Goal: Task Accomplishment & Management: Manage account settings

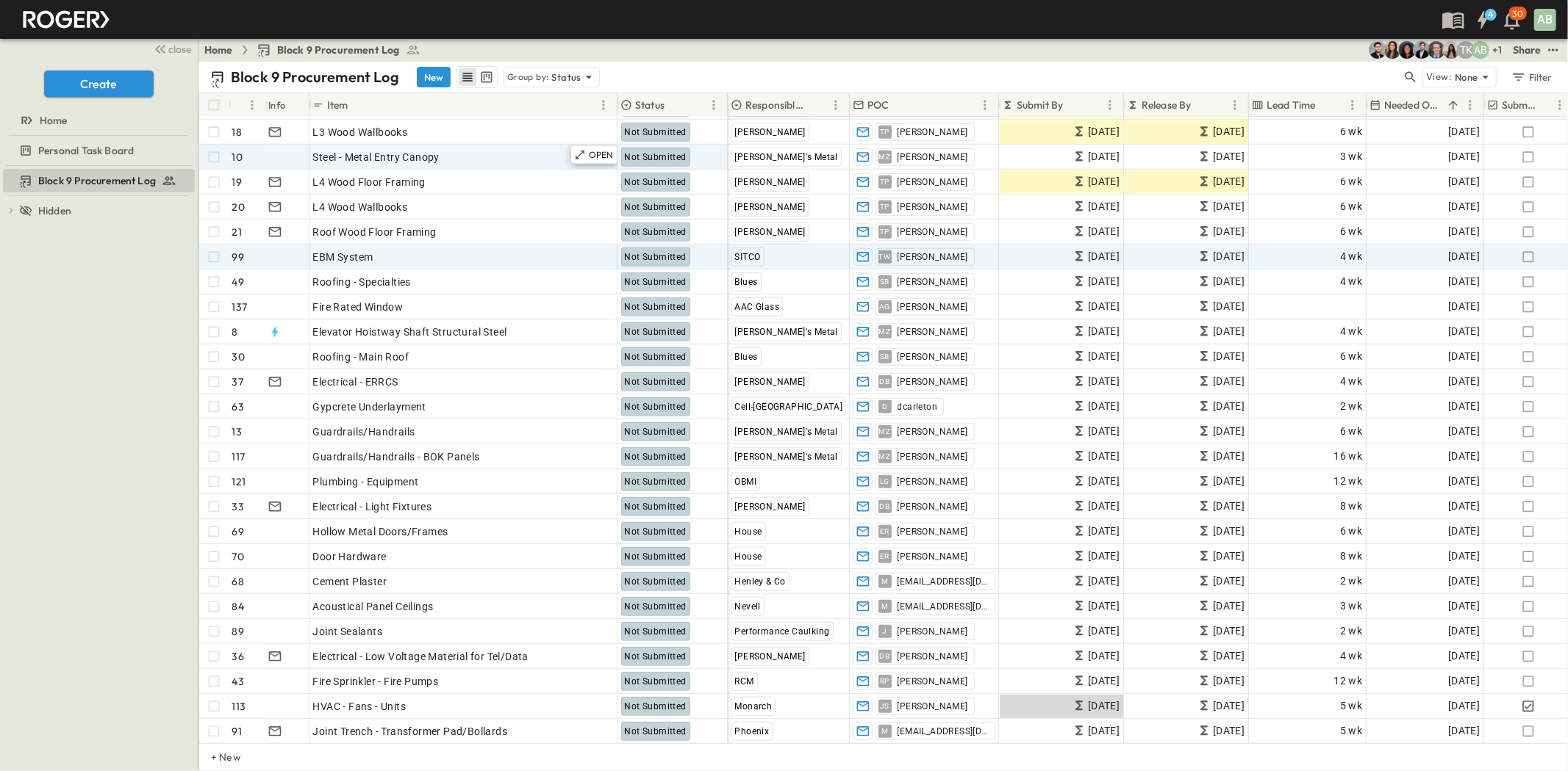
scroll to position [897, 0]
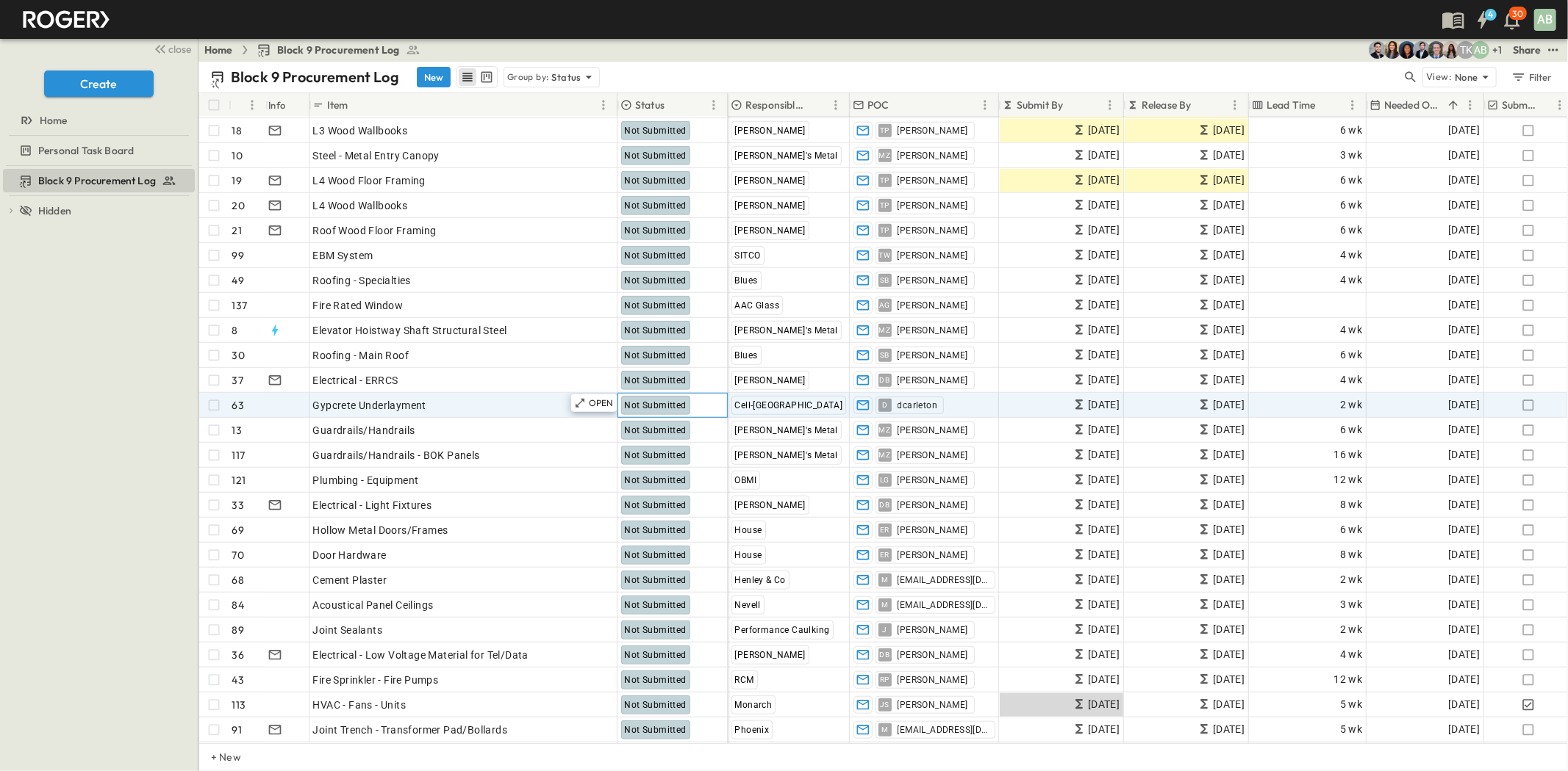
click at [666, 401] on span "Not Submitted" at bounding box center [656, 405] width 62 height 11
click at [600, 406] on p "OPEN" at bounding box center [602, 403] width 25 height 12
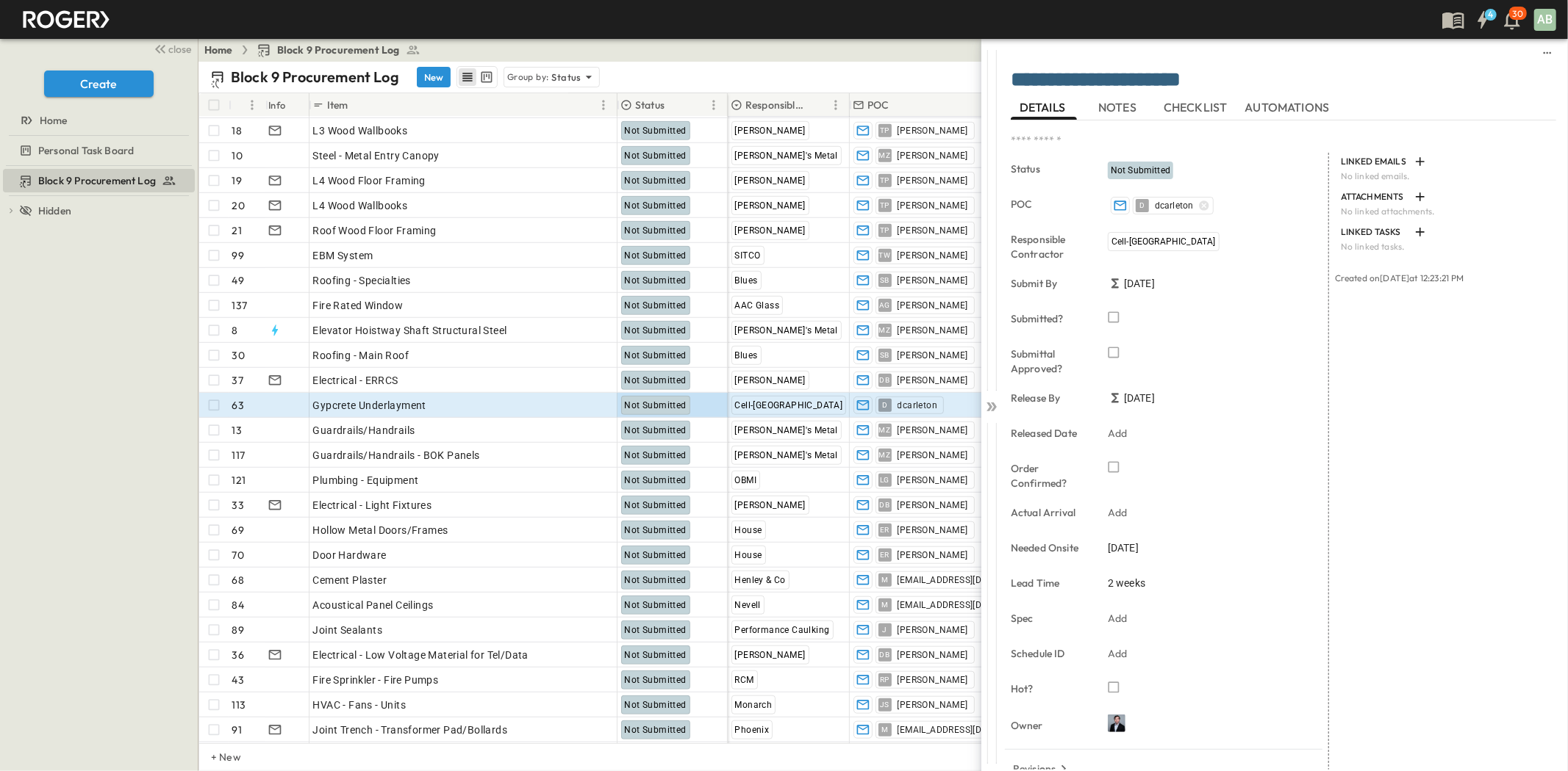
click at [1134, 178] on div "Not Submitted" at bounding box center [1140, 170] width 66 height 17
click at [1136, 171] on span "Not Submitted" at bounding box center [1140, 170] width 60 height 11
click at [1137, 163] on div "Not Submitted" at bounding box center [1140, 170] width 66 height 17
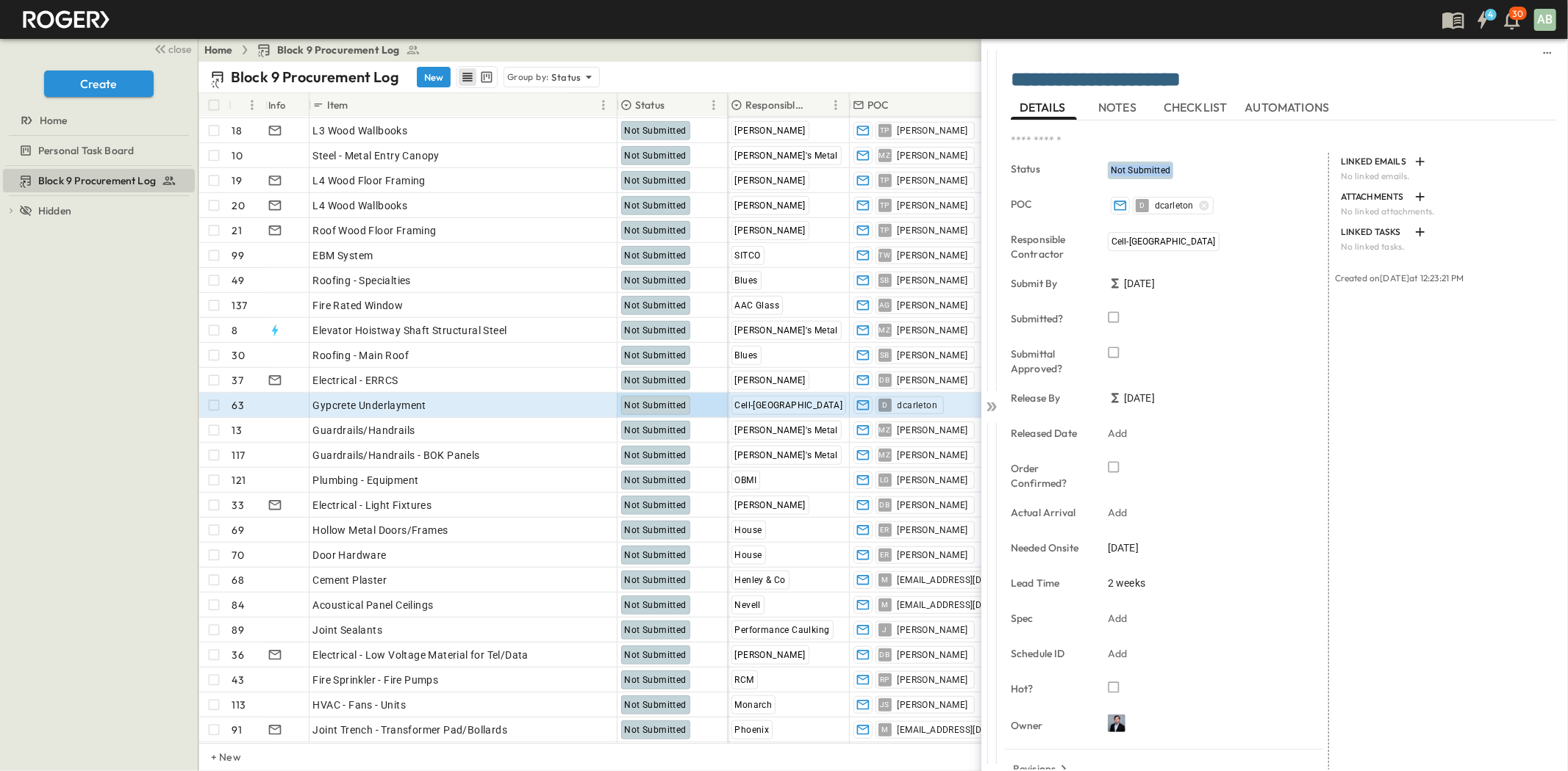
click at [1137, 163] on div "Not Submitted" at bounding box center [1140, 170] width 66 height 17
click at [1129, 108] on span "NOTES" at bounding box center [1118, 108] width 42 height 14
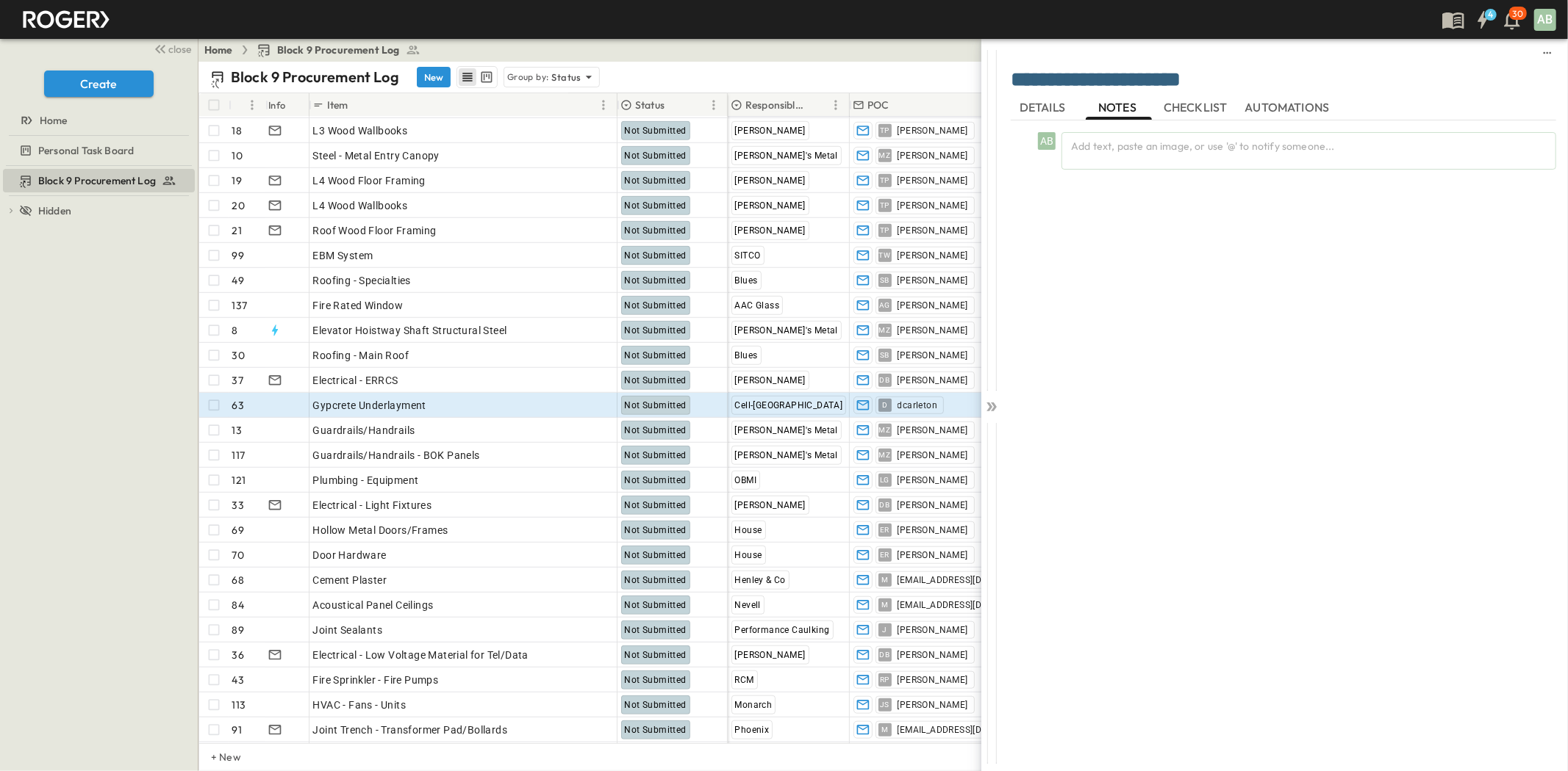
click at [1191, 105] on span "CHECKLIST" at bounding box center [1196, 108] width 67 height 14
click at [1292, 108] on span "AUTOMATIONS" at bounding box center [1289, 108] width 88 height 14
click at [1100, 109] on span "NOTES" at bounding box center [1118, 108] width 42 height 14
click at [1035, 109] on span "DETAILS" at bounding box center [1044, 108] width 48 height 14
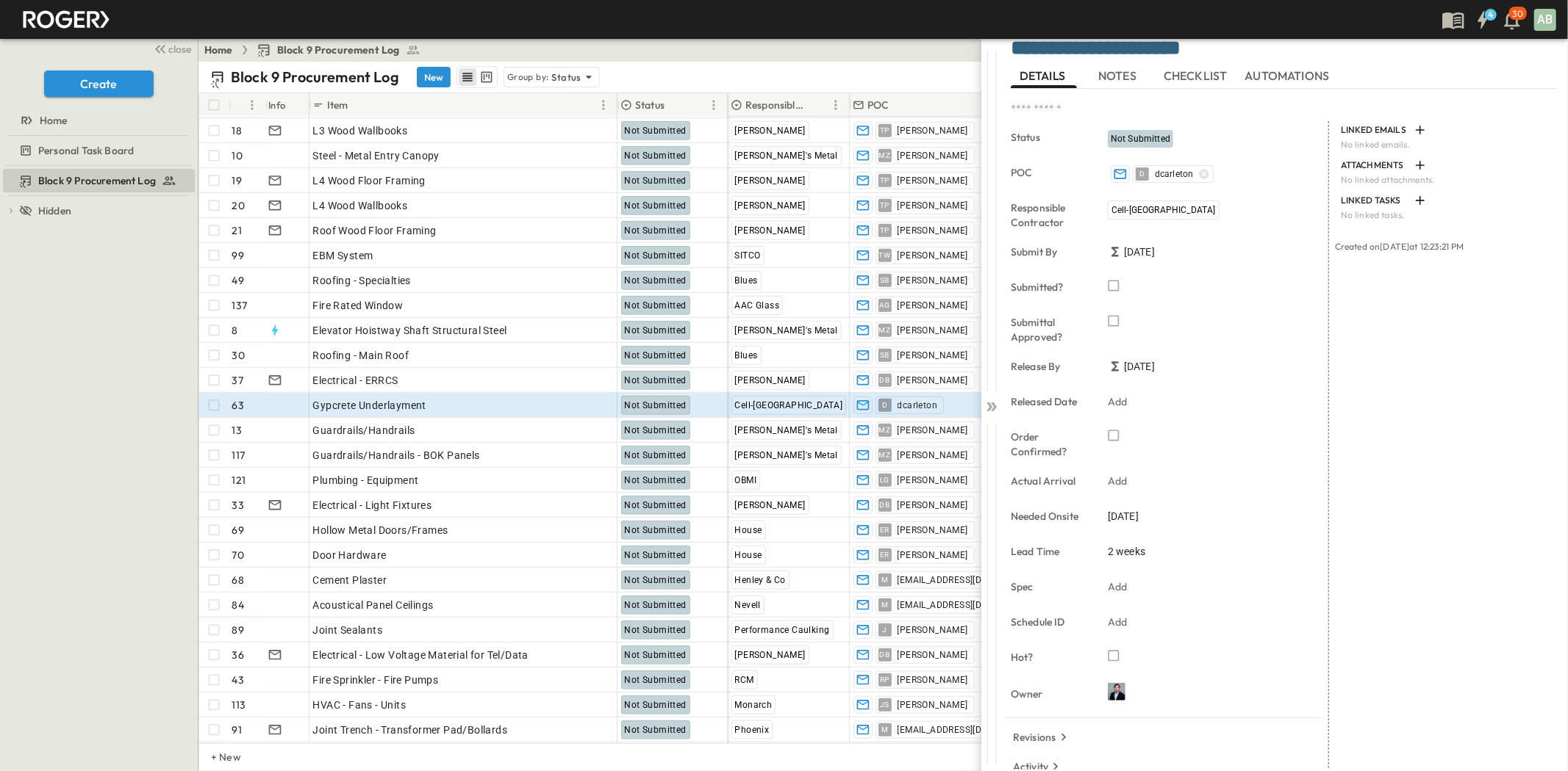
scroll to position [60, 0]
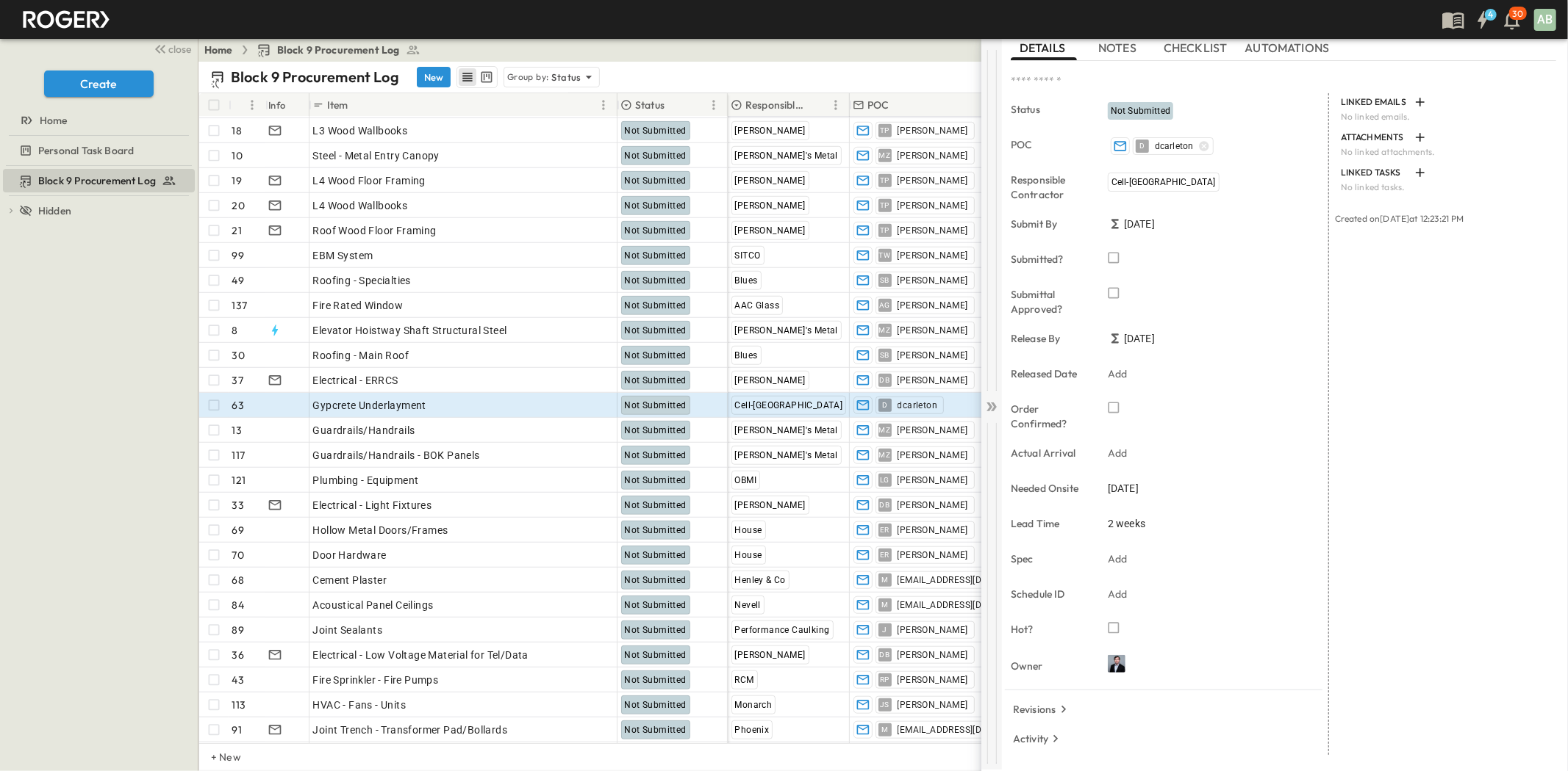
click at [993, 404] on icon at bounding box center [994, 406] width 6 height 9
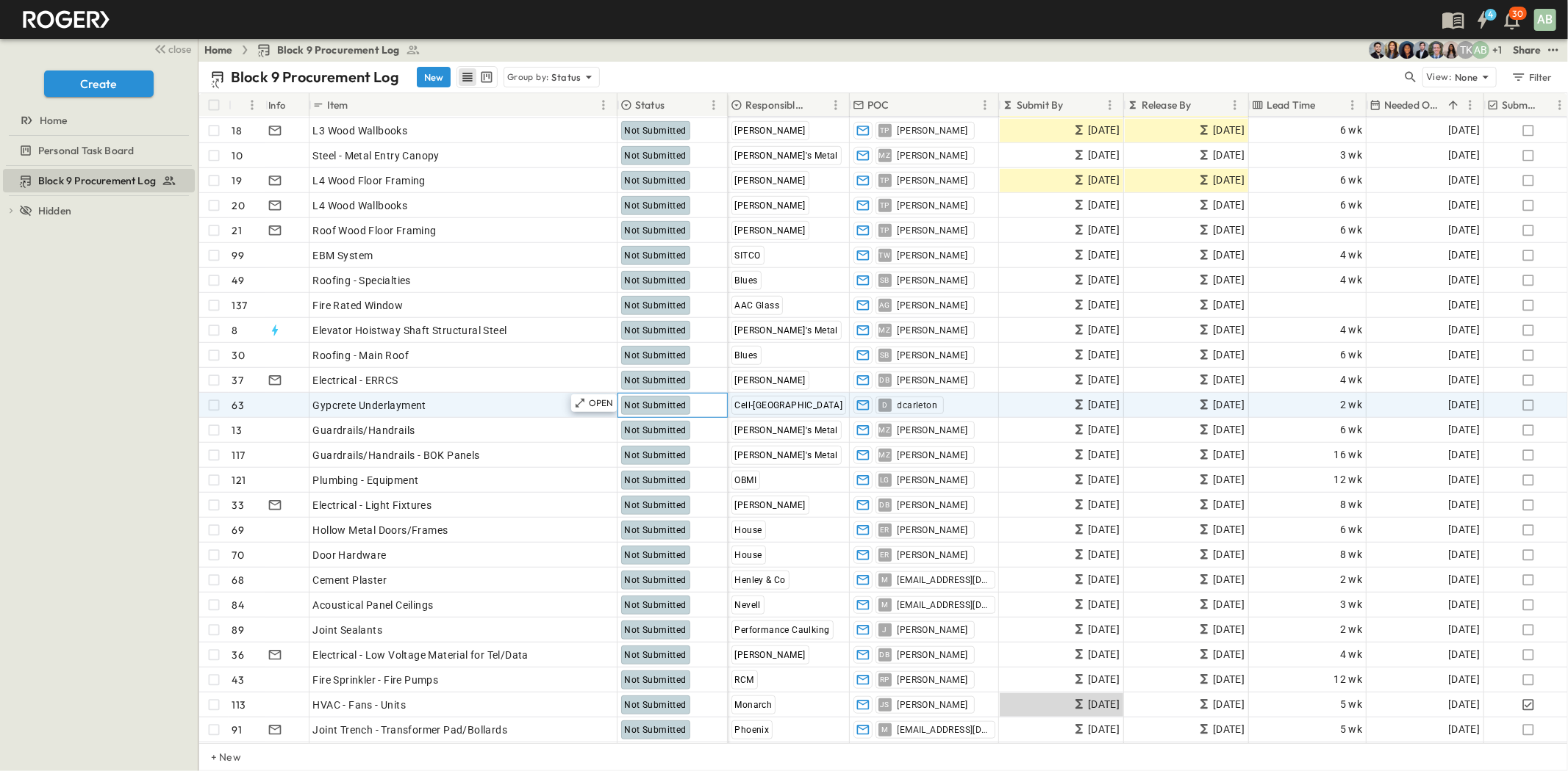
click at [669, 410] on div "Not Submitted" at bounding box center [656, 405] width 70 height 19
click at [639, 413] on div "Not Submitted" at bounding box center [672, 405] width 109 height 23
click at [647, 404] on span "Not Submitted" at bounding box center [656, 405] width 62 height 11
click at [599, 401] on p "OPEN" at bounding box center [602, 403] width 25 height 12
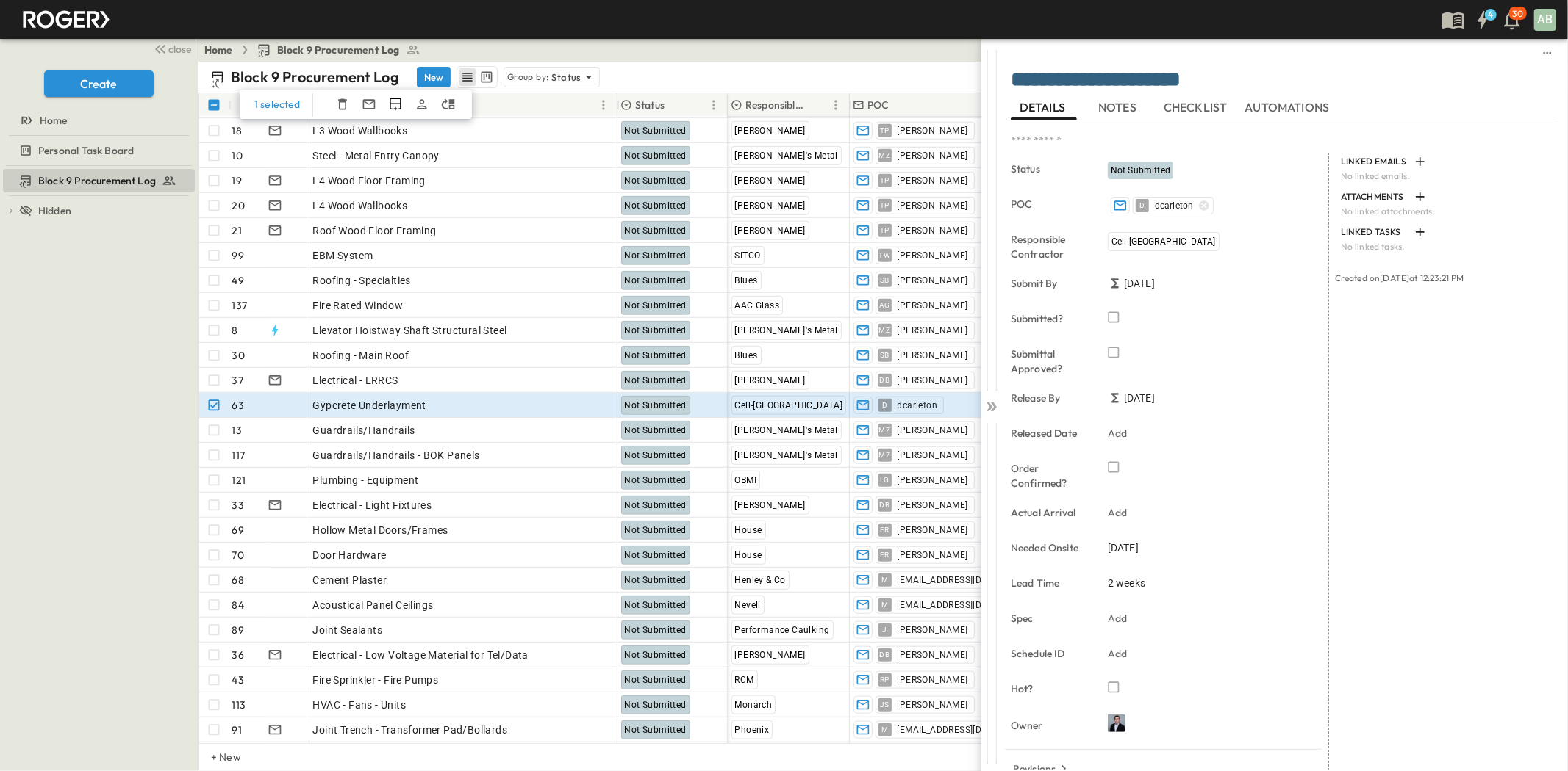
click at [1121, 155] on div "Status Not Submitted" at bounding box center [1169, 170] width 318 height 36
click at [1129, 161] on div "Not Submitted" at bounding box center [1140, 170] width 66 height 17
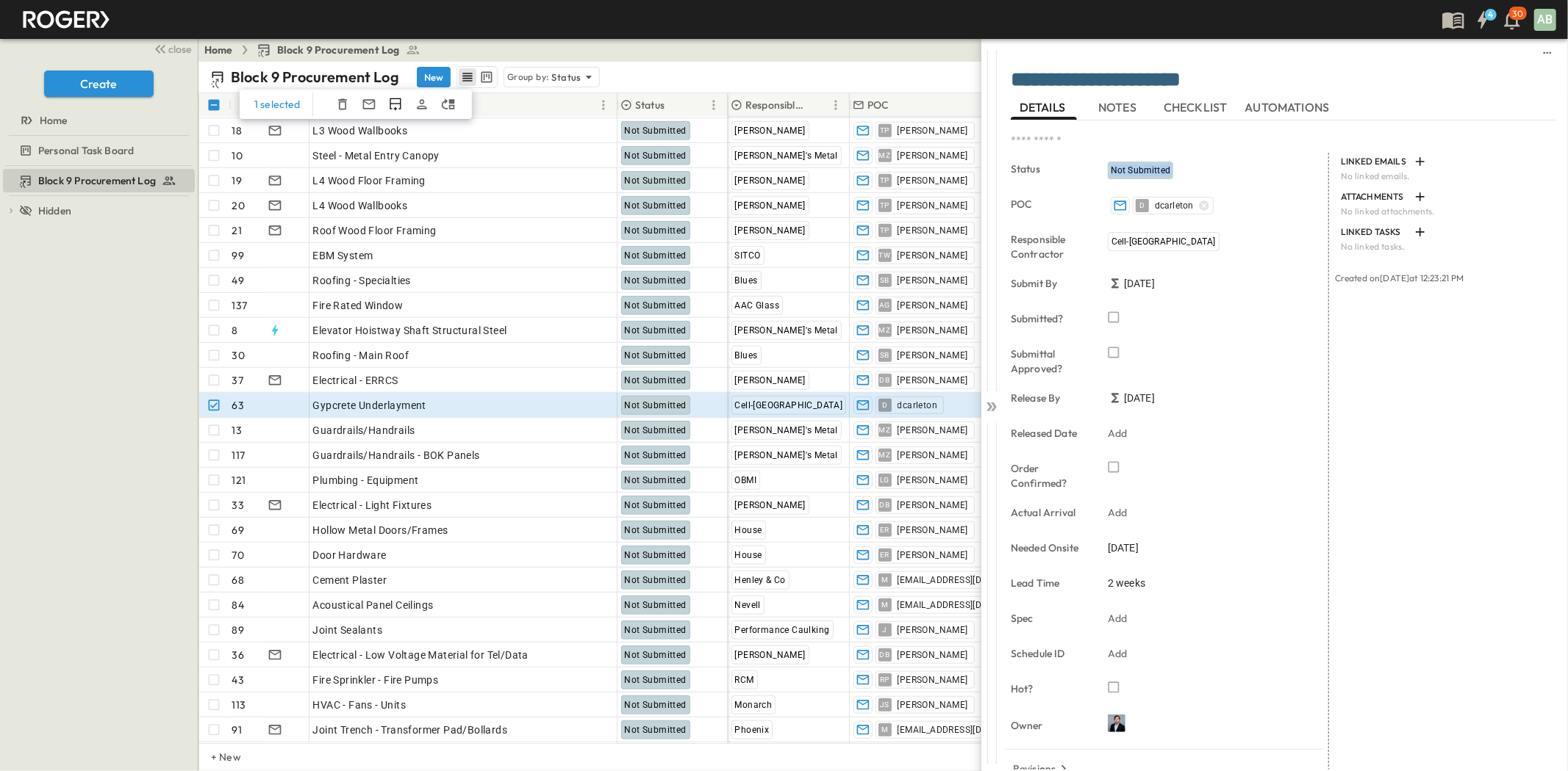
click at [1129, 179] on div "Not Submitted" at bounding box center [1140, 170] width 66 height 17
click at [1127, 113] on span "NOTES" at bounding box center [1118, 108] width 42 height 14
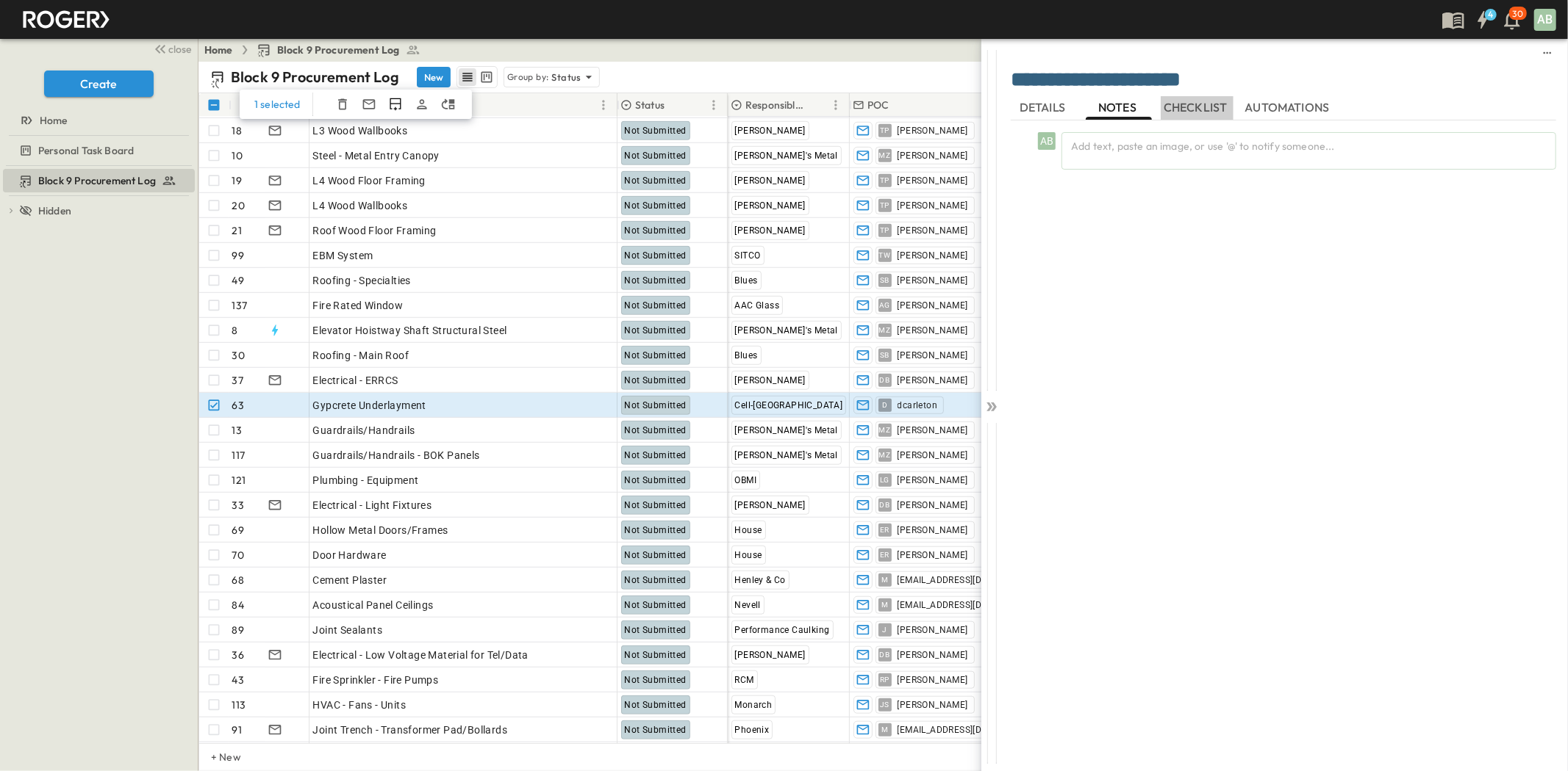
click at [1181, 106] on span "CHECKLIST" at bounding box center [1196, 108] width 67 height 14
click at [1305, 101] on span "AUTOMATIONS" at bounding box center [1289, 108] width 88 height 14
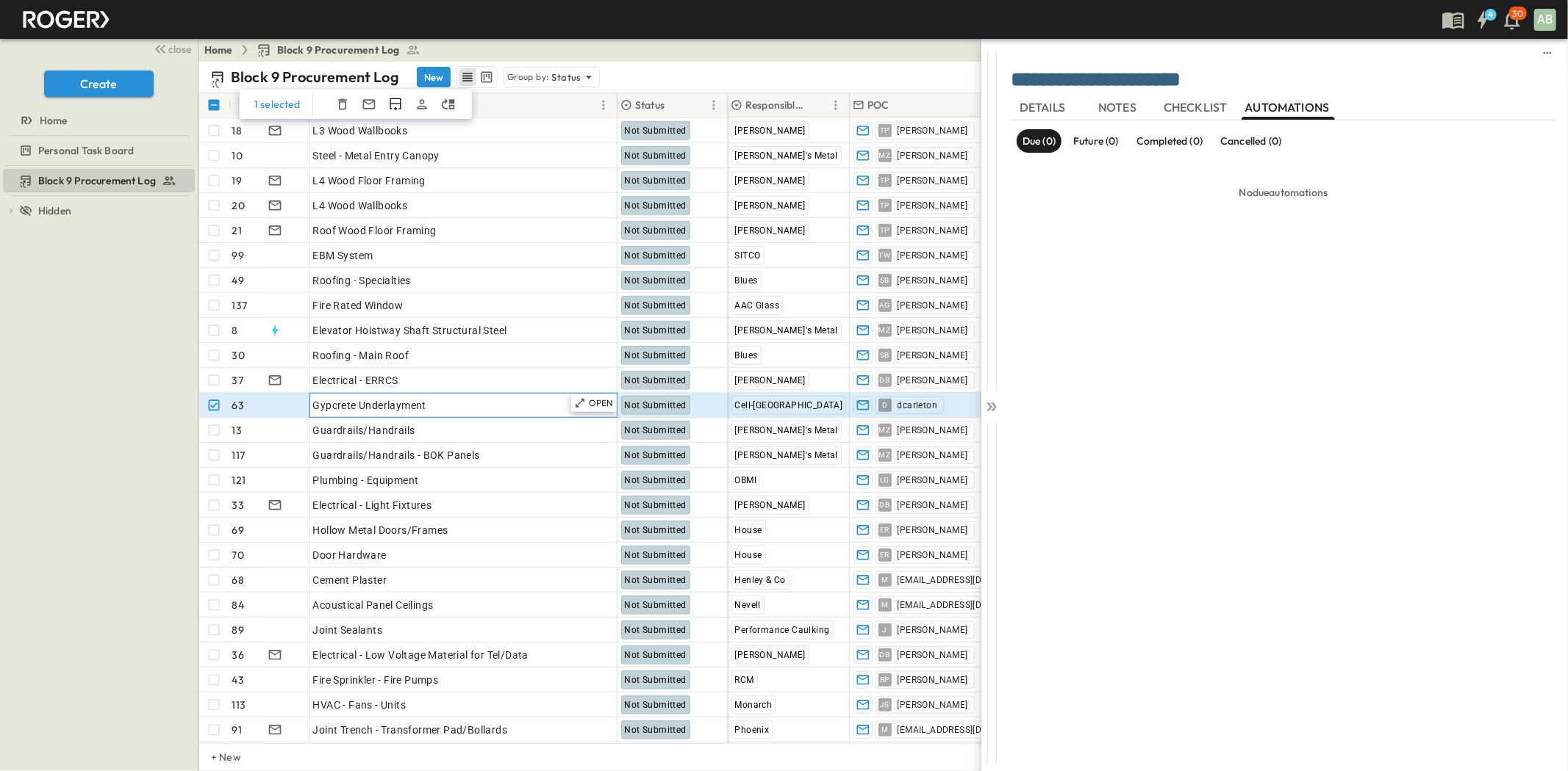
click at [457, 412] on div "Gypcrete Underlayment" at bounding box center [462, 405] width 300 height 20
click at [634, 405] on span "Not Submitted" at bounding box center [656, 405] width 62 height 11
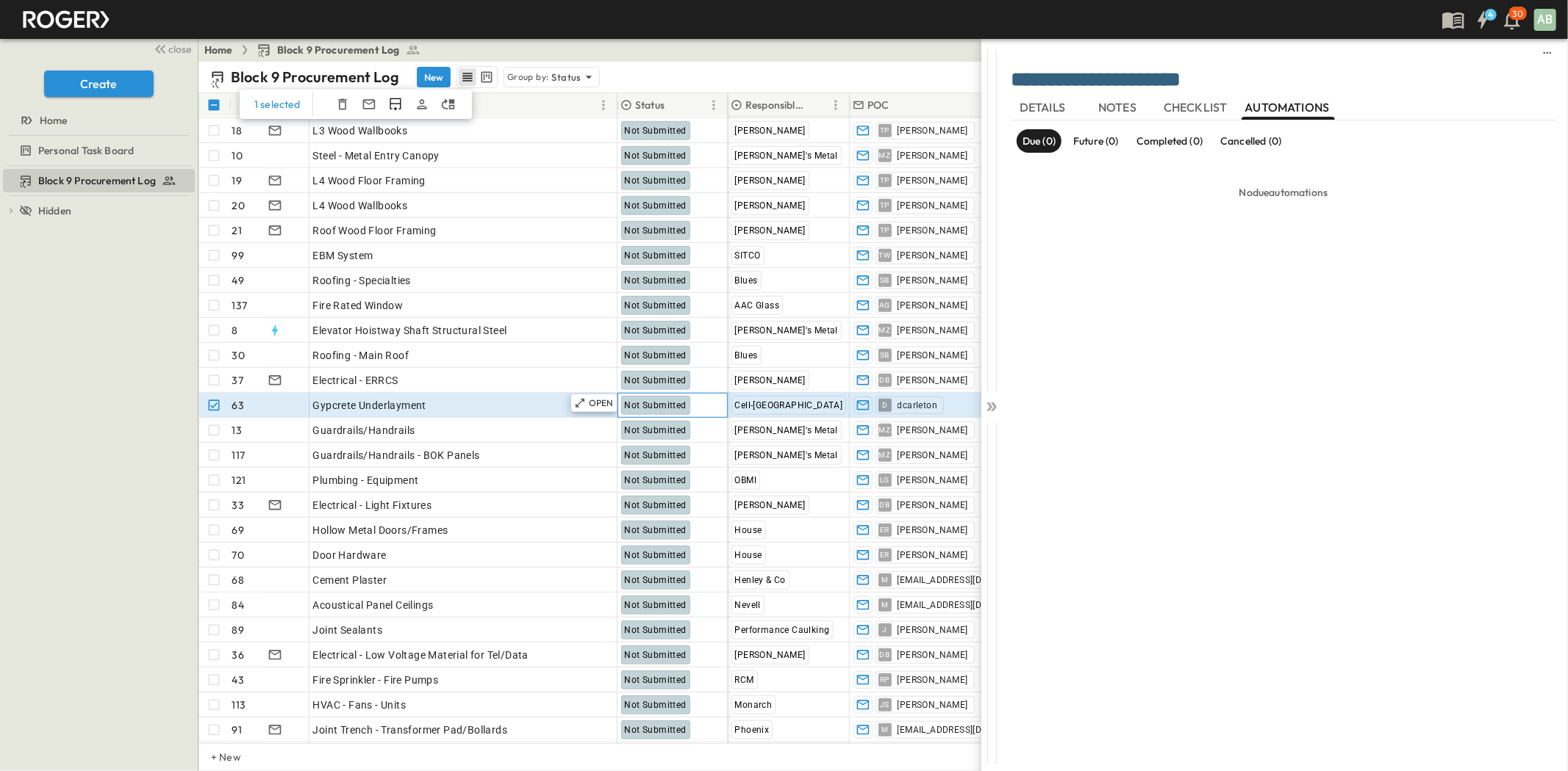
click at [634, 405] on span "Not Submitted" at bounding box center [656, 405] width 62 height 11
click at [998, 406] on icon at bounding box center [991, 406] width 14 height 14
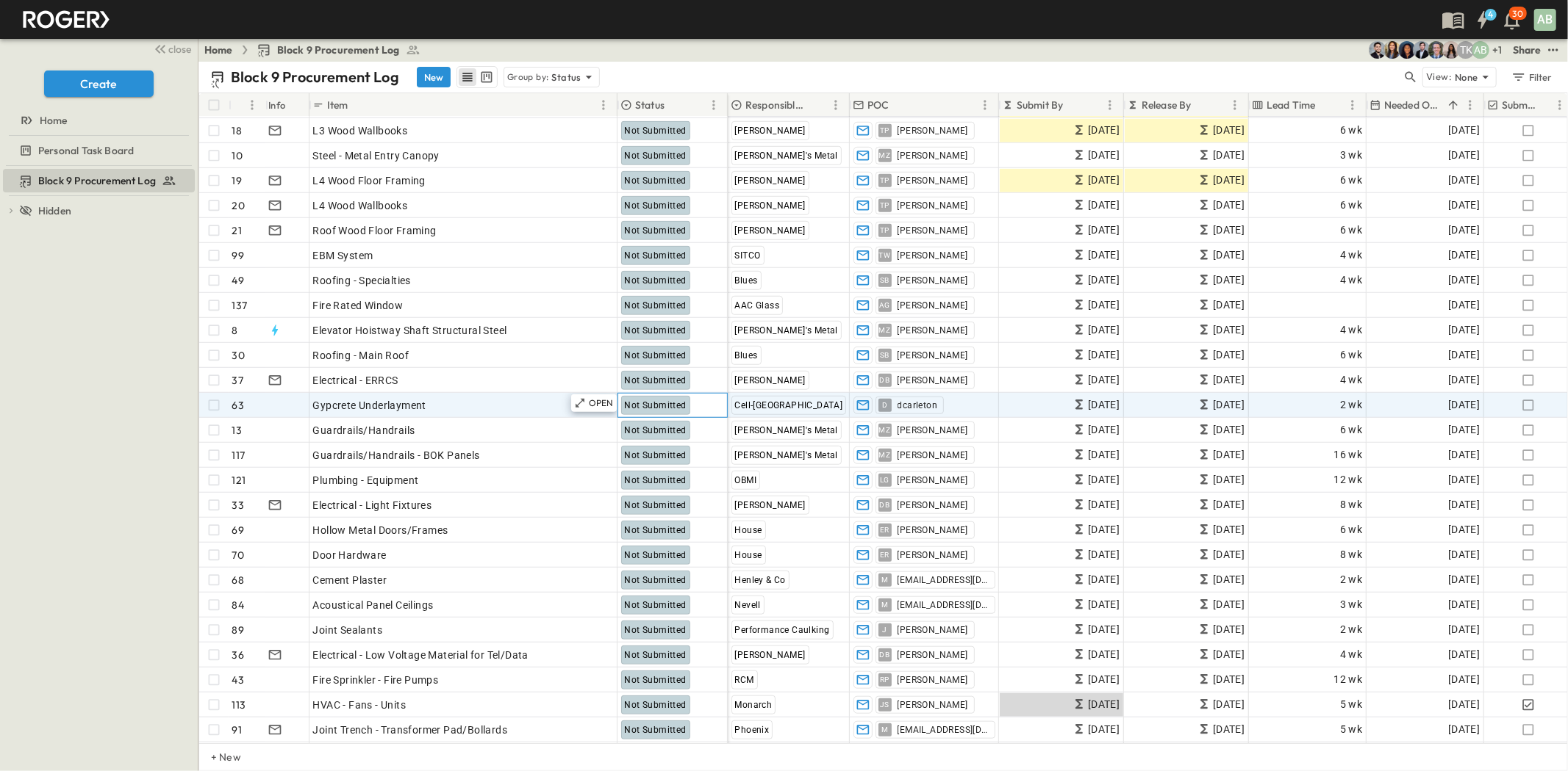
click at [663, 416] on div "Not Submitted" at bounding box center [672, 405] width 109 height 23
click at [666, 404] on span "Not Submitted" at bounding box center [656, 405] width 62 height 11
click at [688, 404] on div "Not Submitted" at bounding box center [672, 405] width 109 height 23
click at [679, 405] on span "Not Submitted" at bounding box center [656, 405] width 62 height 11
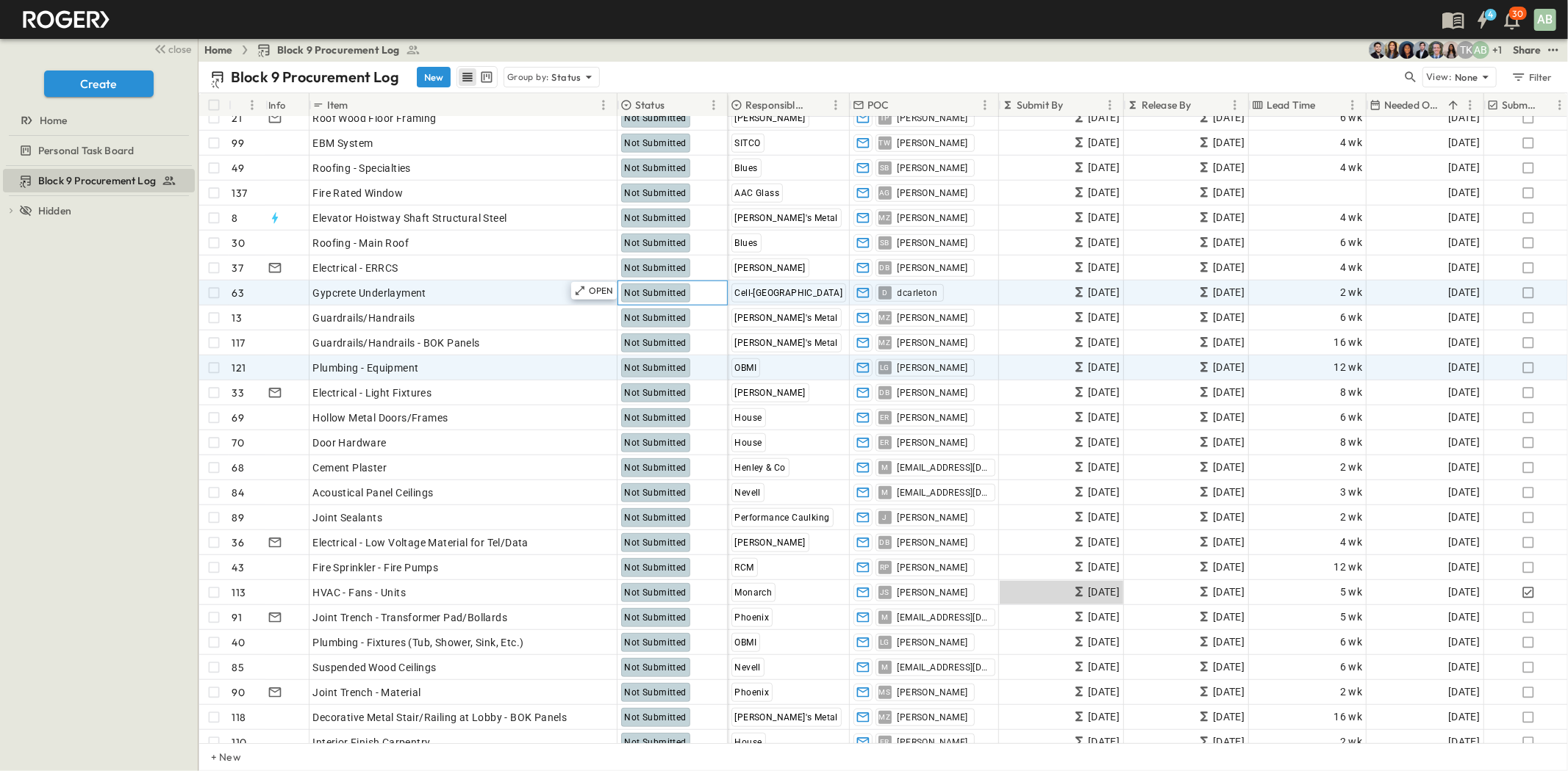
scroll to position [979, 0]
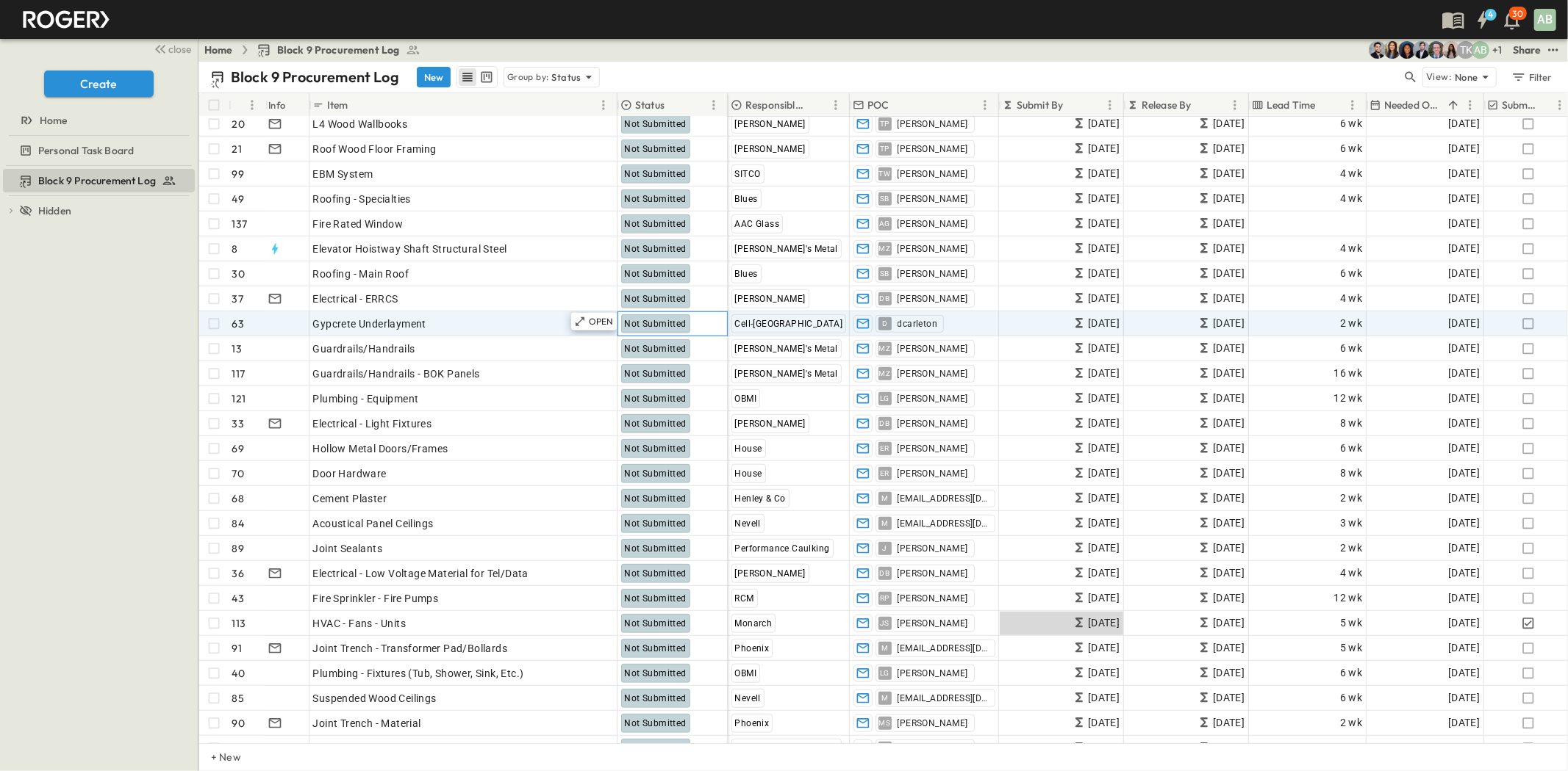
click at [656, 318] on span "Not Submitted" at bounding box center [656, 323] width 62 height 11
click at [665, 318] on span "Not Submitted" at bounding box center [656, 323] width 62 height 11
drag, startPoint x: 665, startPoint y: 318, endPoint x: 644, endPoint y: 318, distance: 21.0
click at [644, 318] on span "Not Submitted" at bounding box center [656, 323] width 62 height 11
click at [602, 320] on p "OPEN" at bounding box center [602, 321] width 25 height 12
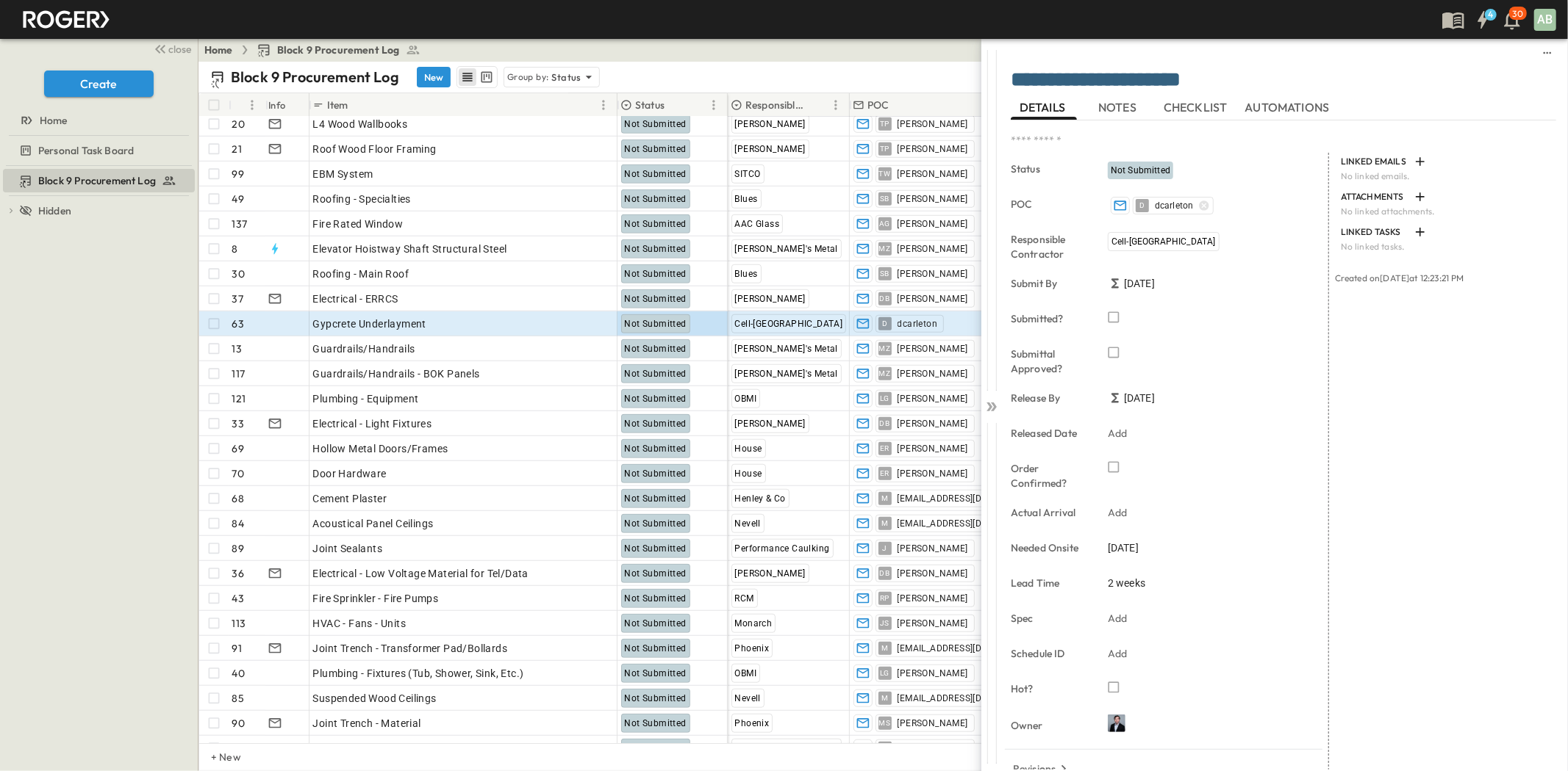
click at [1147, 169] on span "Not Submitted" at bounding box center [1140, 170] width 60 height 11
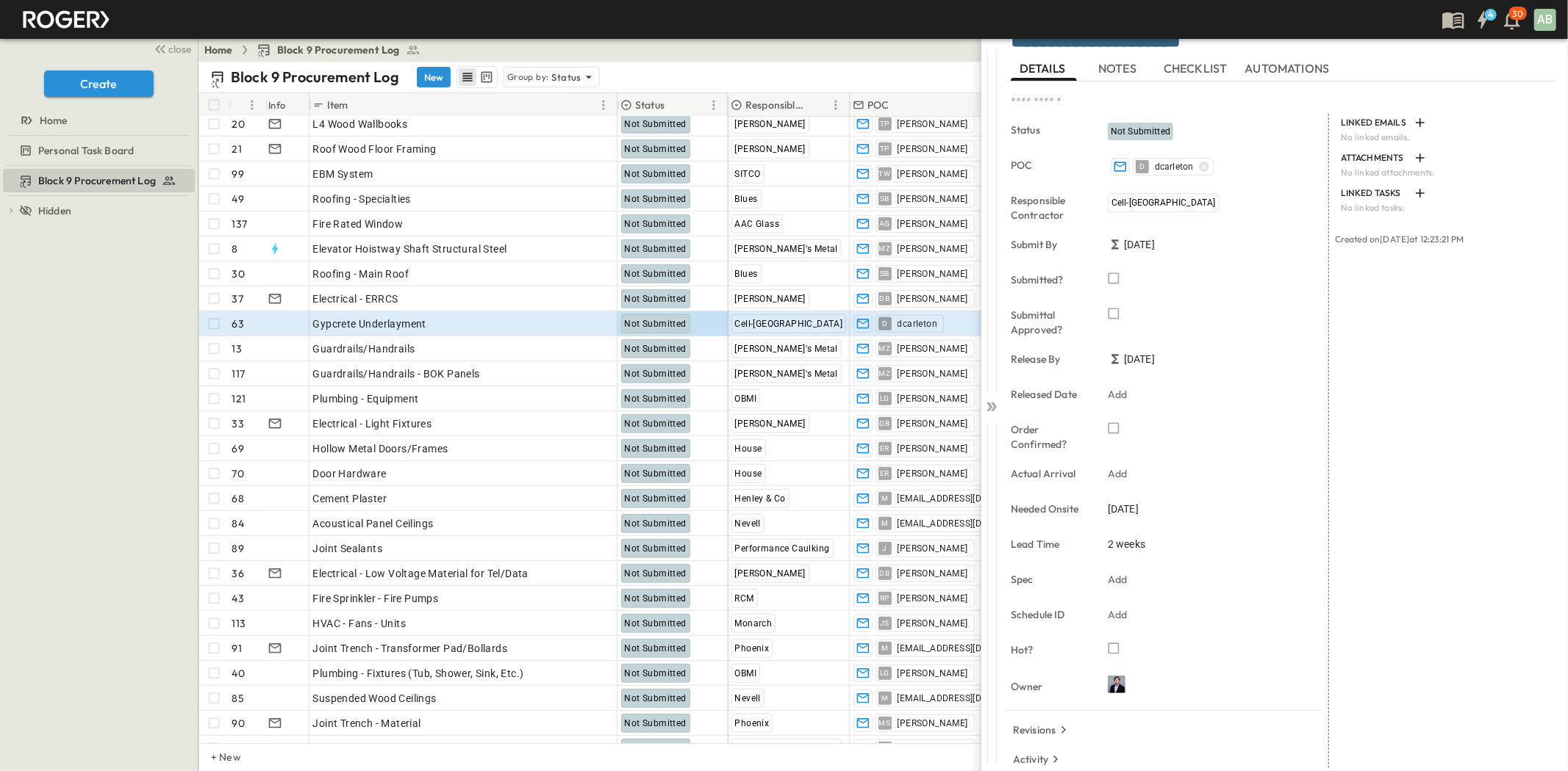
scroll to position [60, 0]
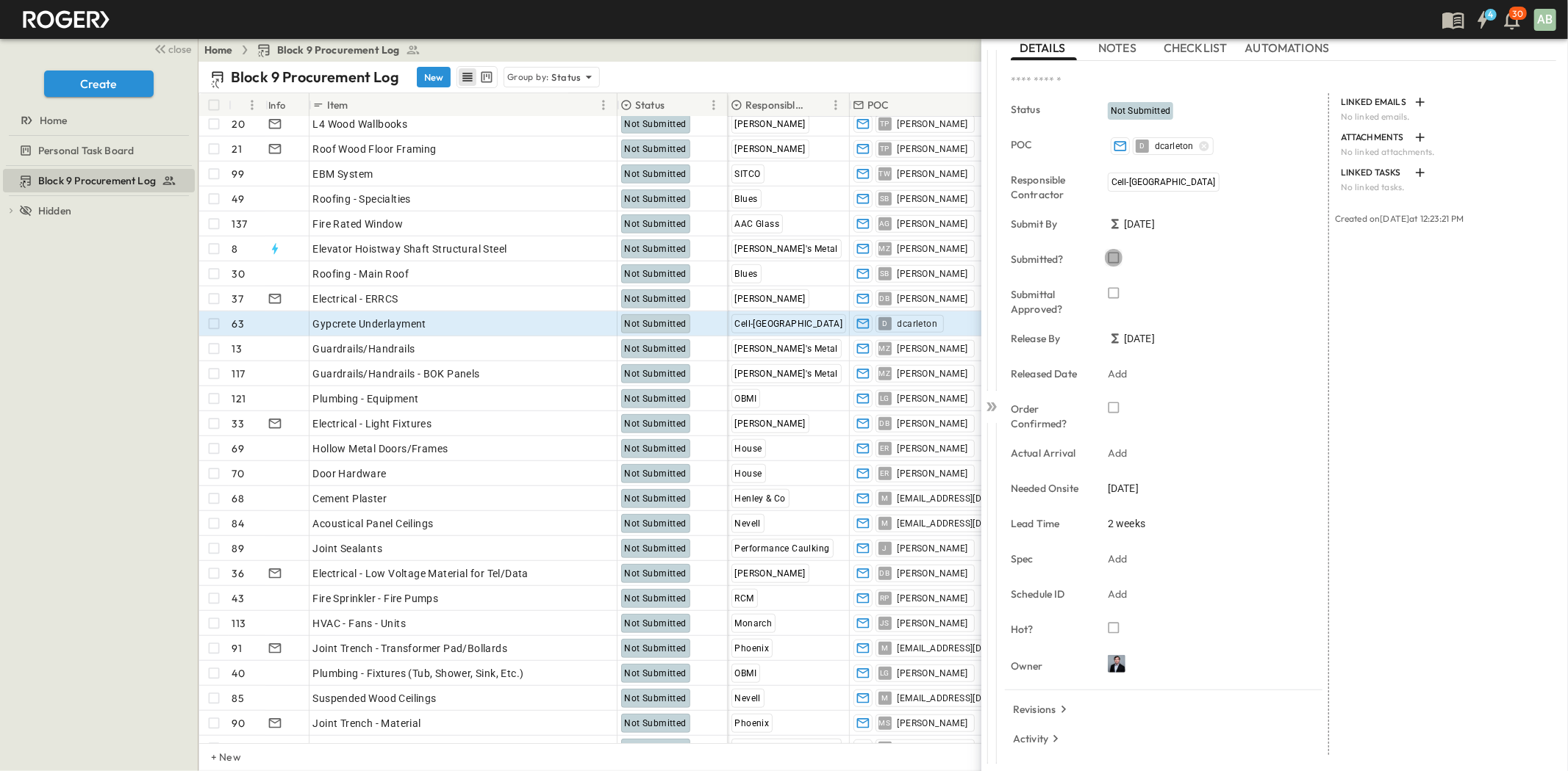
click at [1107, 254] on icon "button" at bounding box center [1113, 258] width 14 height 14
click at [544, 329] on div "Gypcrete Underlayment" at bounding box center [462, 323] width 300 height 20
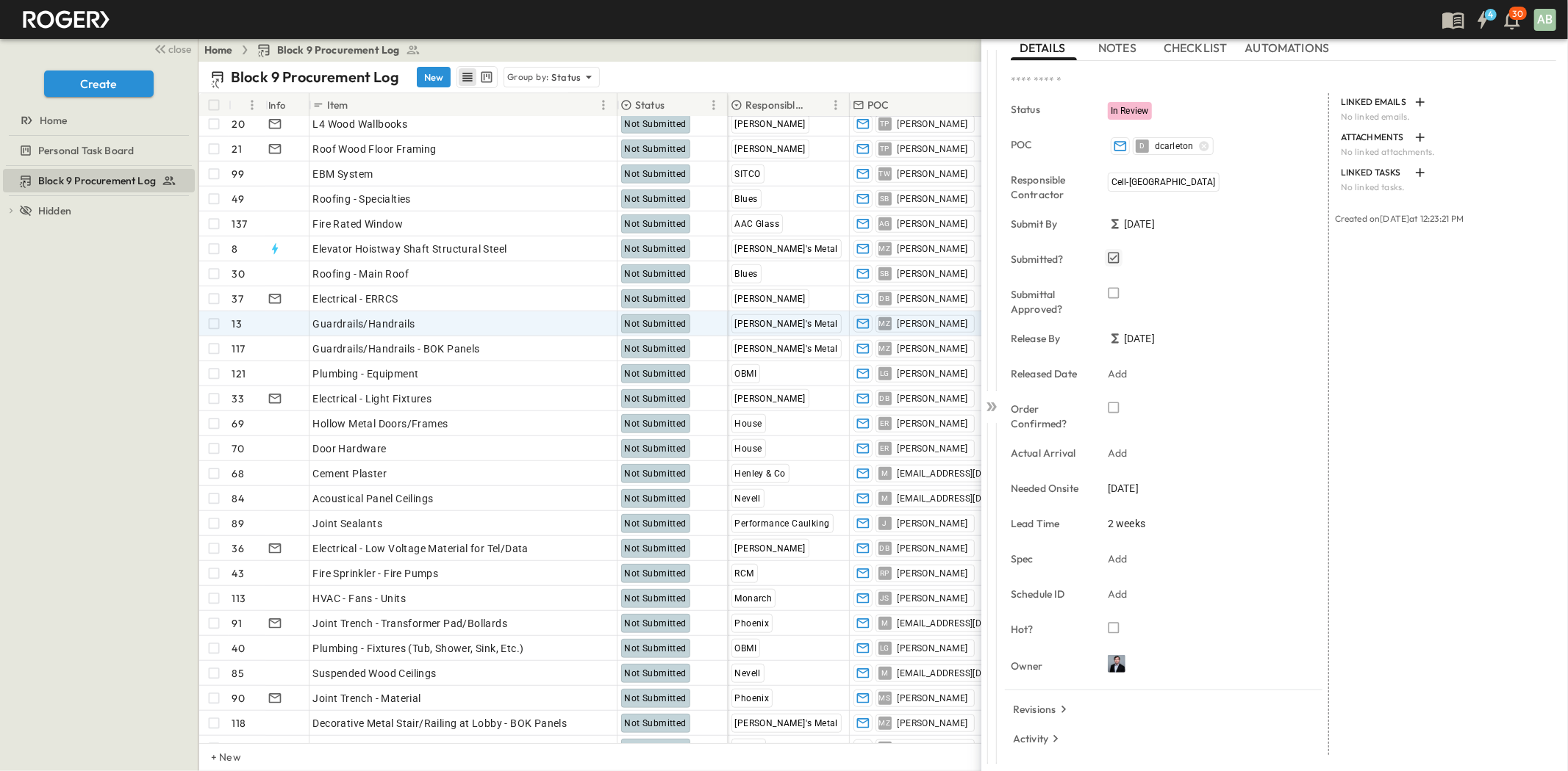
scroll to position [979, 0]
click at [990, 409] on icon at bounding box center [990, 406] width 6 height 9
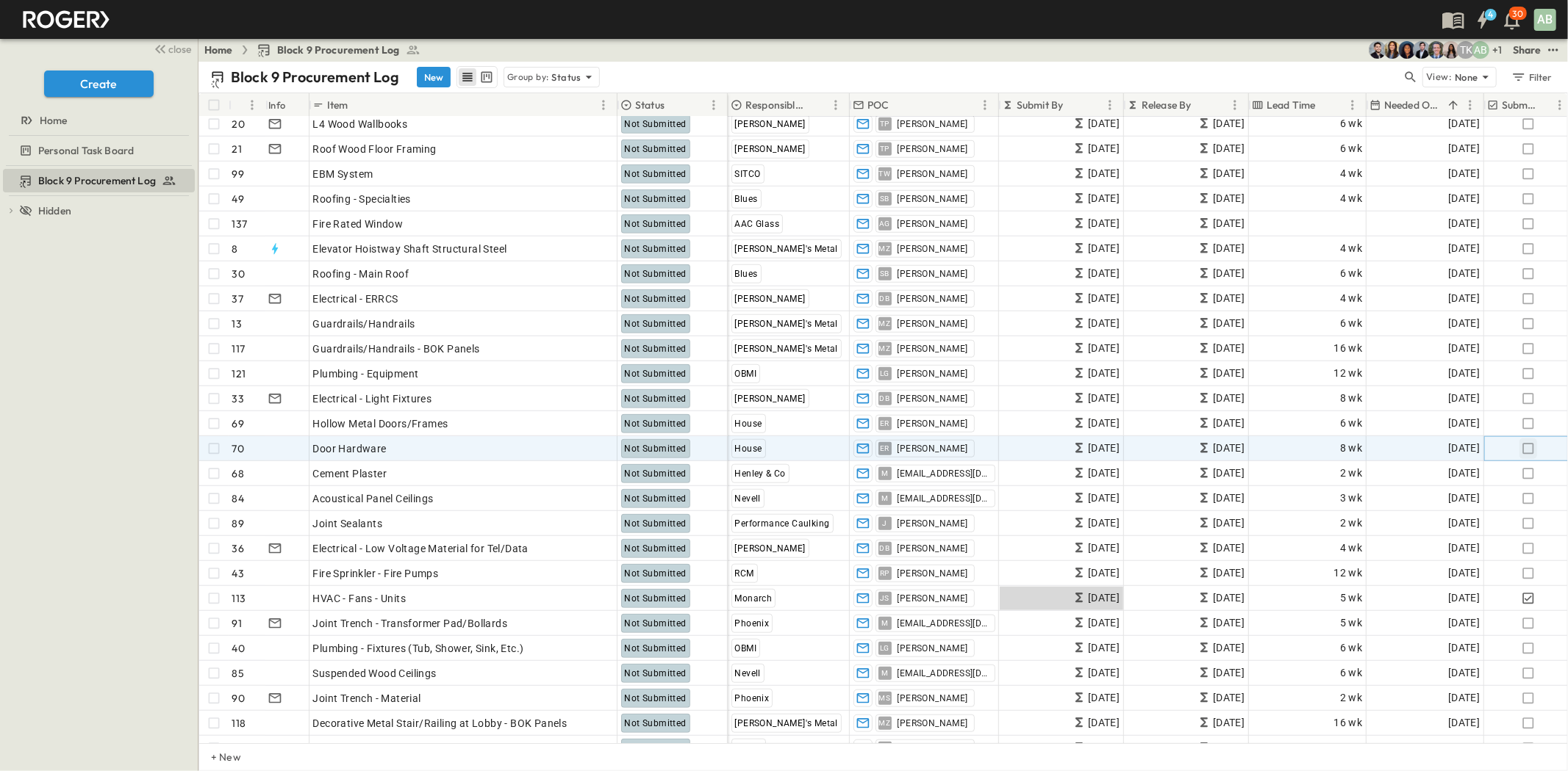
click at [1526, 446] on icon "button" at bounding box center [1527, 449] width 14 height 14
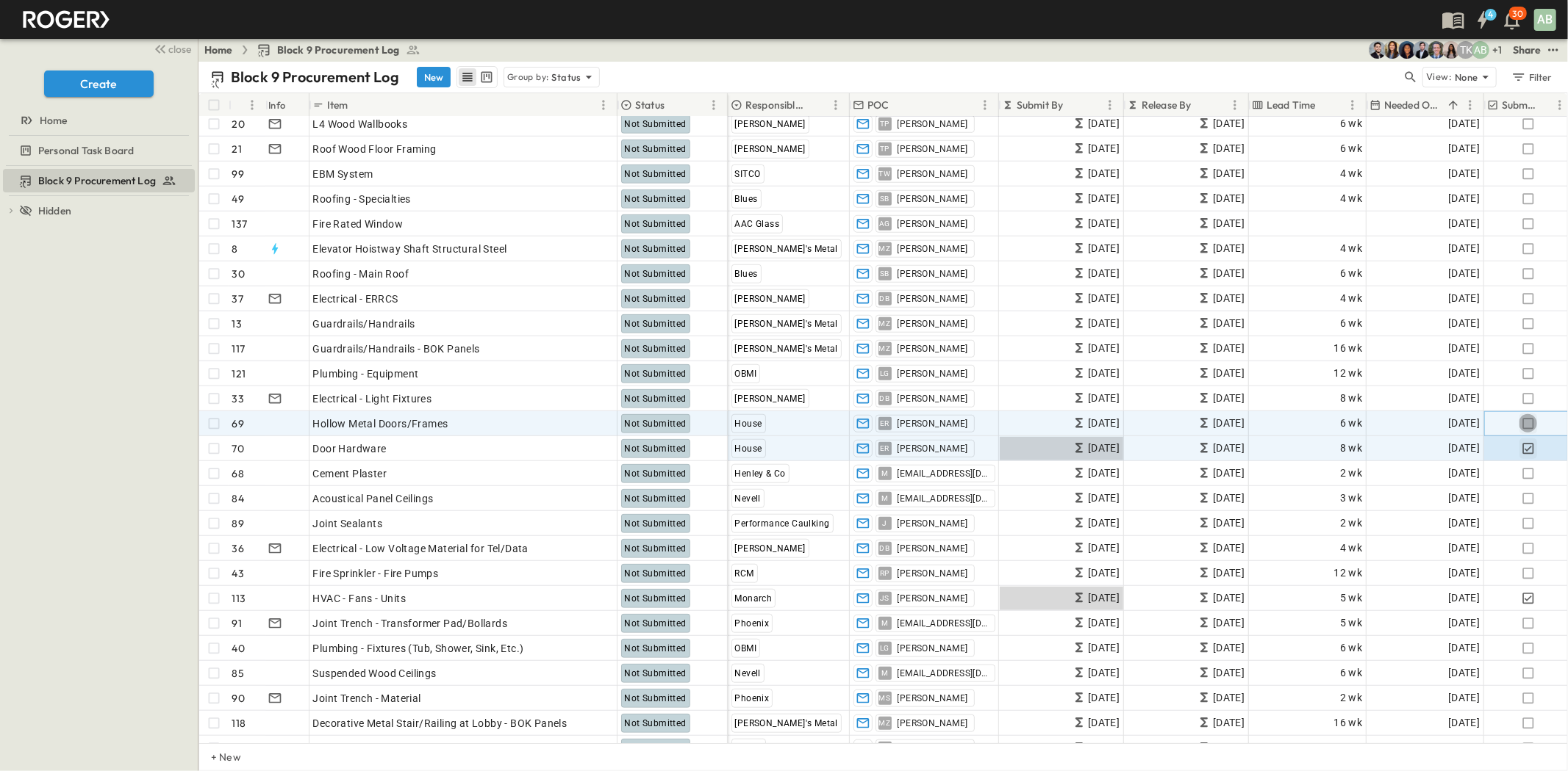
click at [1531, 425] on icon "button" at bounding box center [1527, 423] width 11 height 11
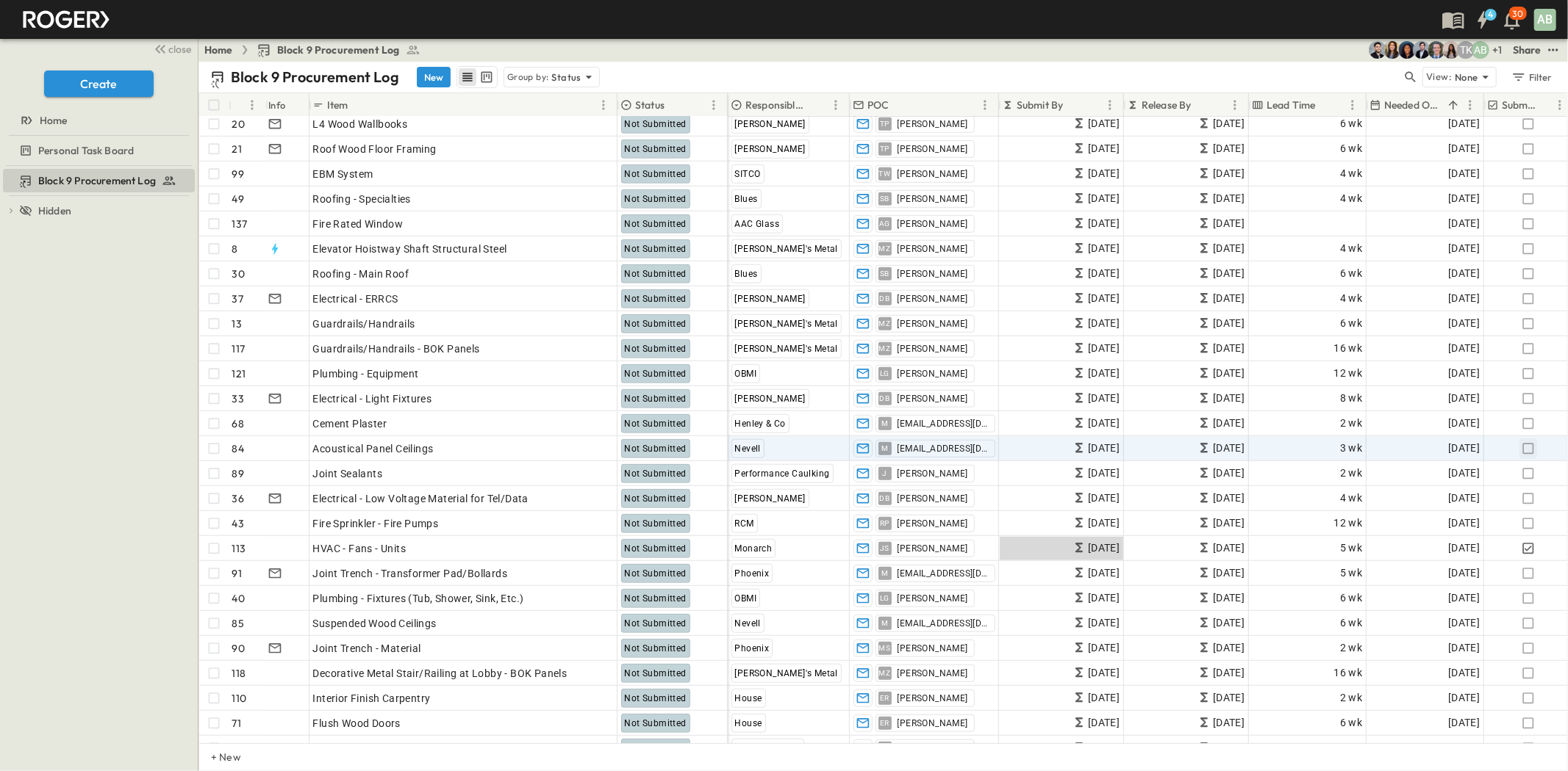
scroll to position [979, 0]
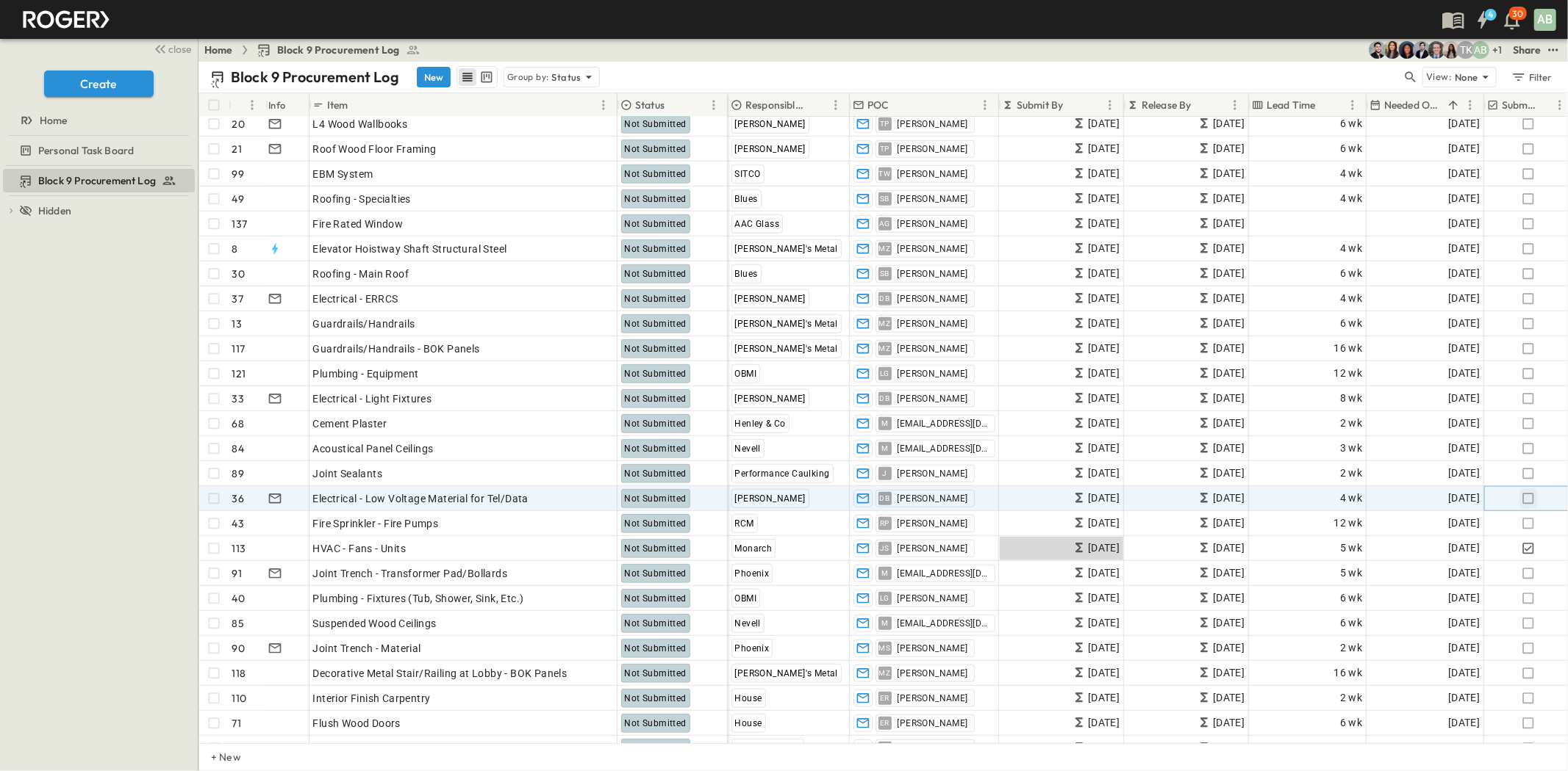
click at [1531, 493] on icon "button" at bounding box center [1527, 498] width 11 height 11
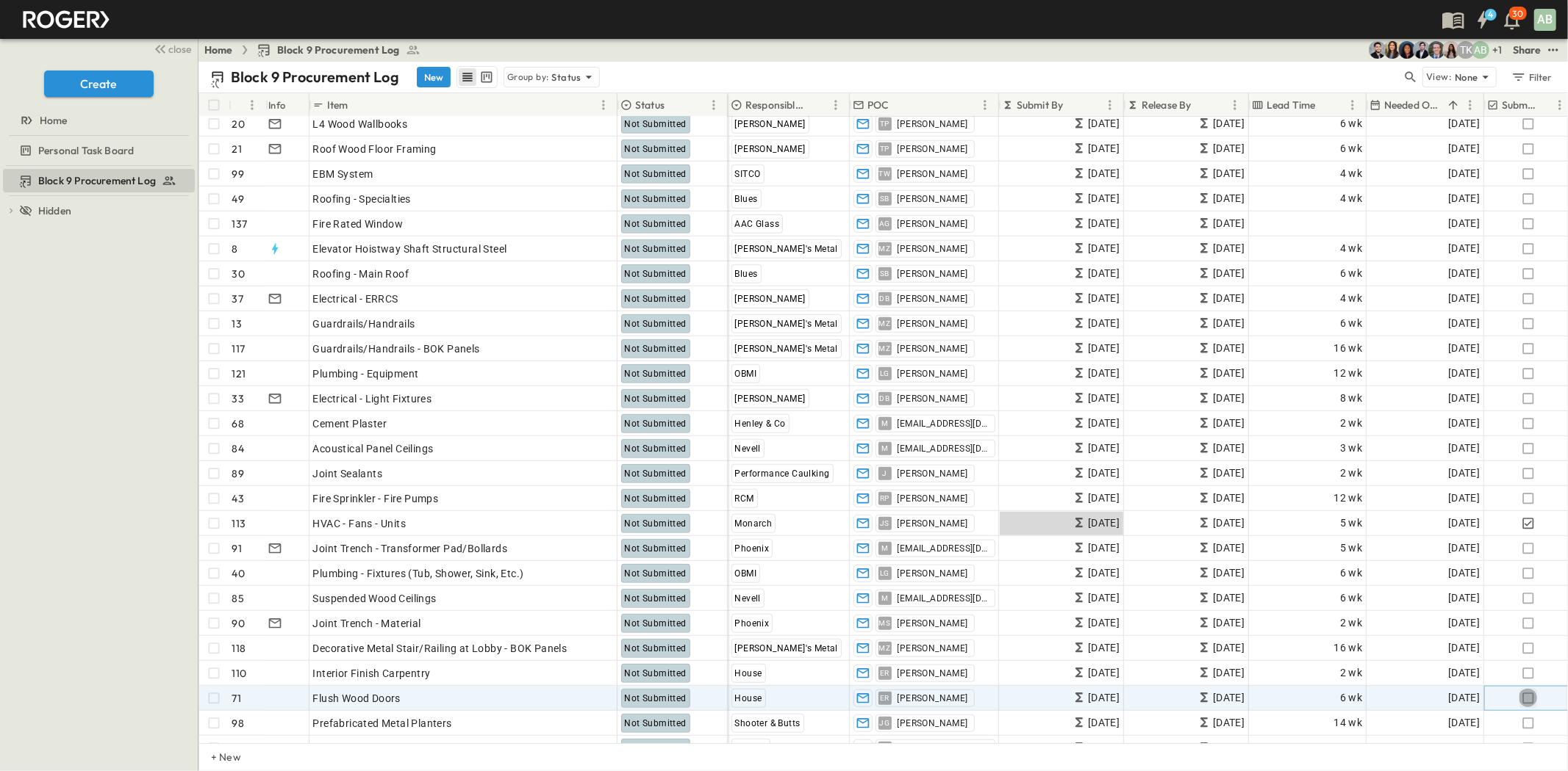
click at [1528, 692] on icon "button" at bounding box center [1527, 698] width 14 height 14
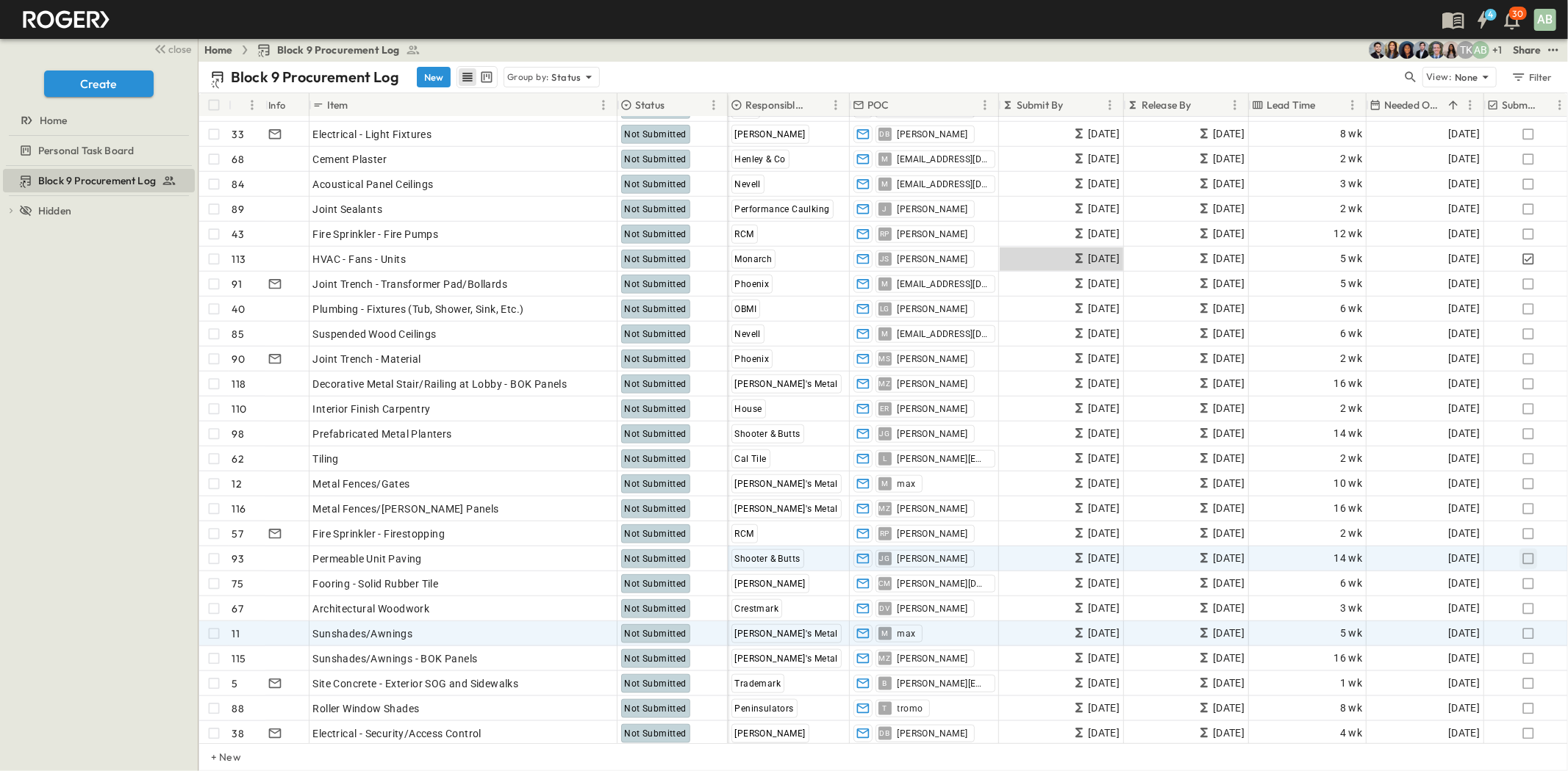
scroll to position [1306, 0]
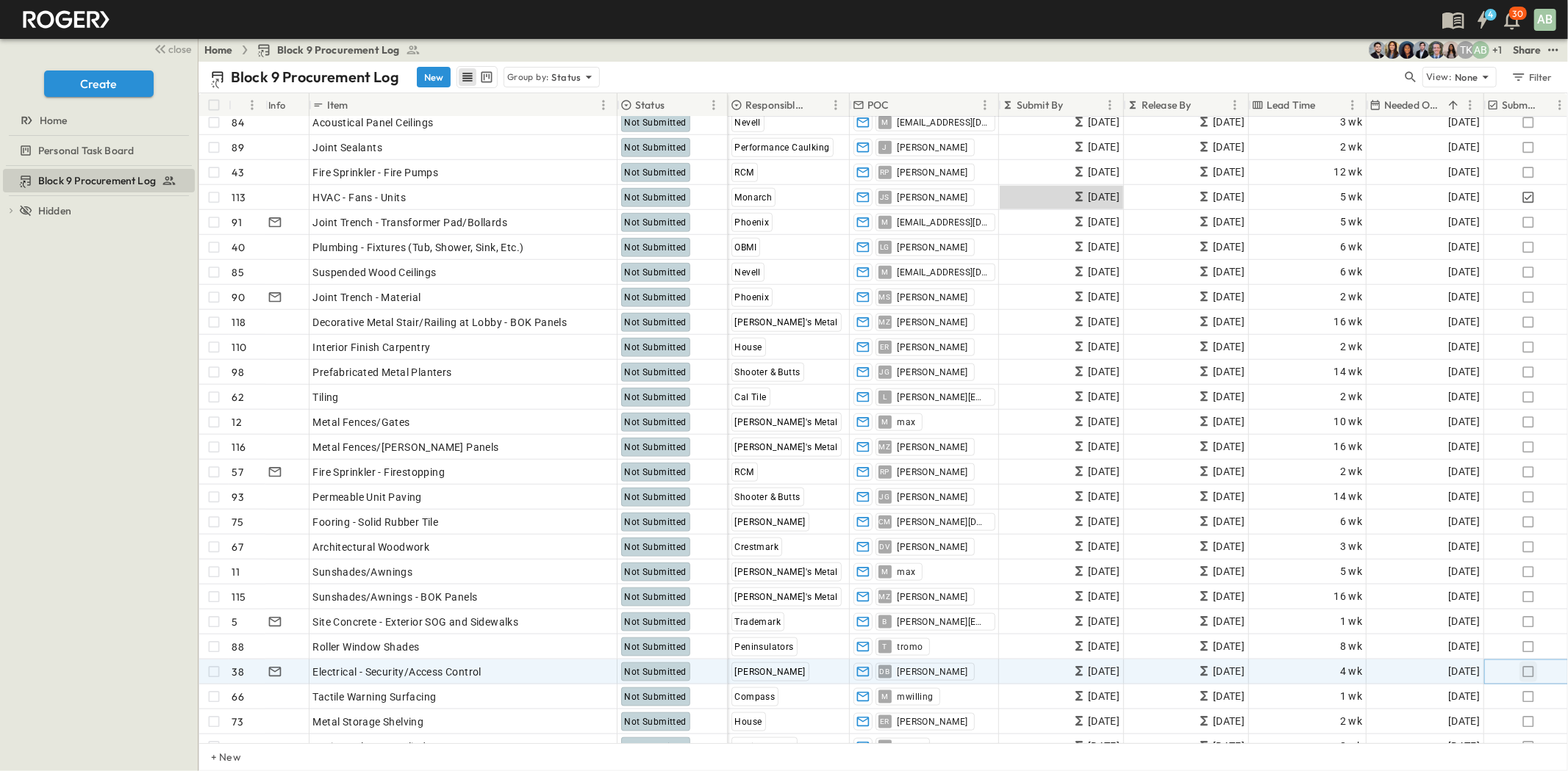
click at [1532, 671] on icon "button" at bounding box center [1527, 671] width 11 height 11
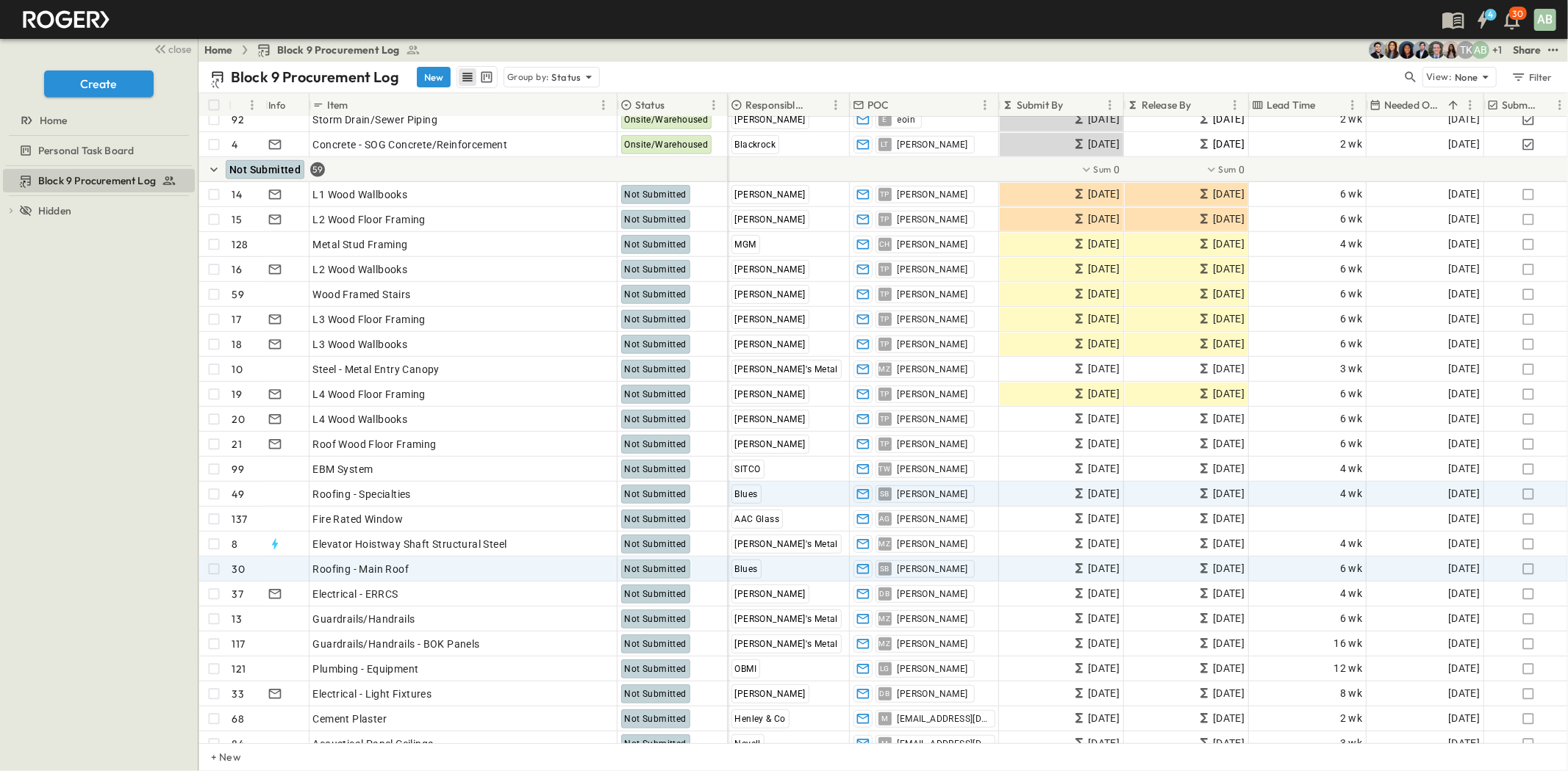
scroll to position [734, 0]
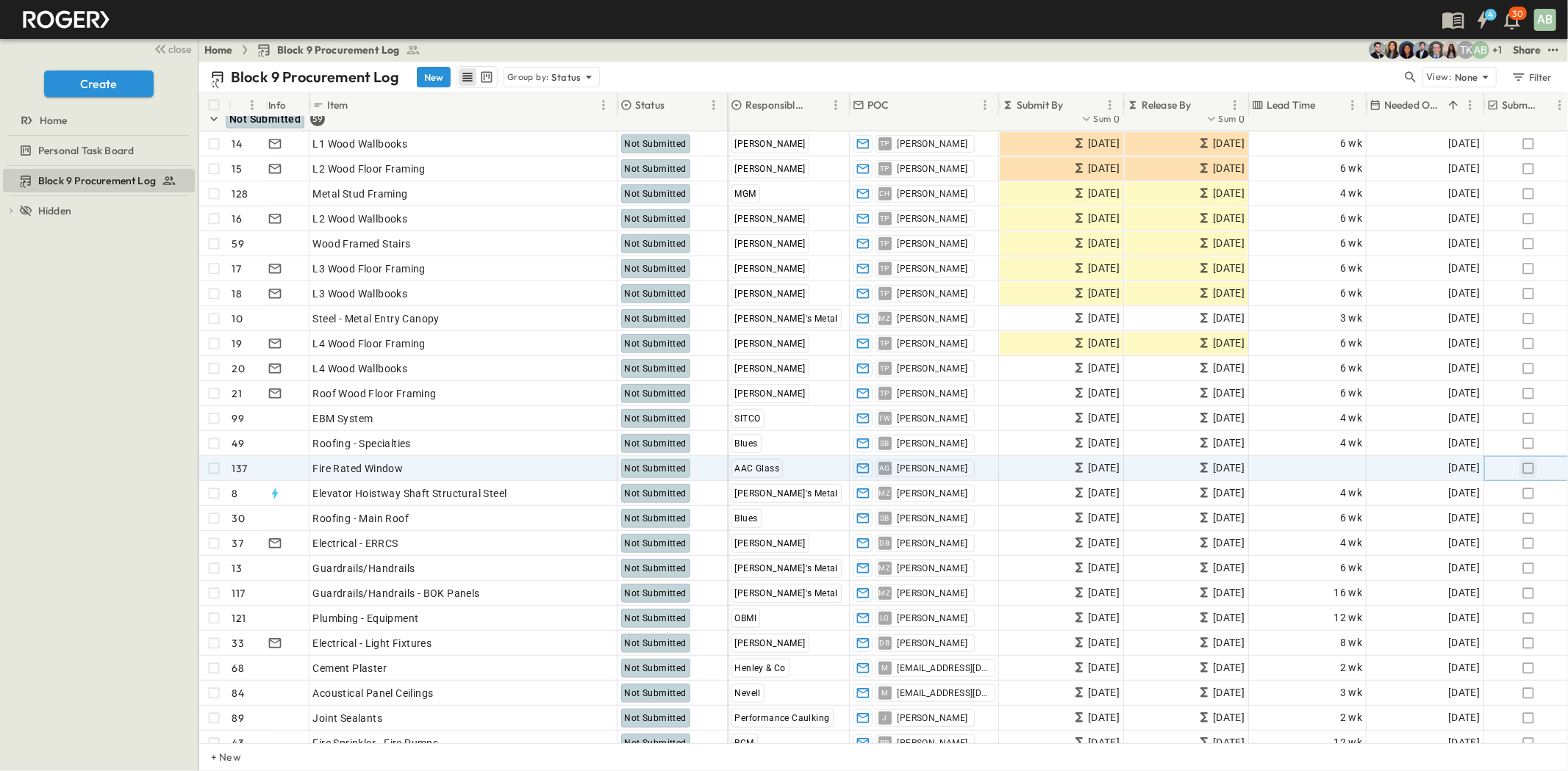
click at [1526, 466] on icon "button" at bounding box center [1527, 468] width 14 height 14
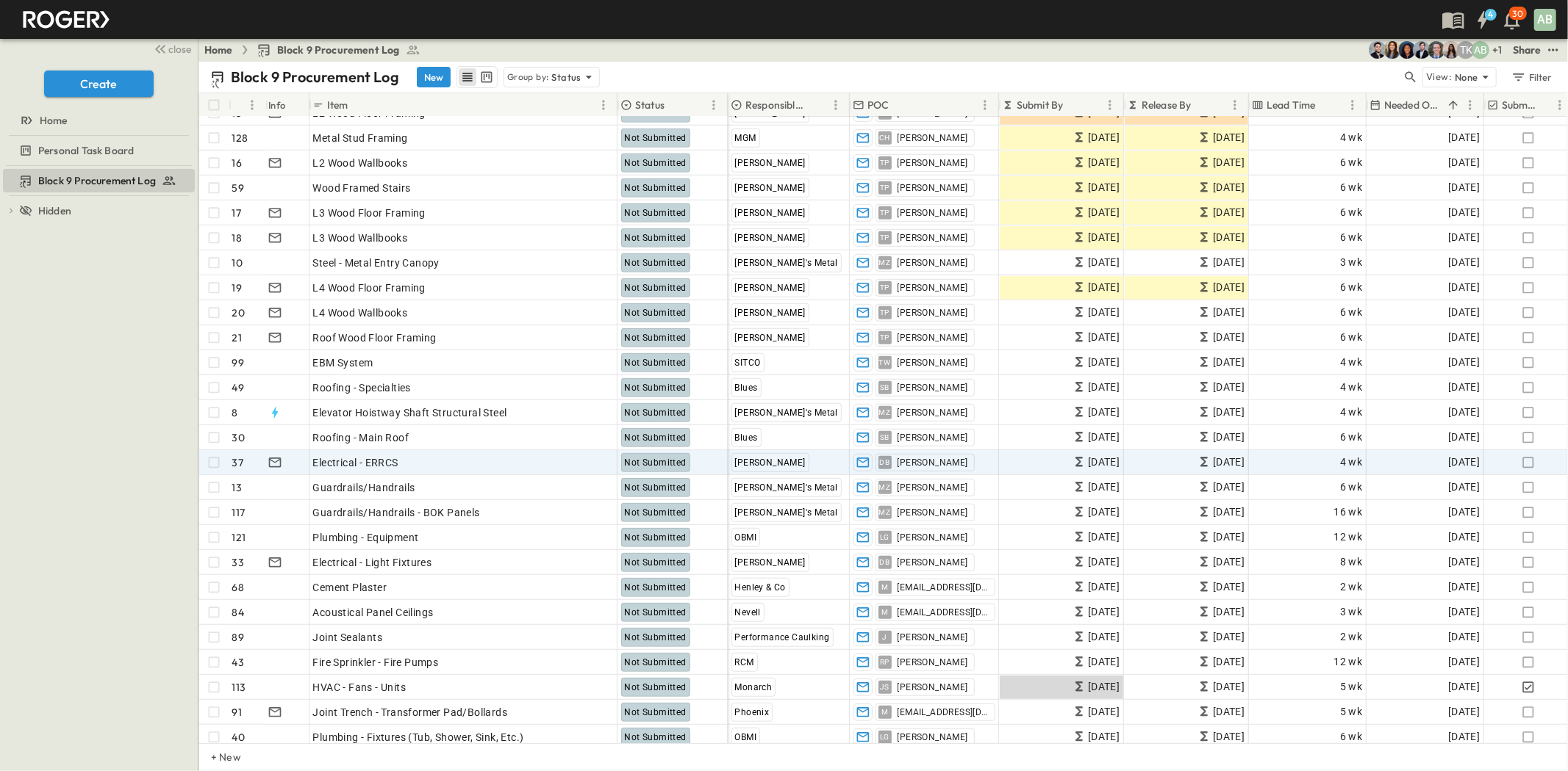
scroll to position [816, 0]
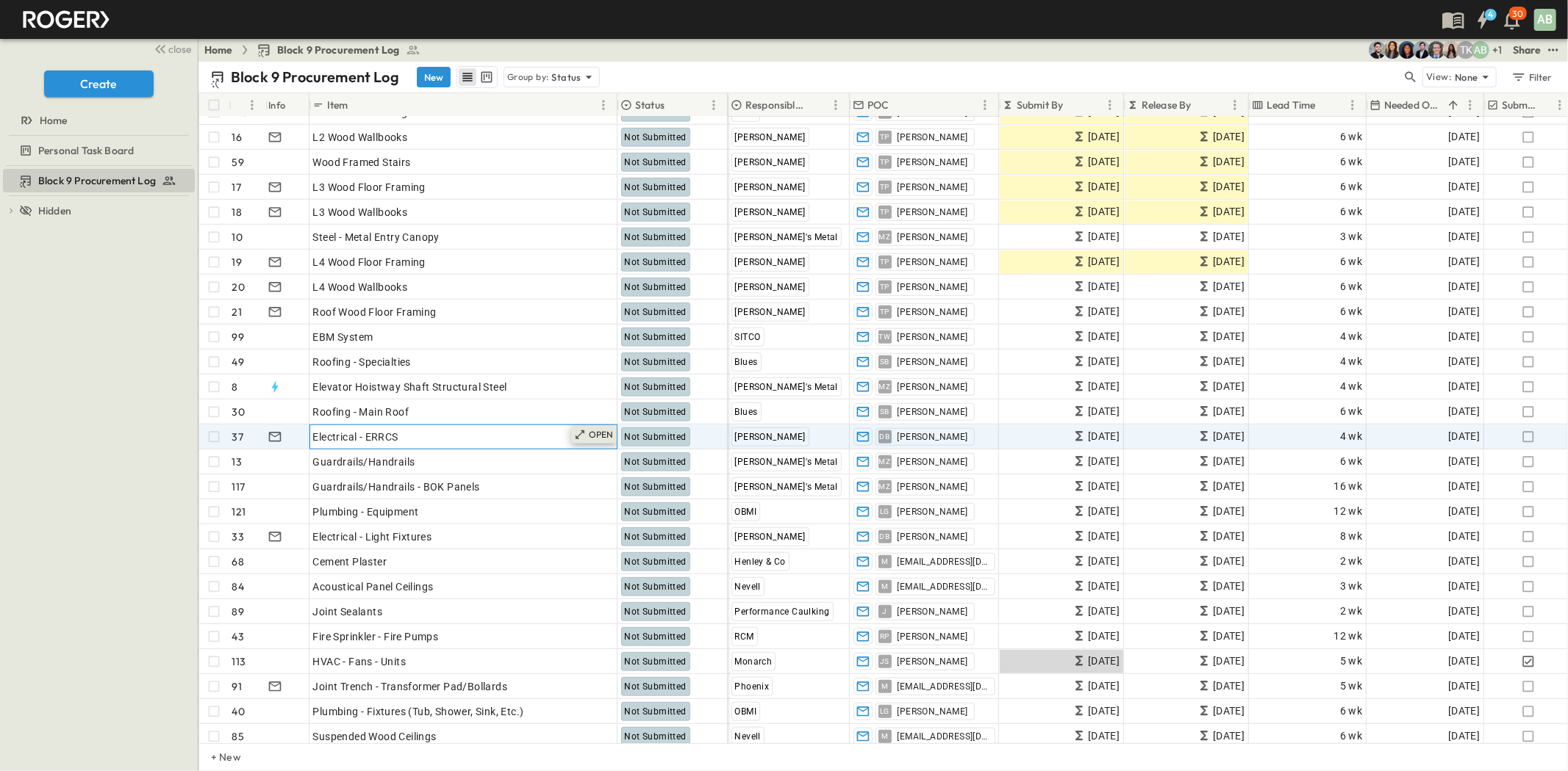
click at [599, 435] on p "OPEN" at bounding box center [602, 435] width 25 height 12
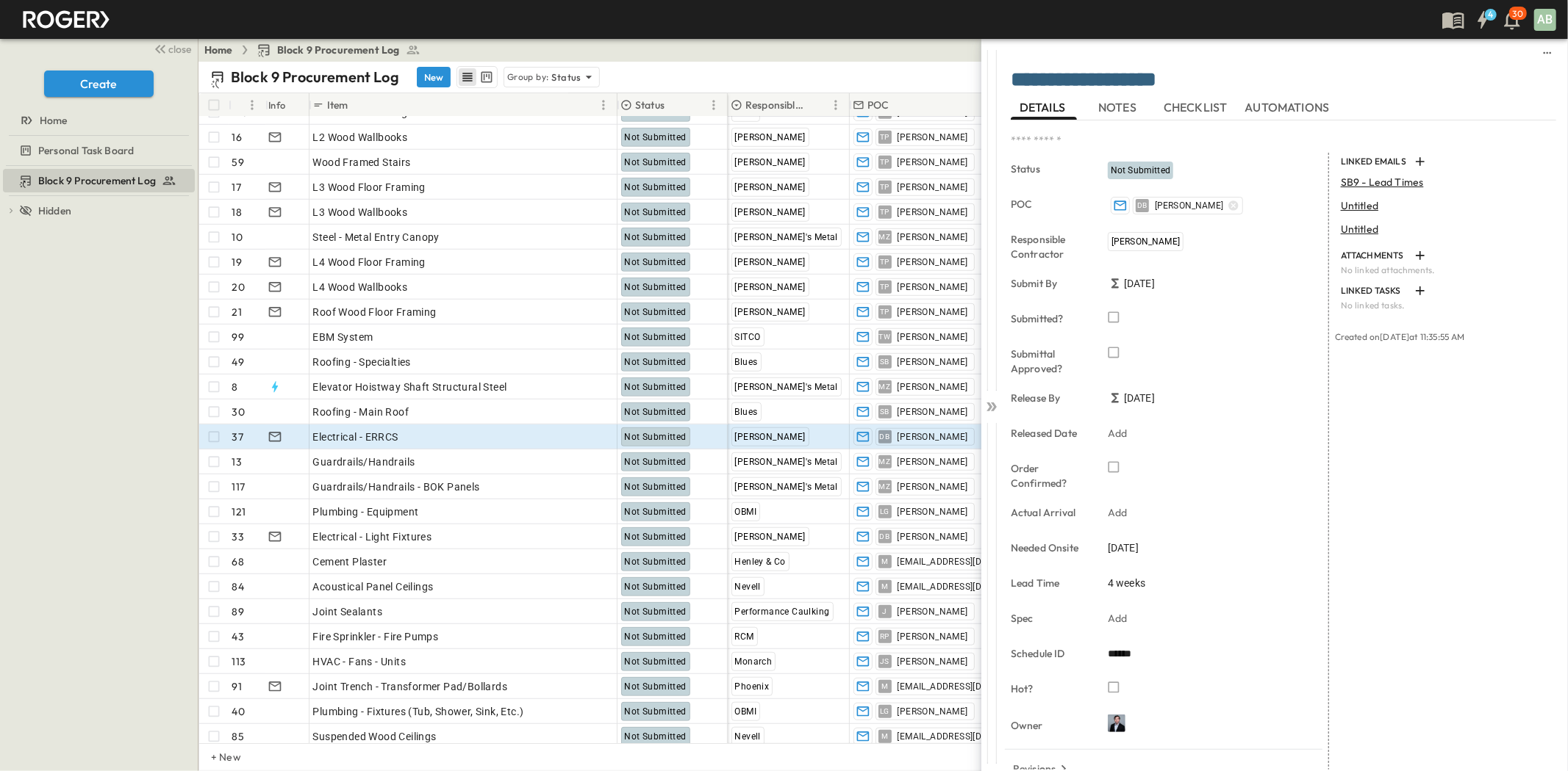
click at [1122, 113] on span "NOTES" at bounding box center [1118, 108] width 42 height 14
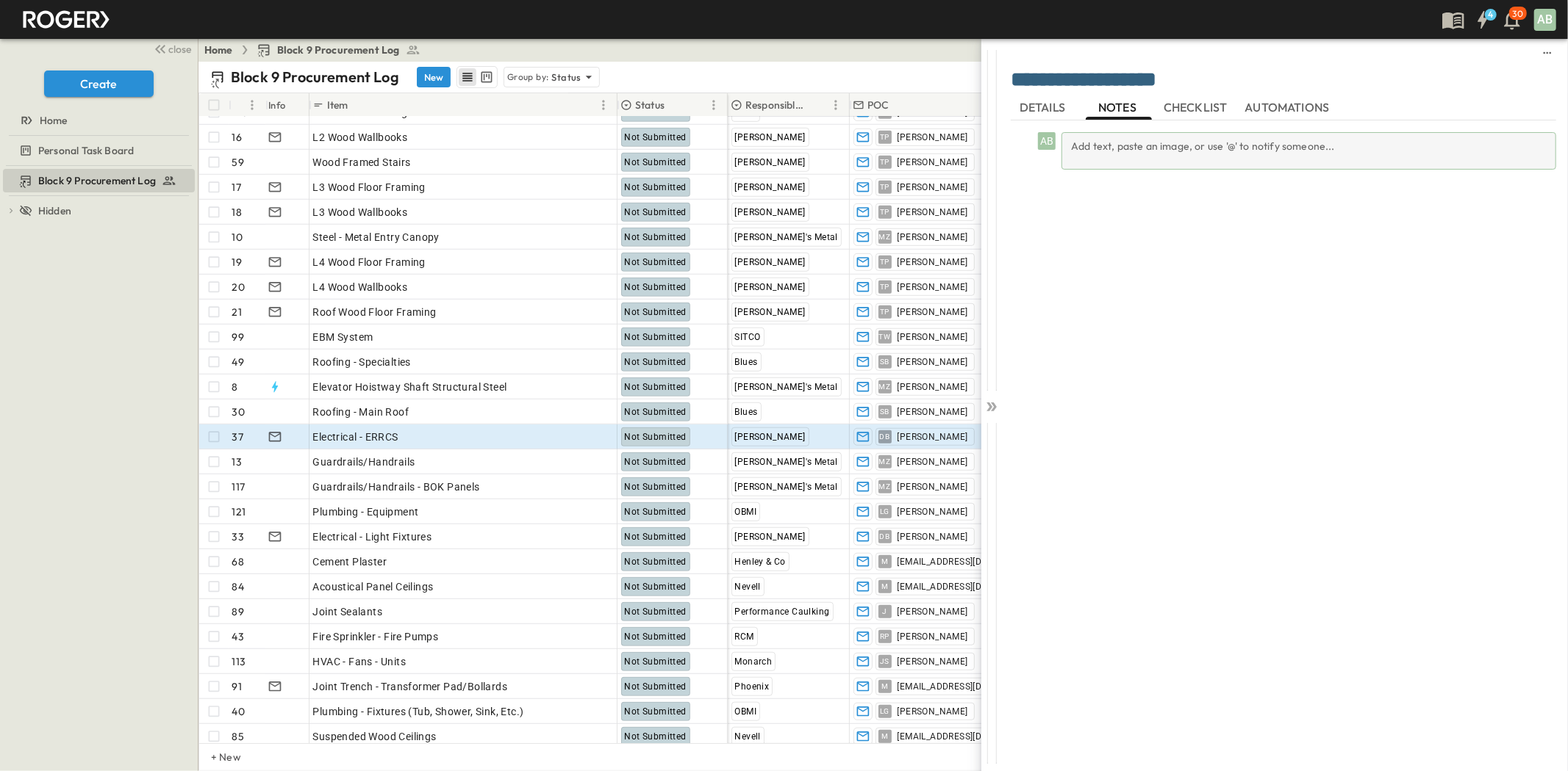
click at [1122, 155] on div "Add text, paste an image, or use '@' to notify someone..." at bounding box center [1308, 151] width 494 height 38
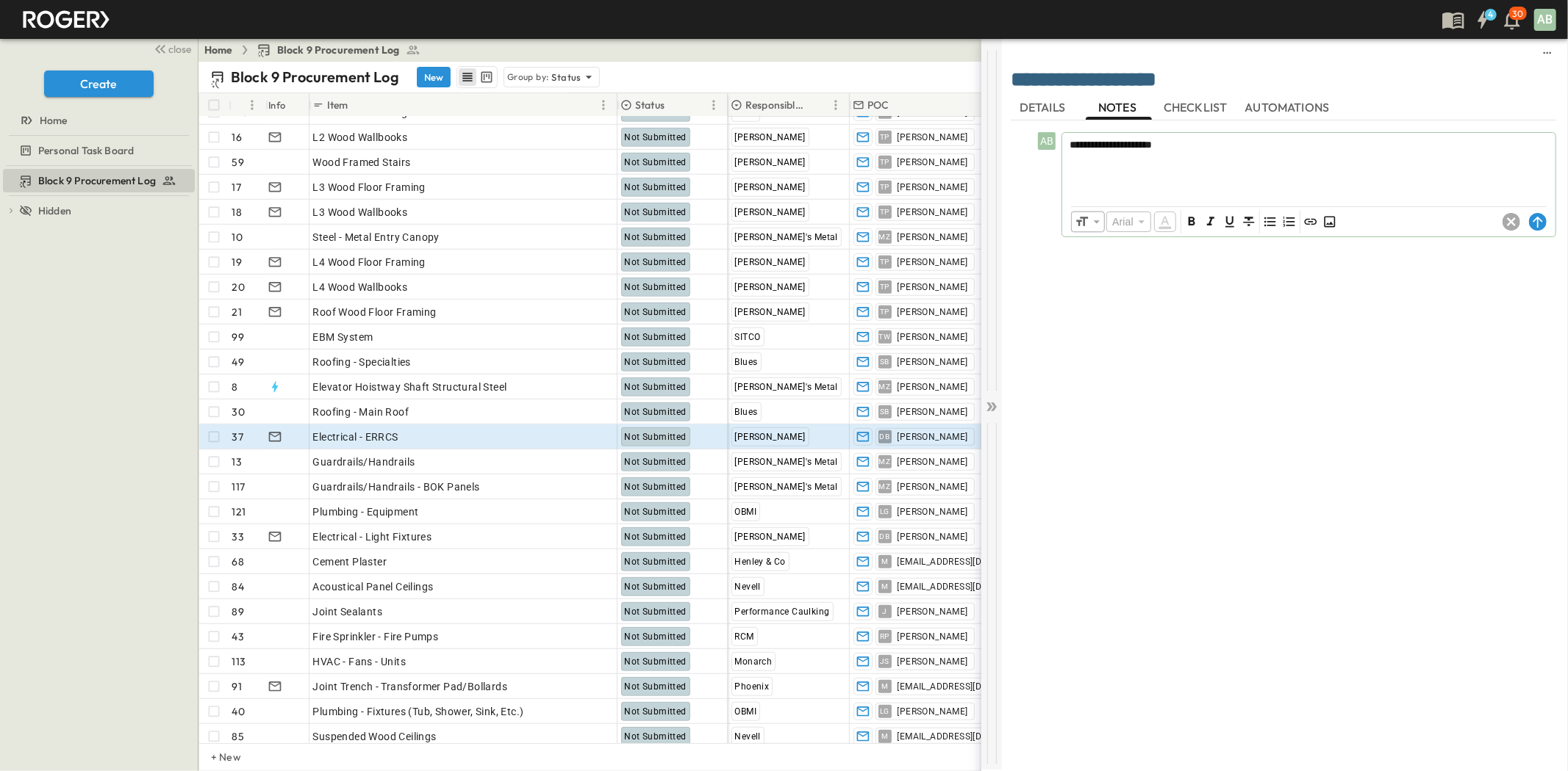
click at [990, 407] on icon at bounding box center [990, 406] width 6 height 9
click at [1246, 325] on div "**********" at bounding box center [1283, 438] width 546 height 635
click at [1199, 101] on span "CHECKLIST" at bounding box center [1196, 108] width 67 height 14
click at [1528, 223] on icon at bounding box center [1537, 222] width 17 height 17
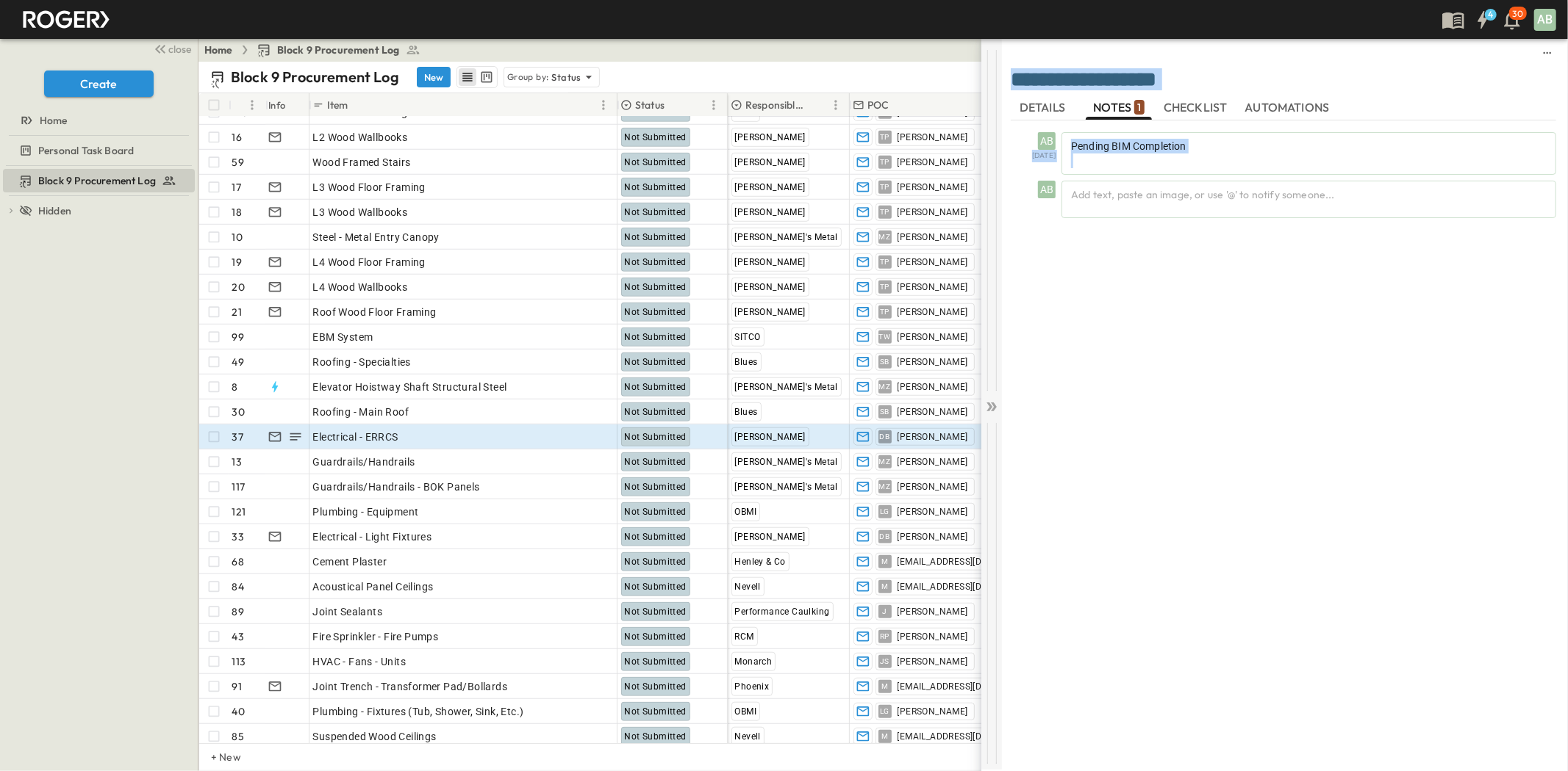
click at [999, 400] on div "**********" at bounding box center [1274, 404] width 586 height 731
click at [994, 410] on icon at bounding box center [994, 406] width 6 height 9
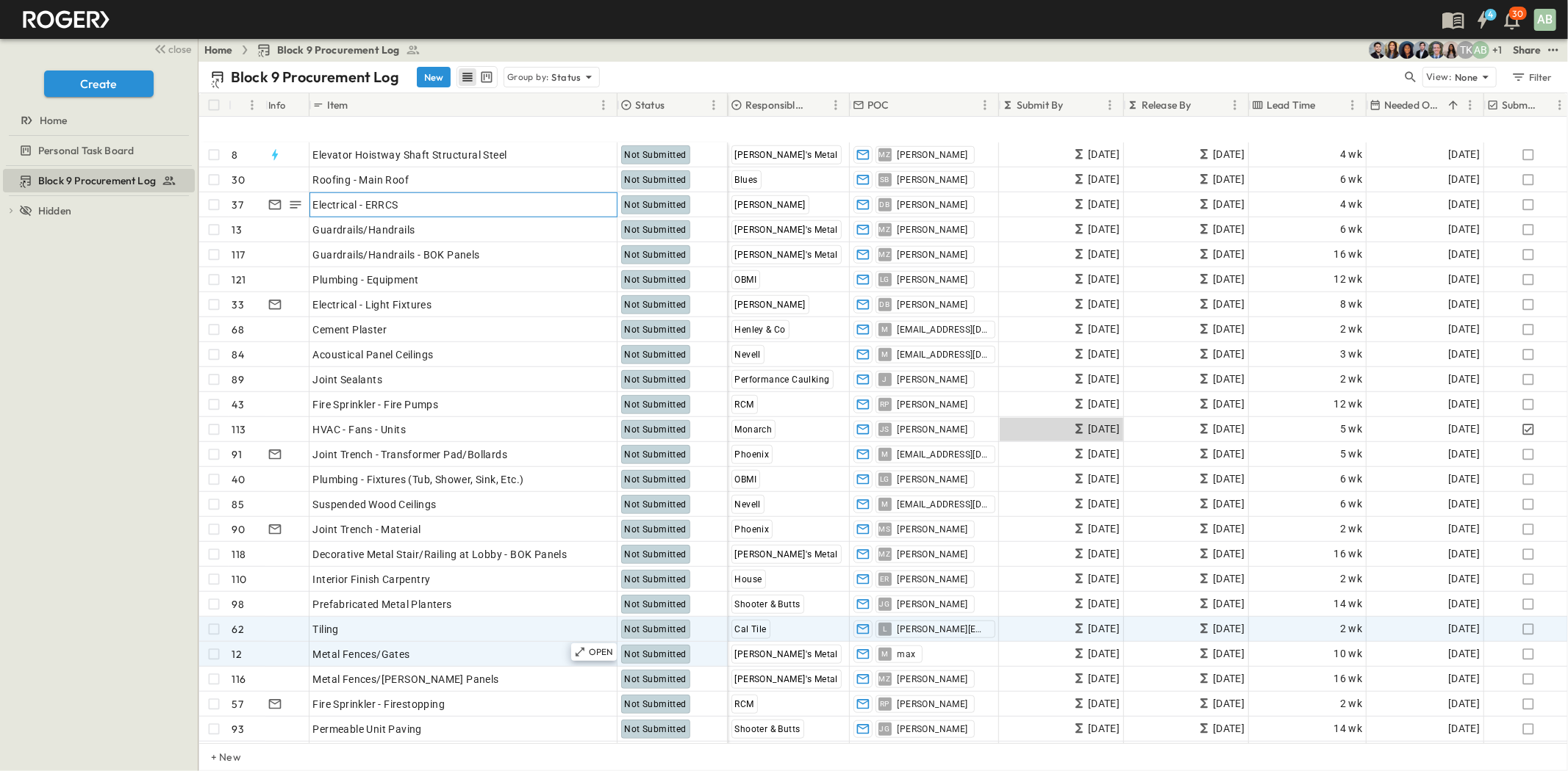
scroll to position [1143, 0]
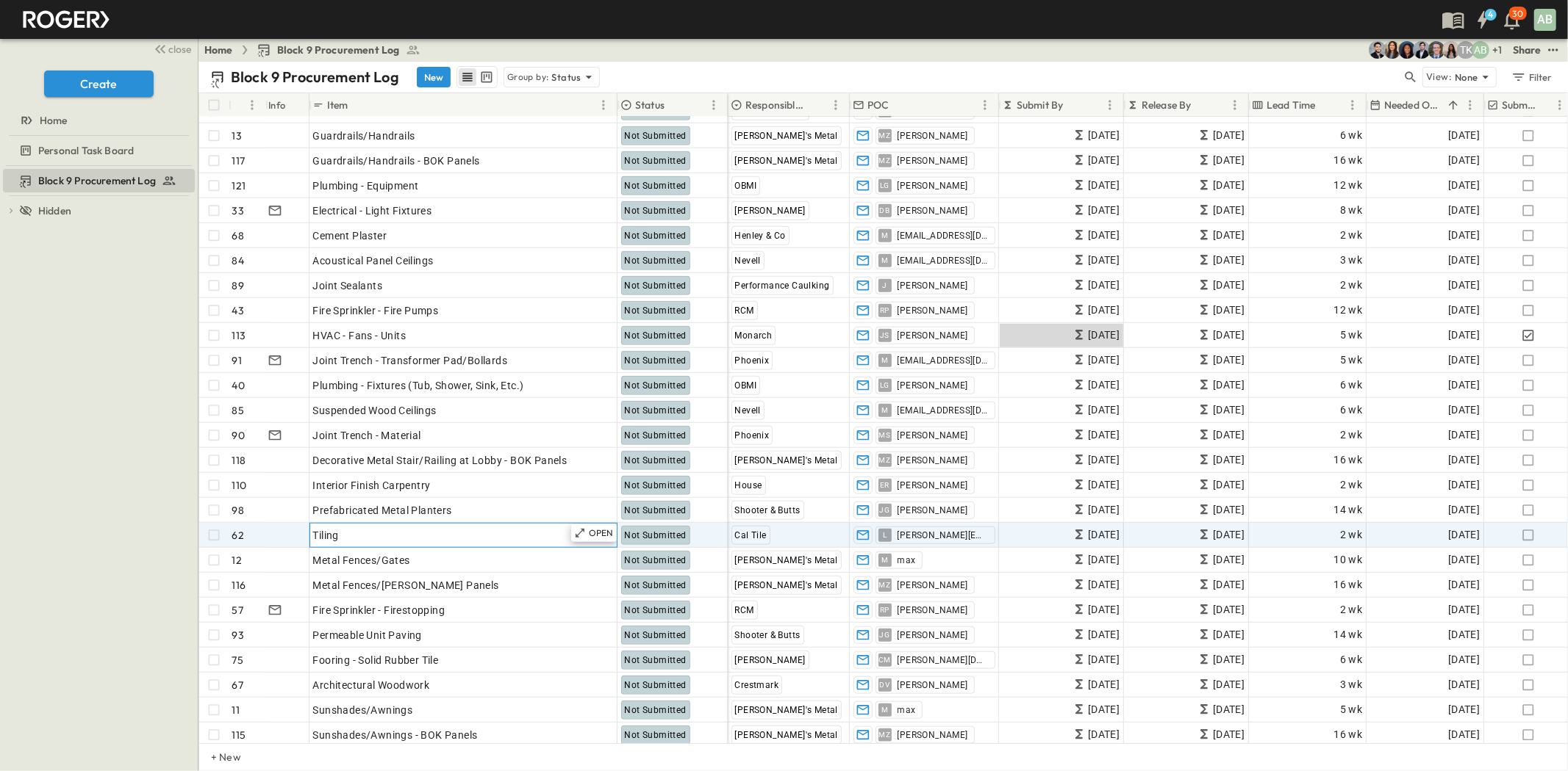
click at [350, 535] on div "Tiling" at bounding box center [462, 535] width 300 height 20
type input "**********"
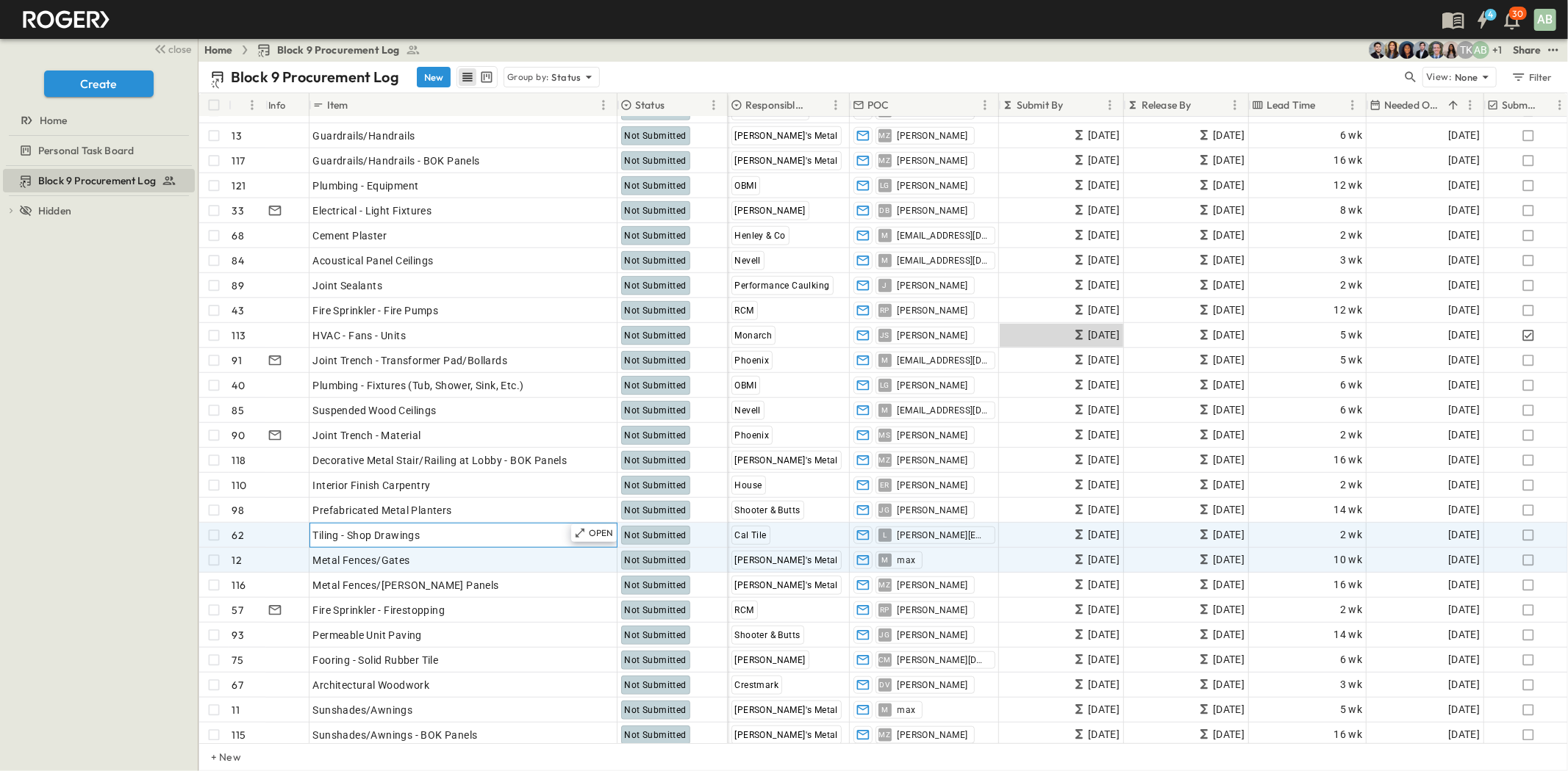
click at [331, 534] on span "Tiling - Shop Drawings" at bounding box center [366, 535] width 107 height 14
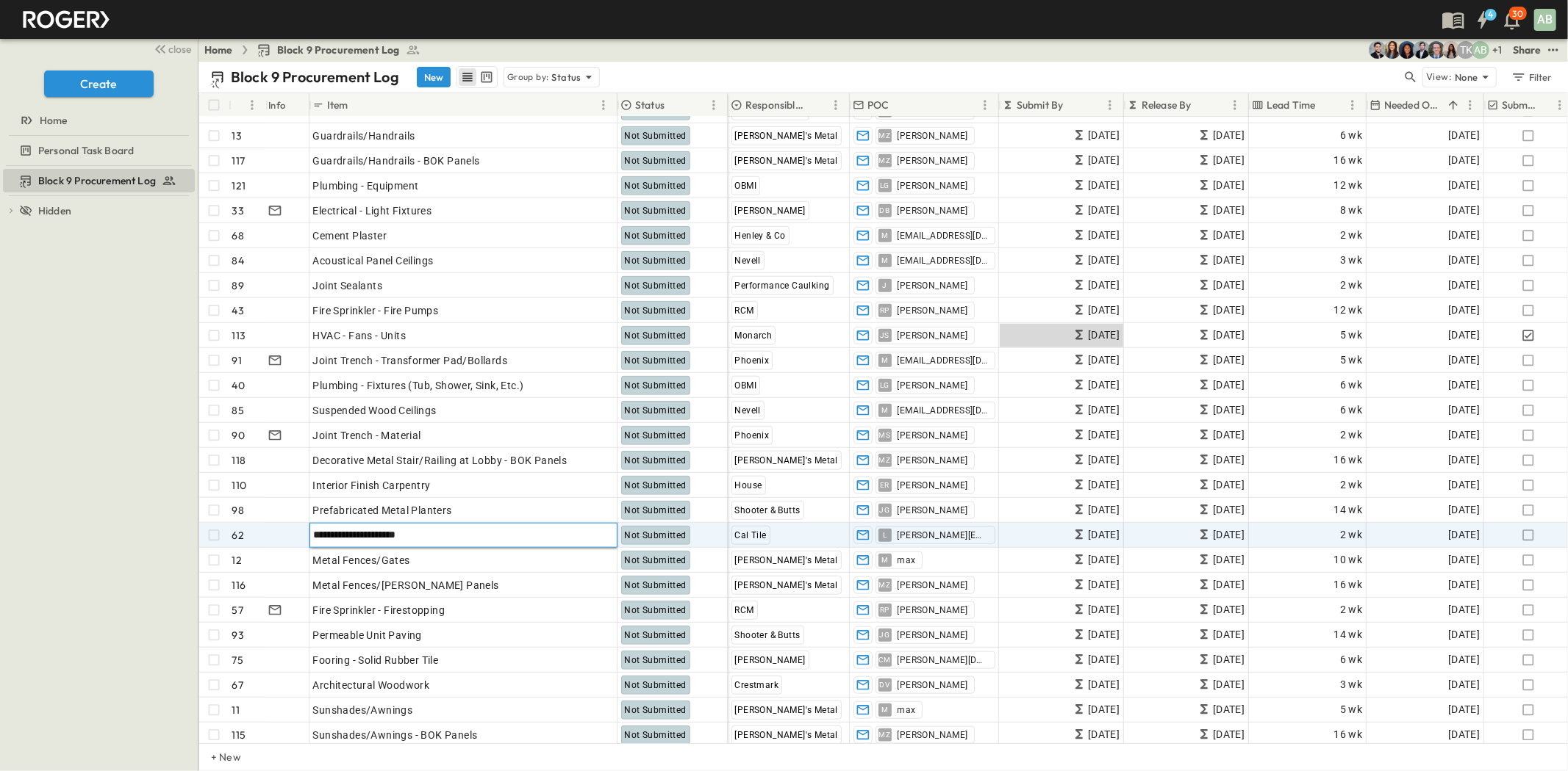
click at [337, 534] on input "**********" at bounding box center [465, 535] width 312 height 17
type input "**********"
click at [283, 540] on div at bounding box center [286, 536] width 45 height 23
click at [596, 531] on p "OPEN" at bounding box center [602, 534] width 25 height 12
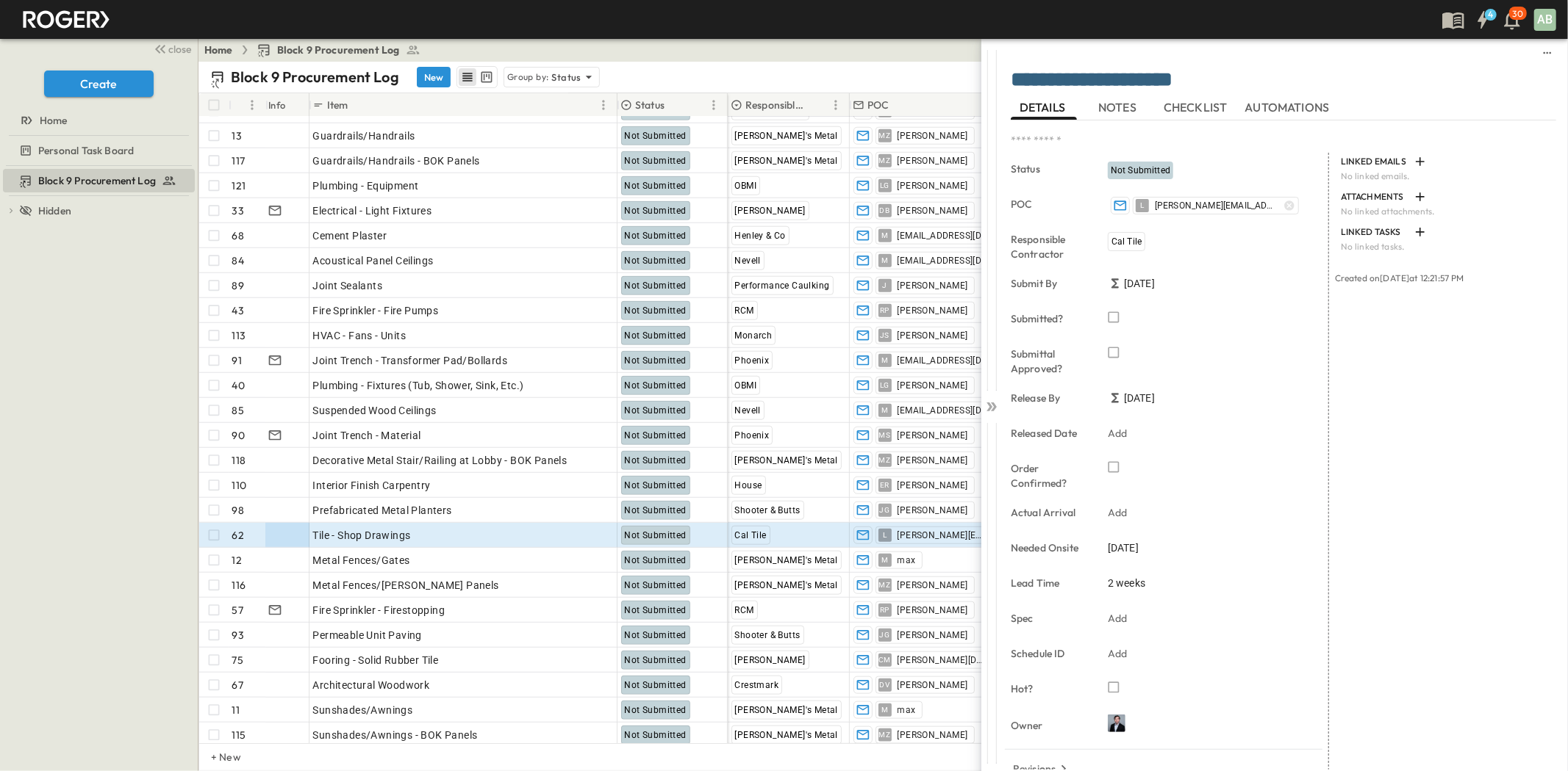
click at [1107, 101] on span "NOTES" at bounding box center [1118, 108] width 42 height 14
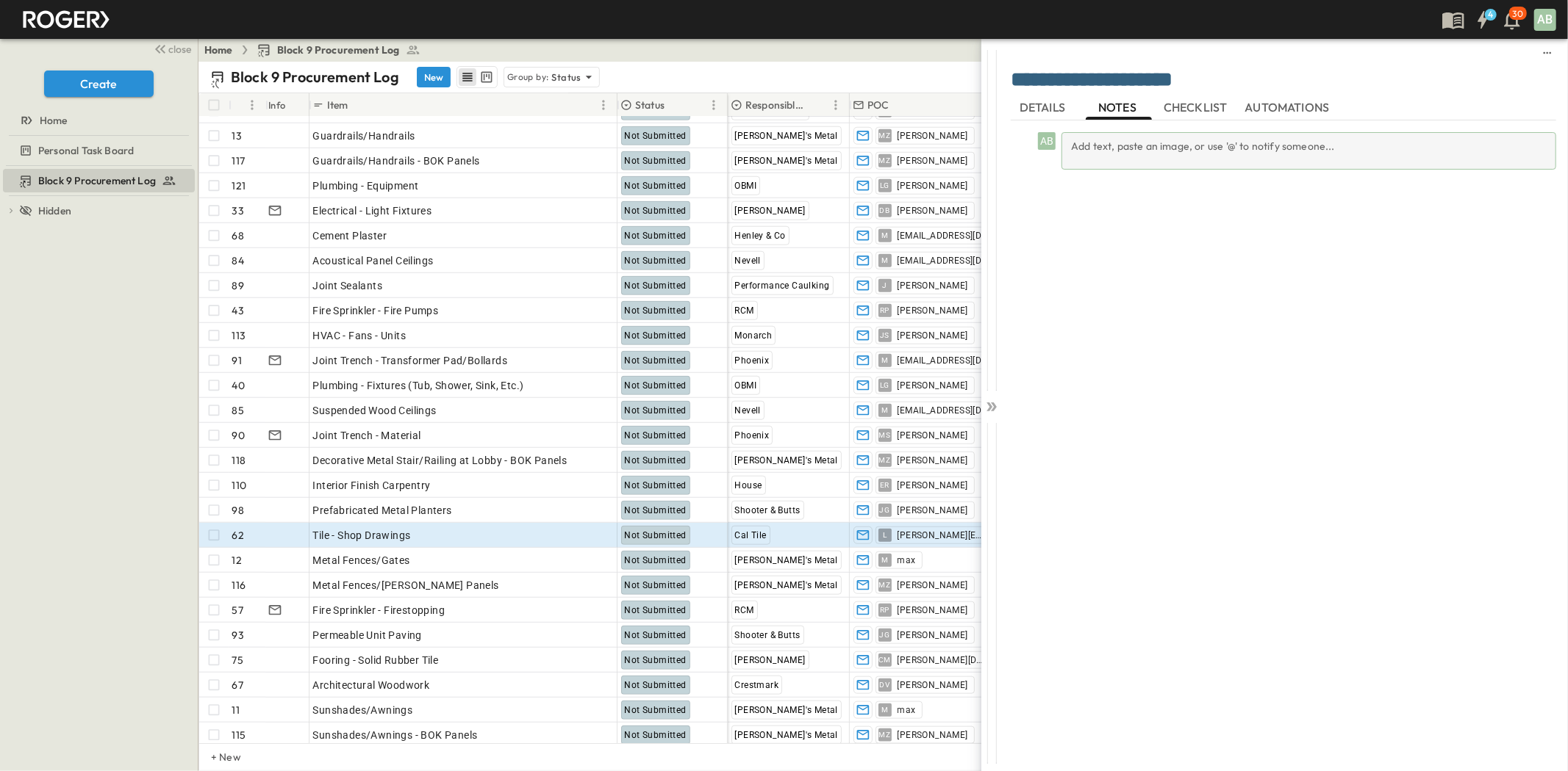
click at [1107, 155] on div "Add text, paste an image, or use '@' to notify someone..." at bounding box center [1308, 151] width 494 height 38
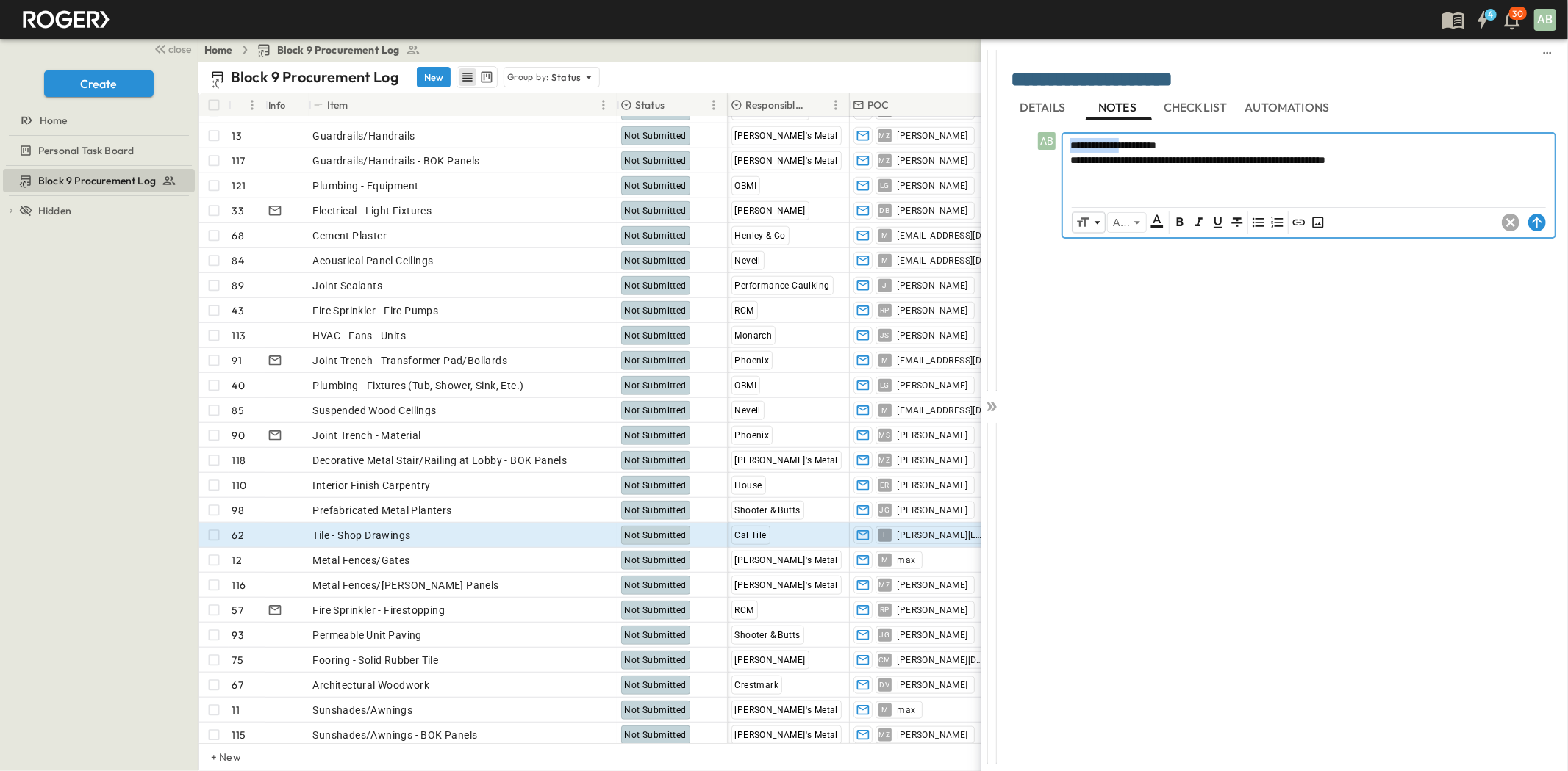
drag, startPoint x: 1131, startPoint y: 143, endPoint x: 1060, endPoint y: 144, distance: 71.0
click at [1060, 144] on div "**********" at bounding box center [1286, 185] width 540 height 106
drag, startPoint x: 1119, startPoint y: 158, endPoint x: 1039, endPoint y: 158, distance: 80.0
click at [1039, 158] on div "**********" at bounding box center [1286, 185] width 540 height 106
click at [1120, 155] on span "**********" at bounding box center [1218, 160] width 218 height 11
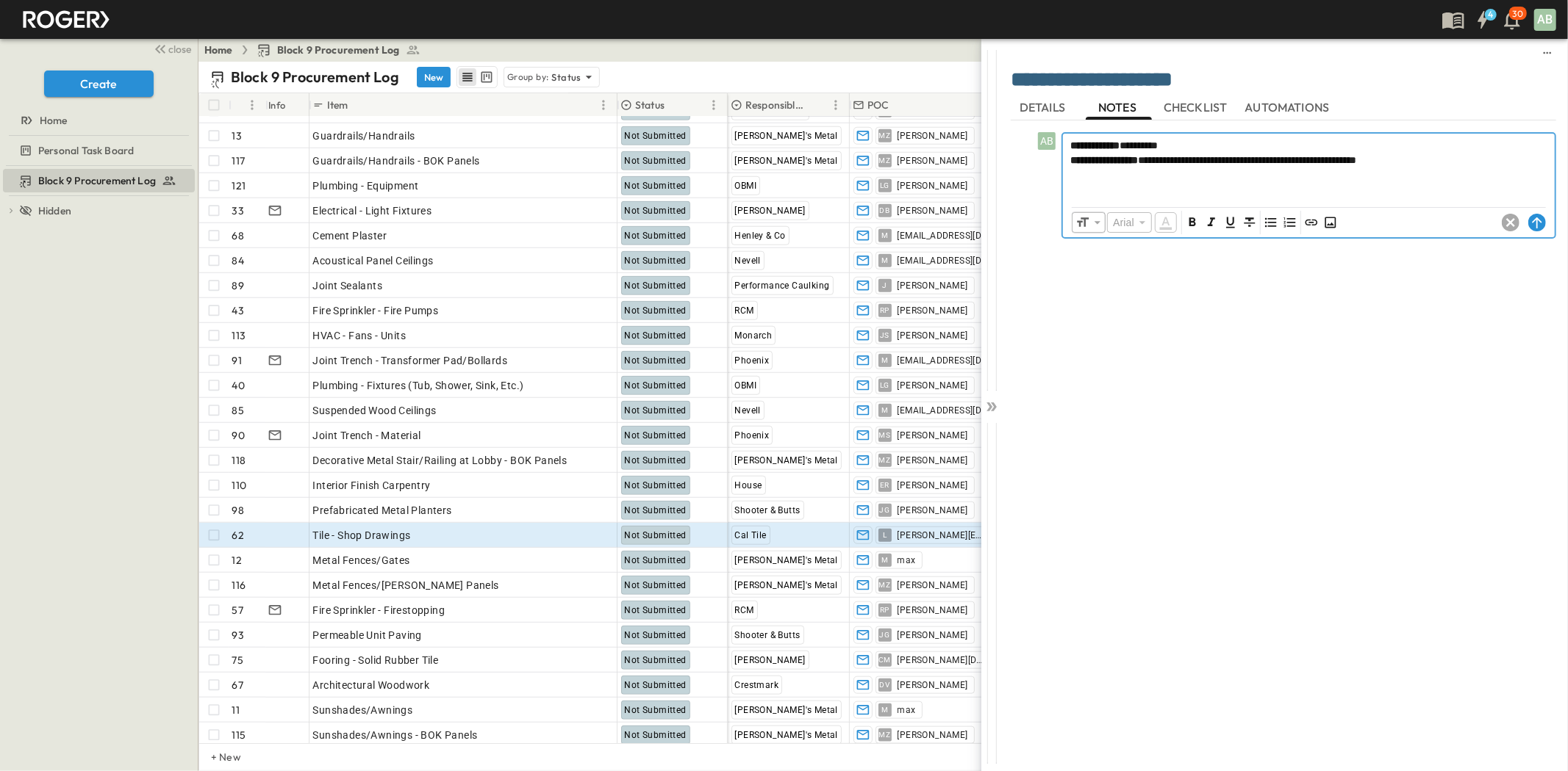
click at [1464, 155] on p "**********" at bounding box center [1308, 159] width 477 height 14
click at [1539, 221] on circle at bounding box center [1537, 222] width 17 height 17
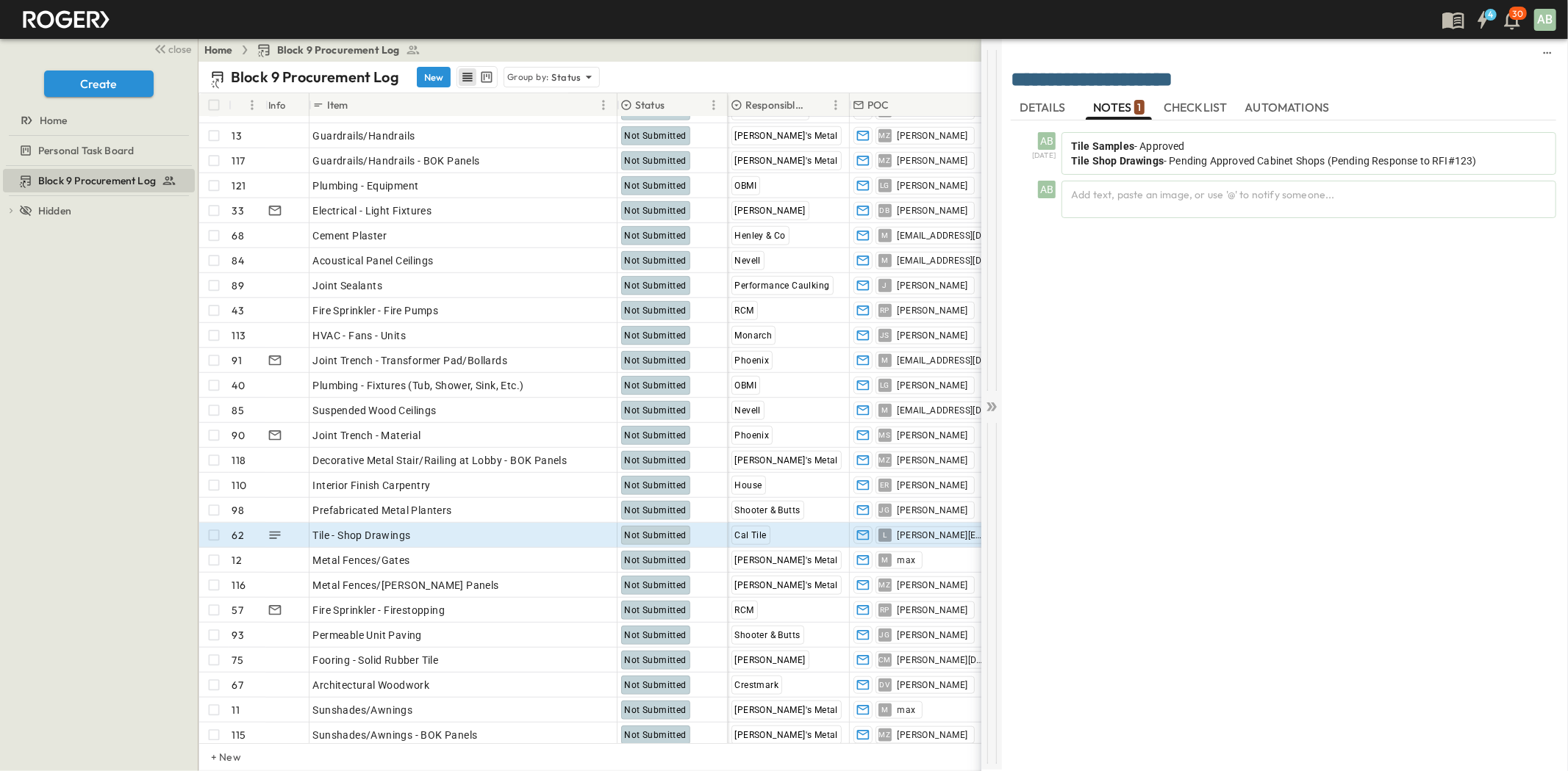
click at [985, 410] on icon at bounding box center [991, 406] width 14 height 14
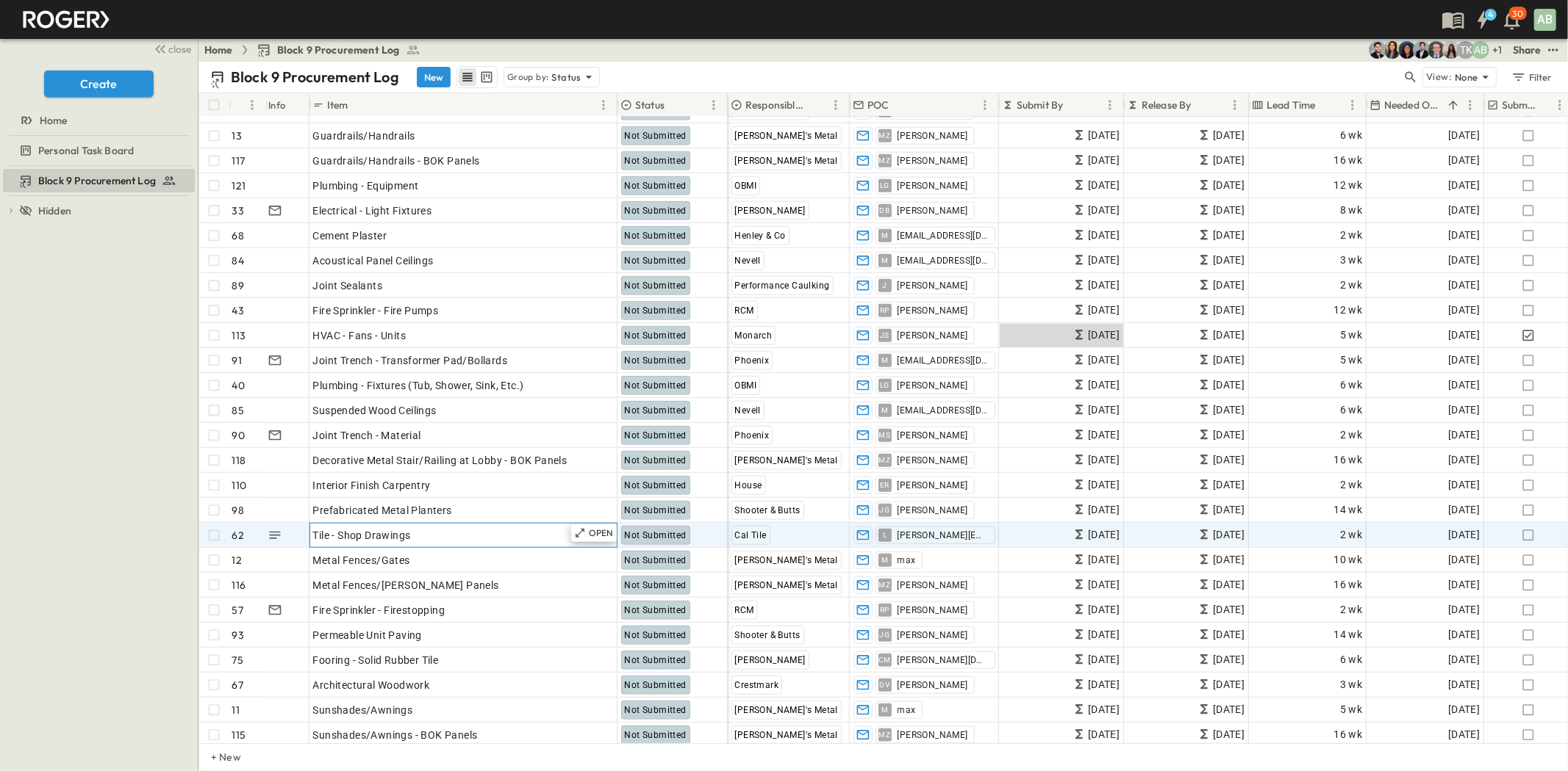
click at [401, 535] on span "Tile - Shop Drawings" at bounding box center [361, 535] width 98 height 14
drag, startPoint x: 423, startPoint y: 534, endPoint x: 332, endPoint y: 540, distance: 91.2
click at [332, 540] on input "**********" at bounding box center [465, 535] width 312 height 17
click at [315, 537] on input "****" at bounding box center [465, 535] width 312 height 17
type input "**********"
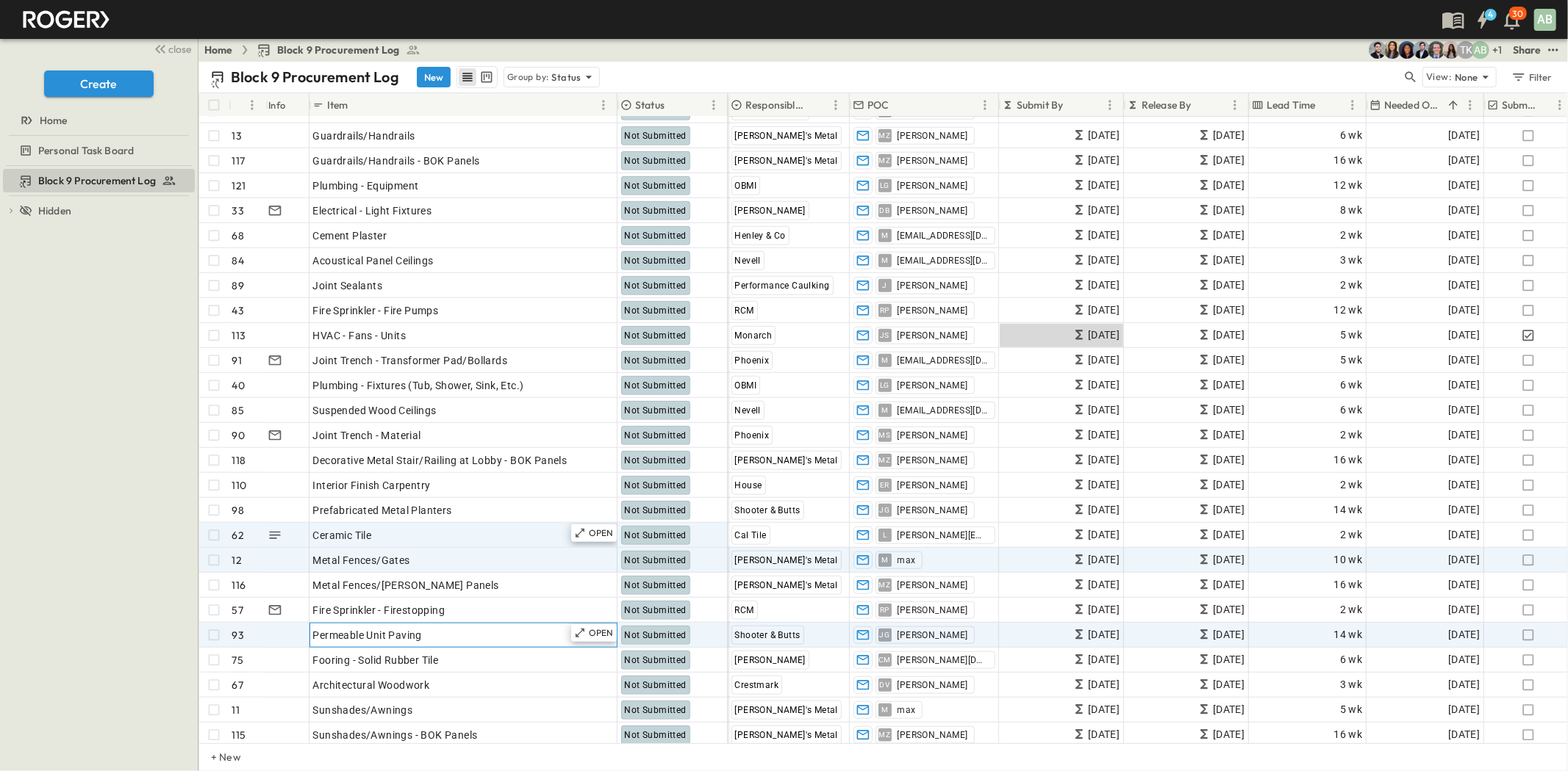
click at [379, 636] on span "Permeable Unit Paving" at bounding box center [367, 635] width 109 height 14
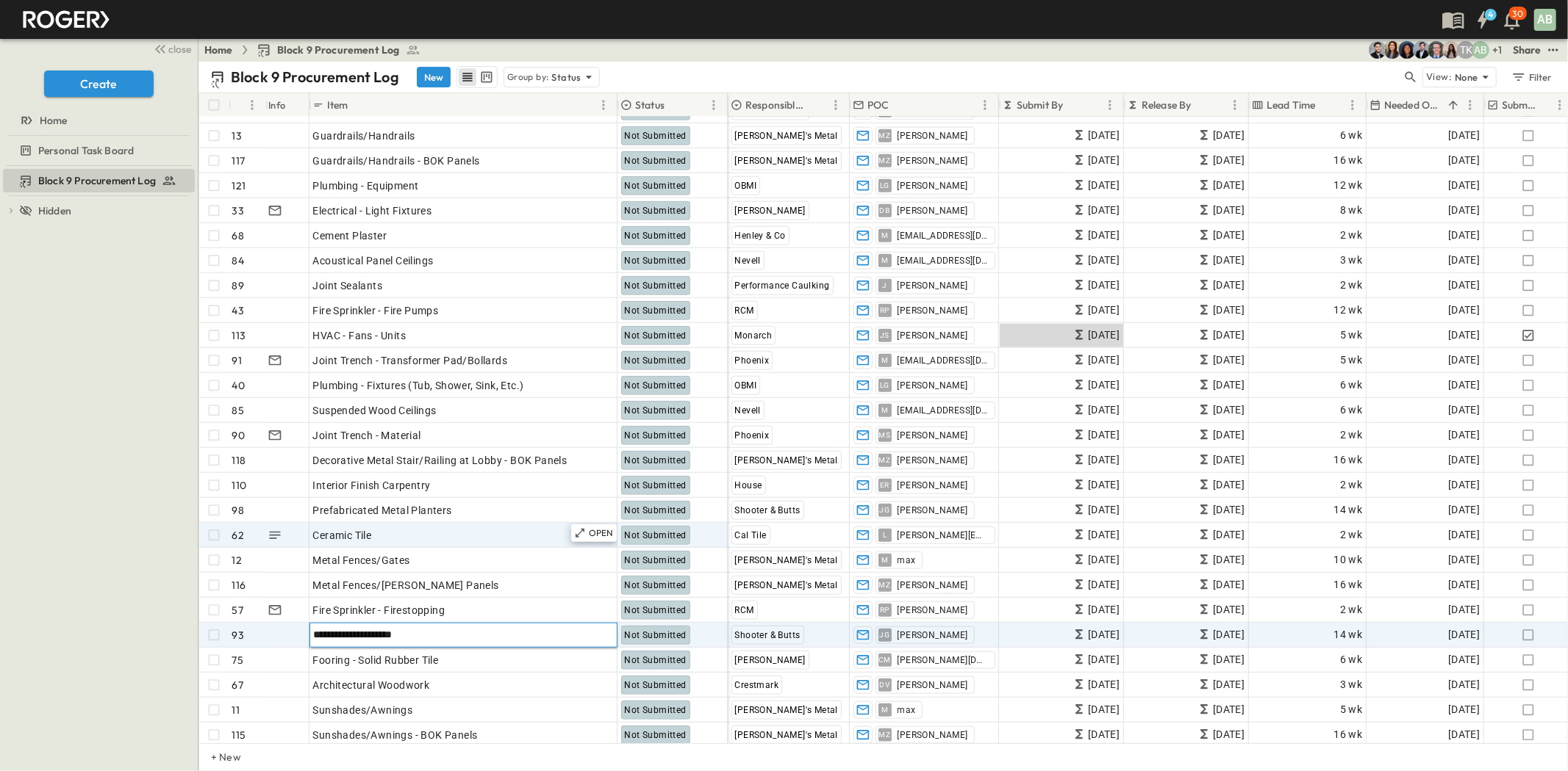
drag, startPoint x: 421, startPoint y: 633, endPoint x: 298, endPoint y: 625, distance: 123.3
click at [298, 625] on div "**********" at bounding box center [462, 636] width 528 height 25
type input "******"
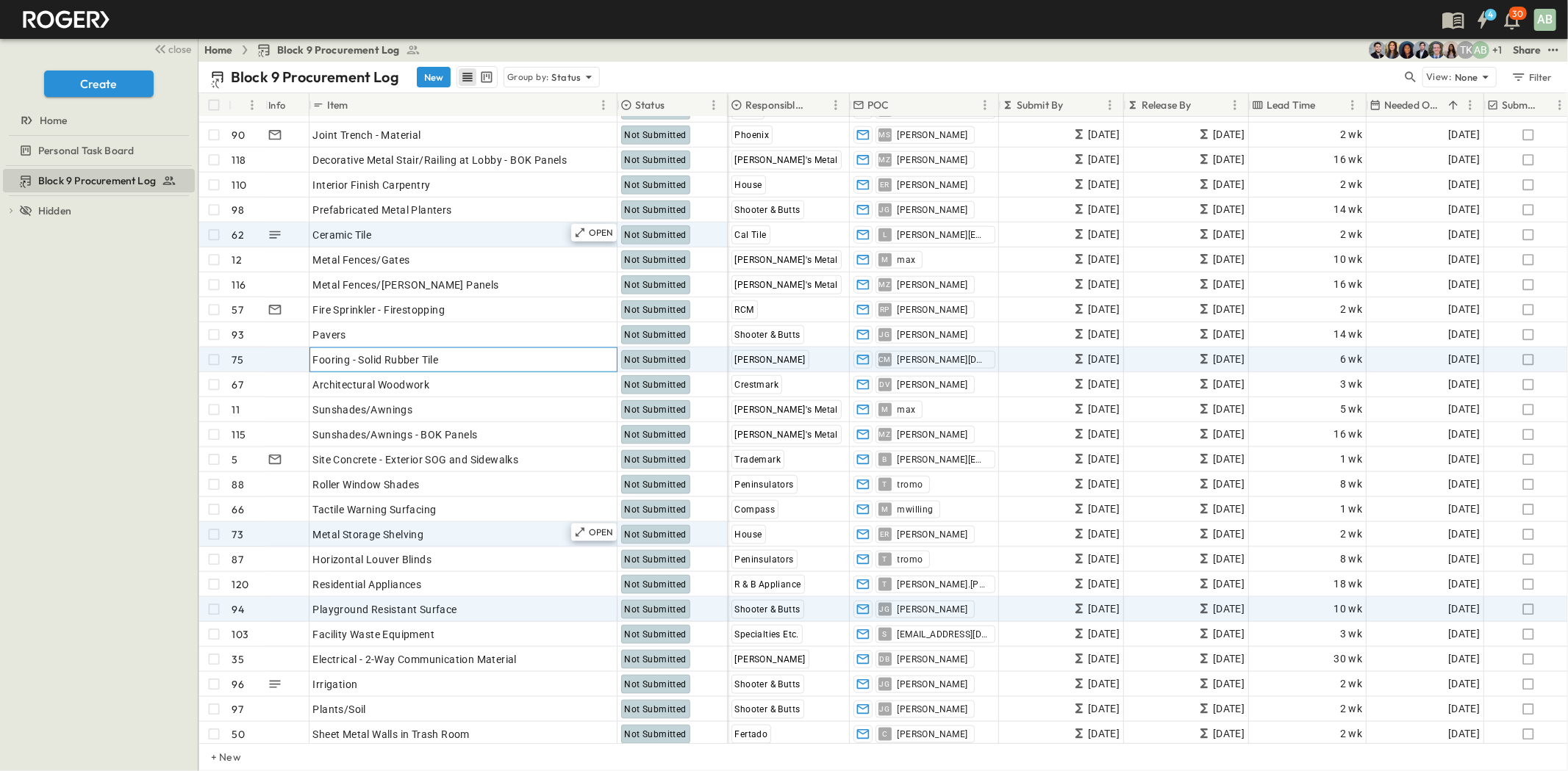
scroll to position [1470, 0]
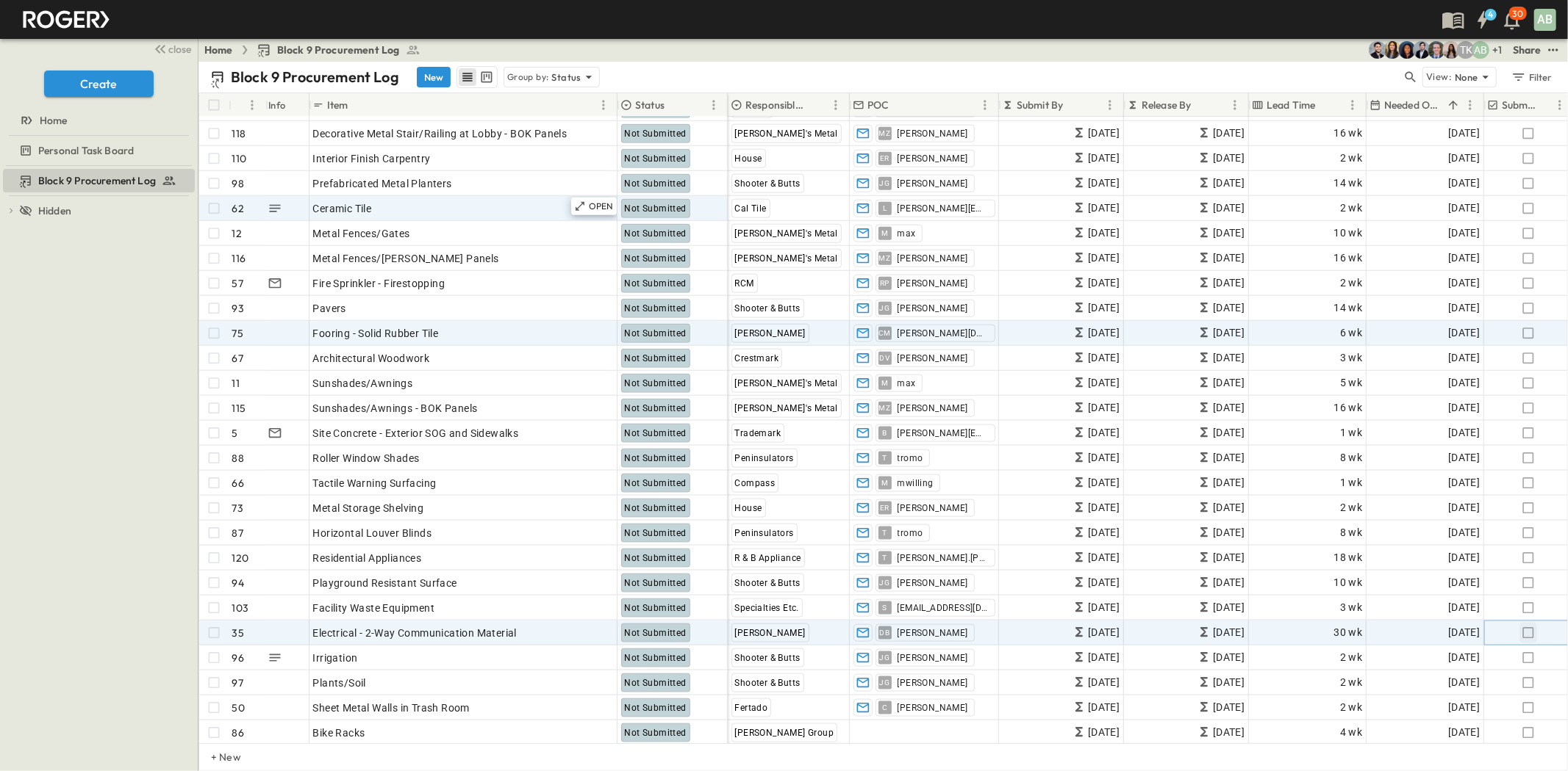
click at [1527, 632] on icon "button" at bounding box center [1527, 633] width 14 height 14
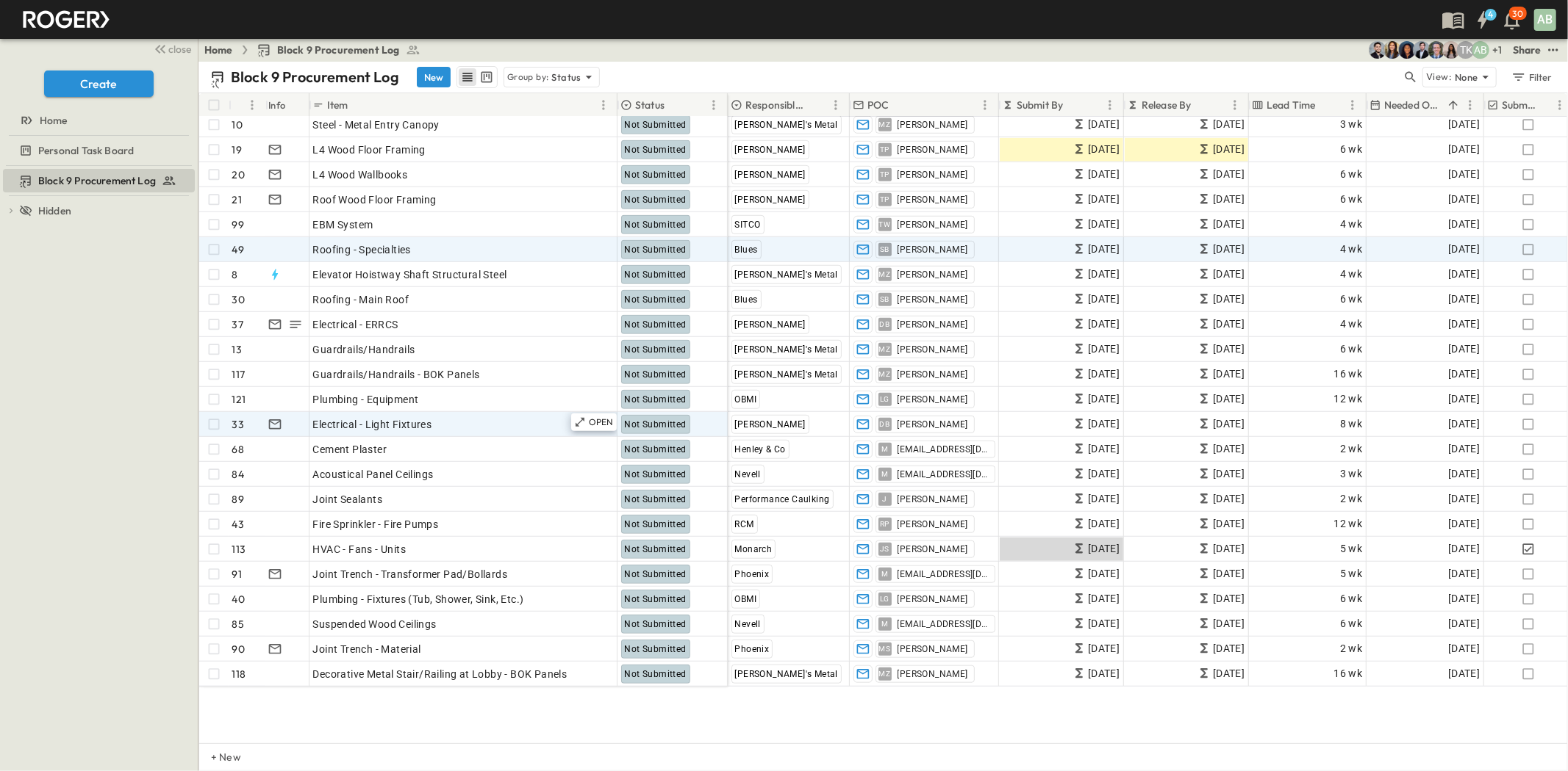
scroll to position [734, 0]
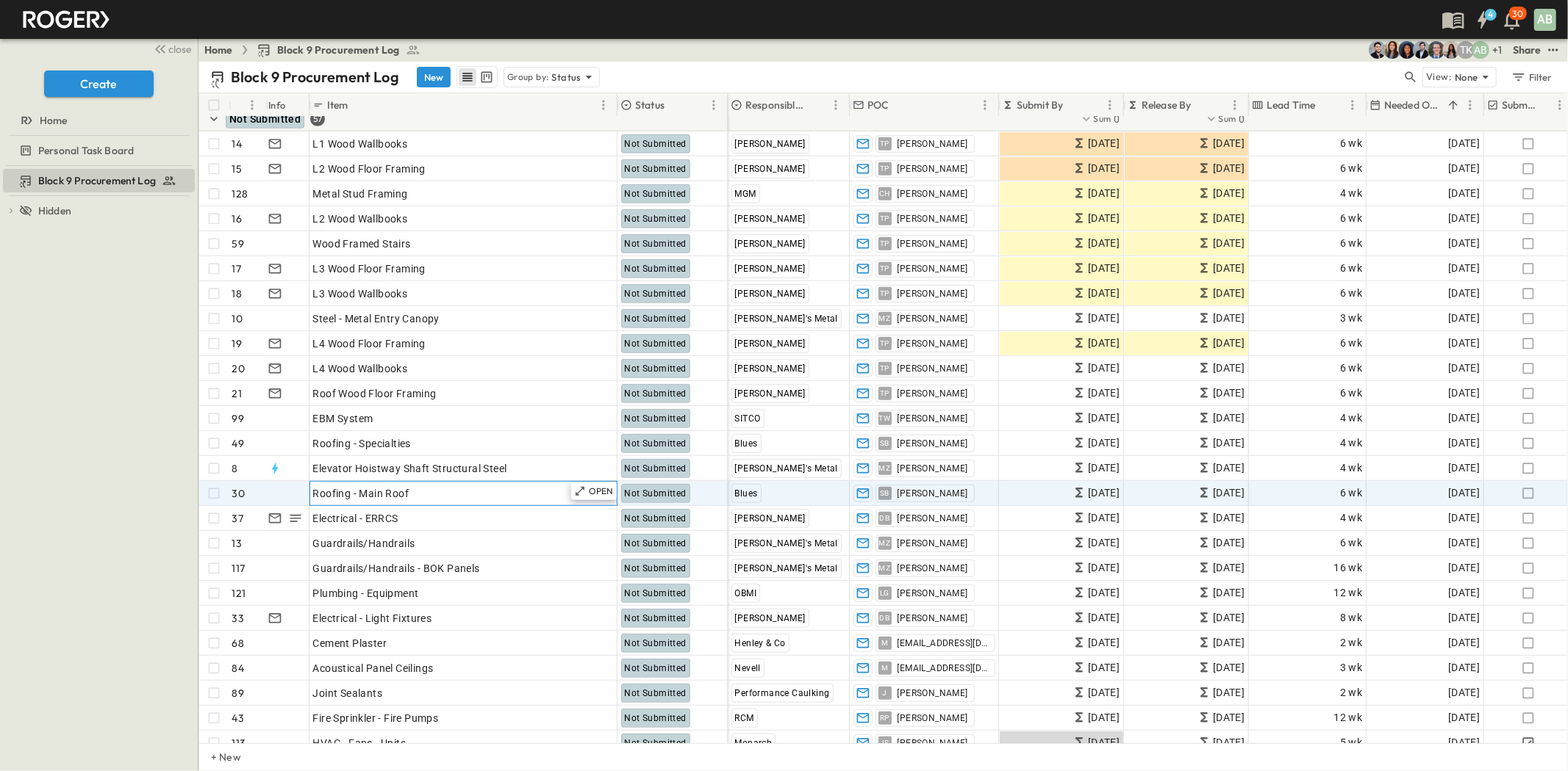
click at [402, 494] on span "Roofing - Main Roof" at bounding box center [361, 493] width 97 height 14
drag, startPoint x: 407, startPoint y: 490, endPoint x: 350, endPoint y: 497, distance: 57.4
type input "*******"
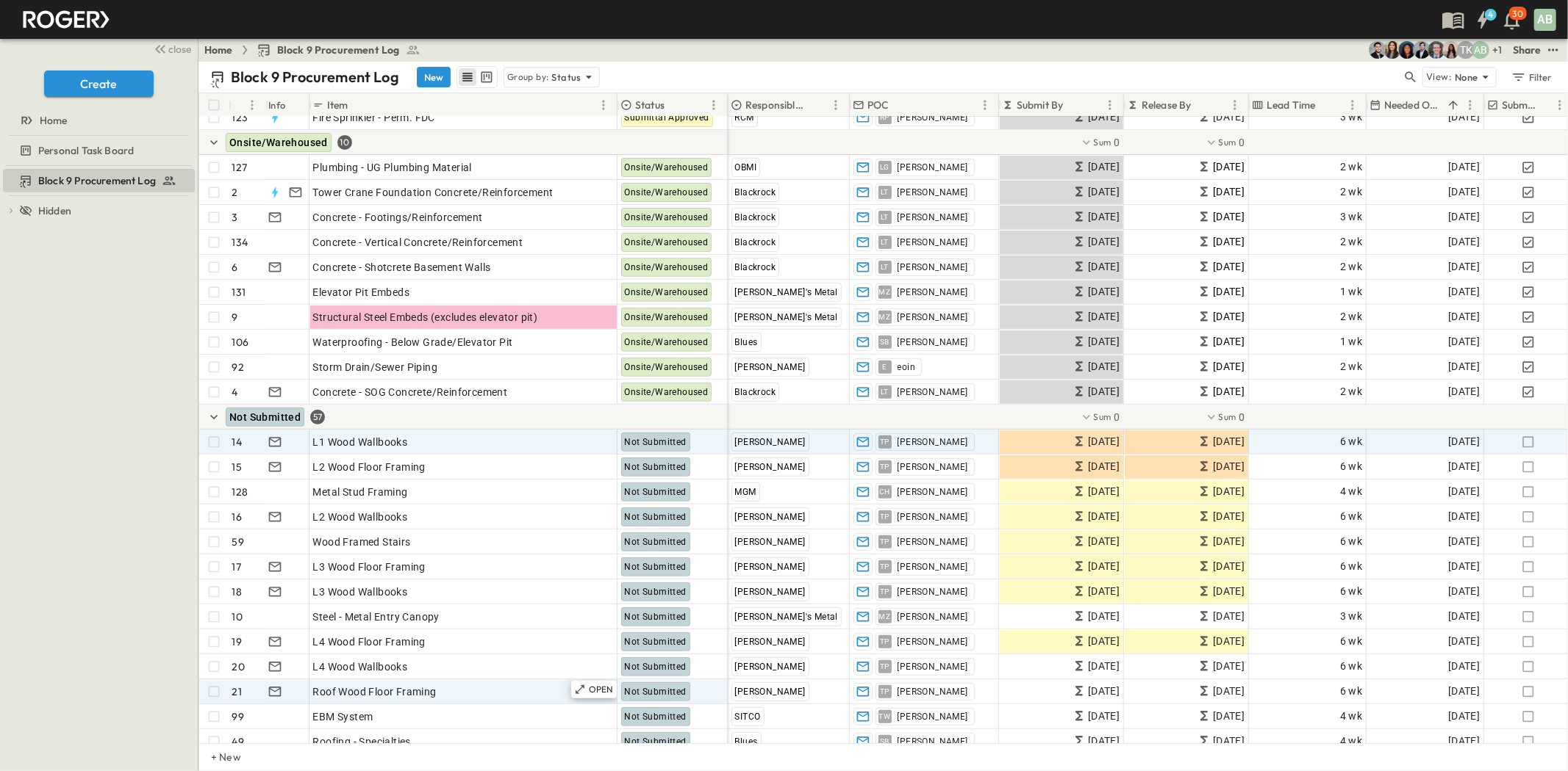
scroll to position [407, 0]
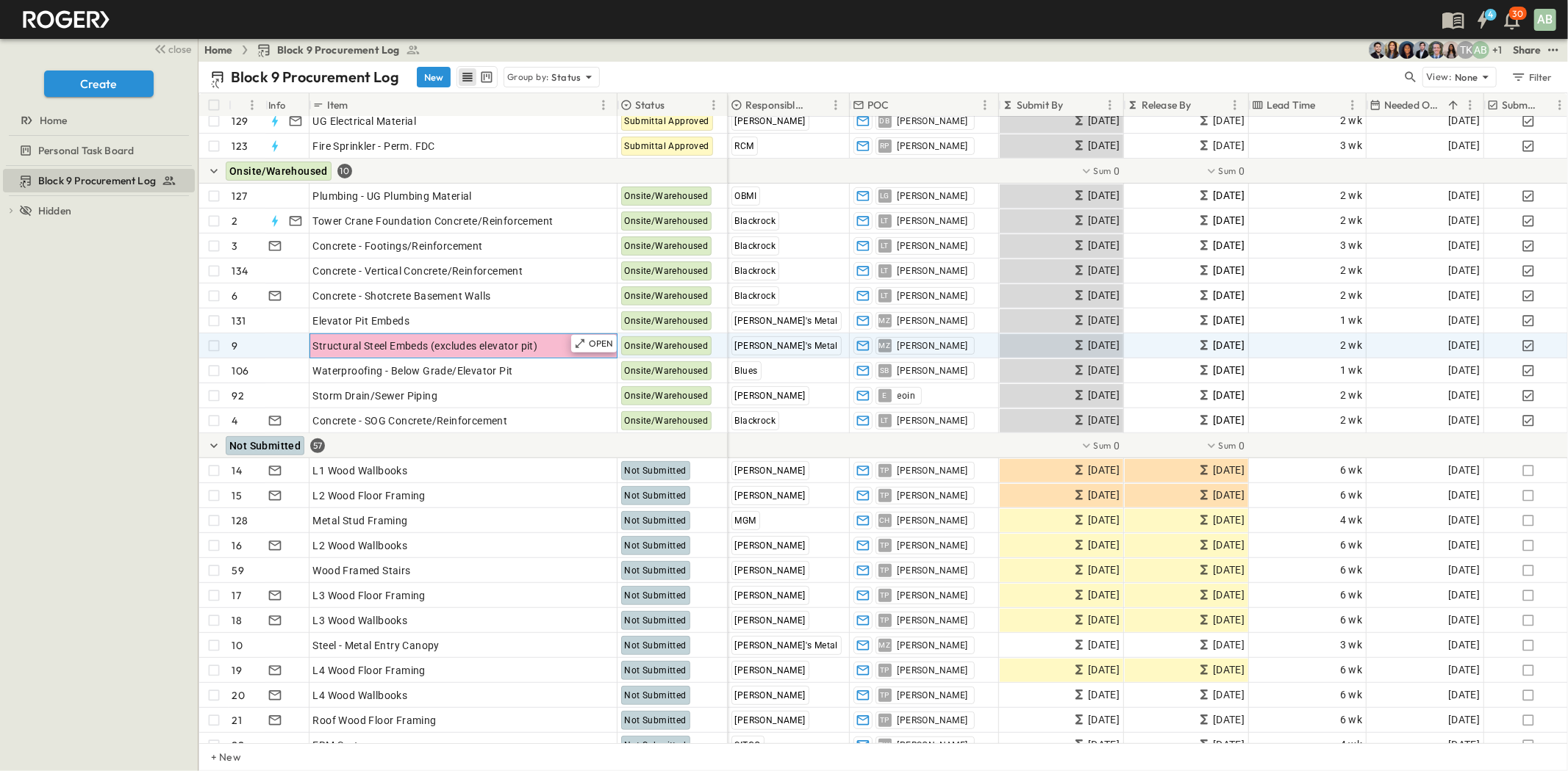
click at [448, 344] on span "Structural Steel Embeds (excludes elevator pit)" at bounding box center [425, 345] width 225 height 14
click at [436, 343] on input "**********" at bounding box center [465, 345] width 312 height 17
click at [481, 344] on input "**********" at bounding box center [465, 345] width 312 height 17
click at [521, 344] on input "**********" at bounding box center [465, 345] width 312 height 17
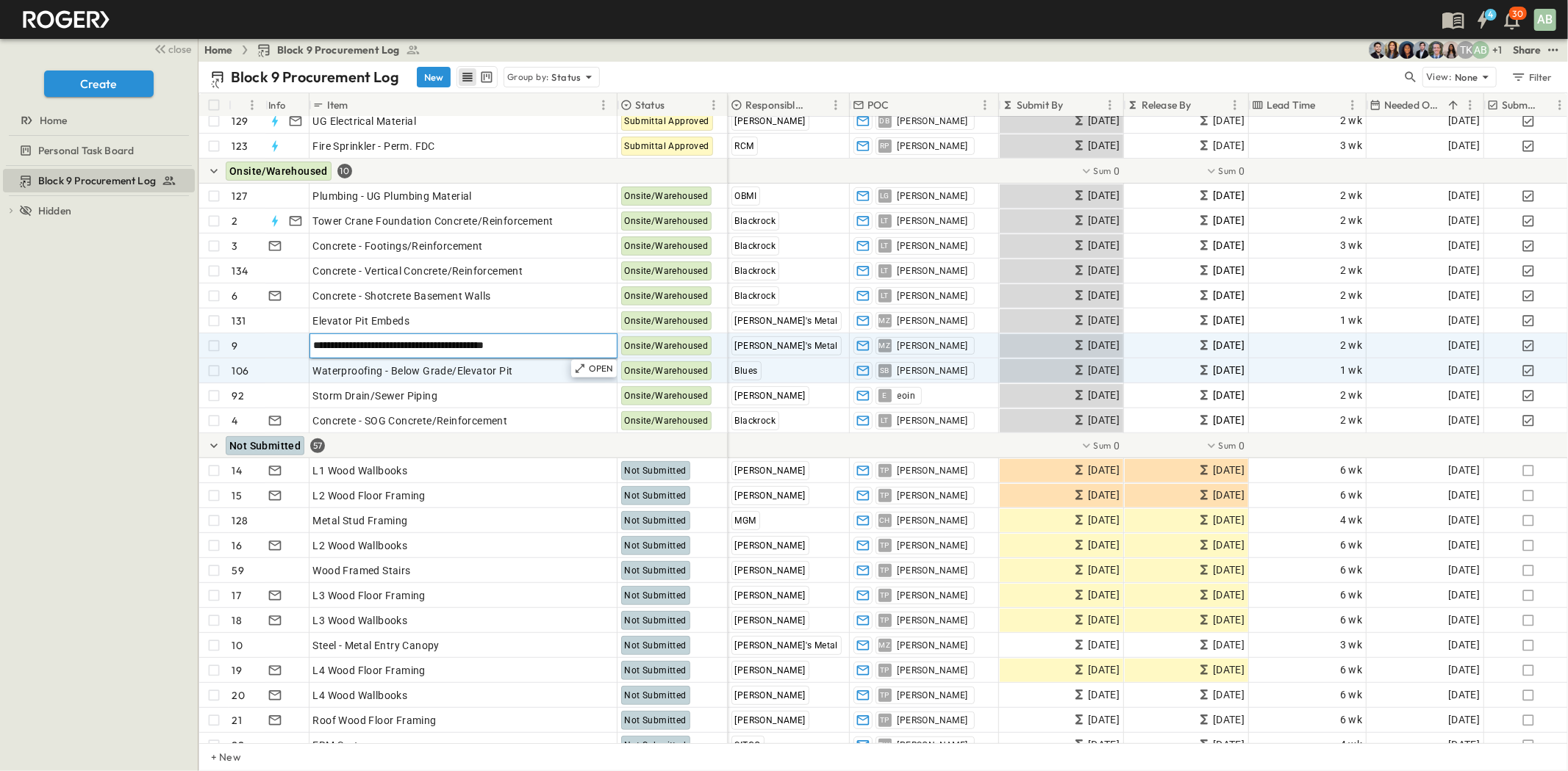
type input "**********"
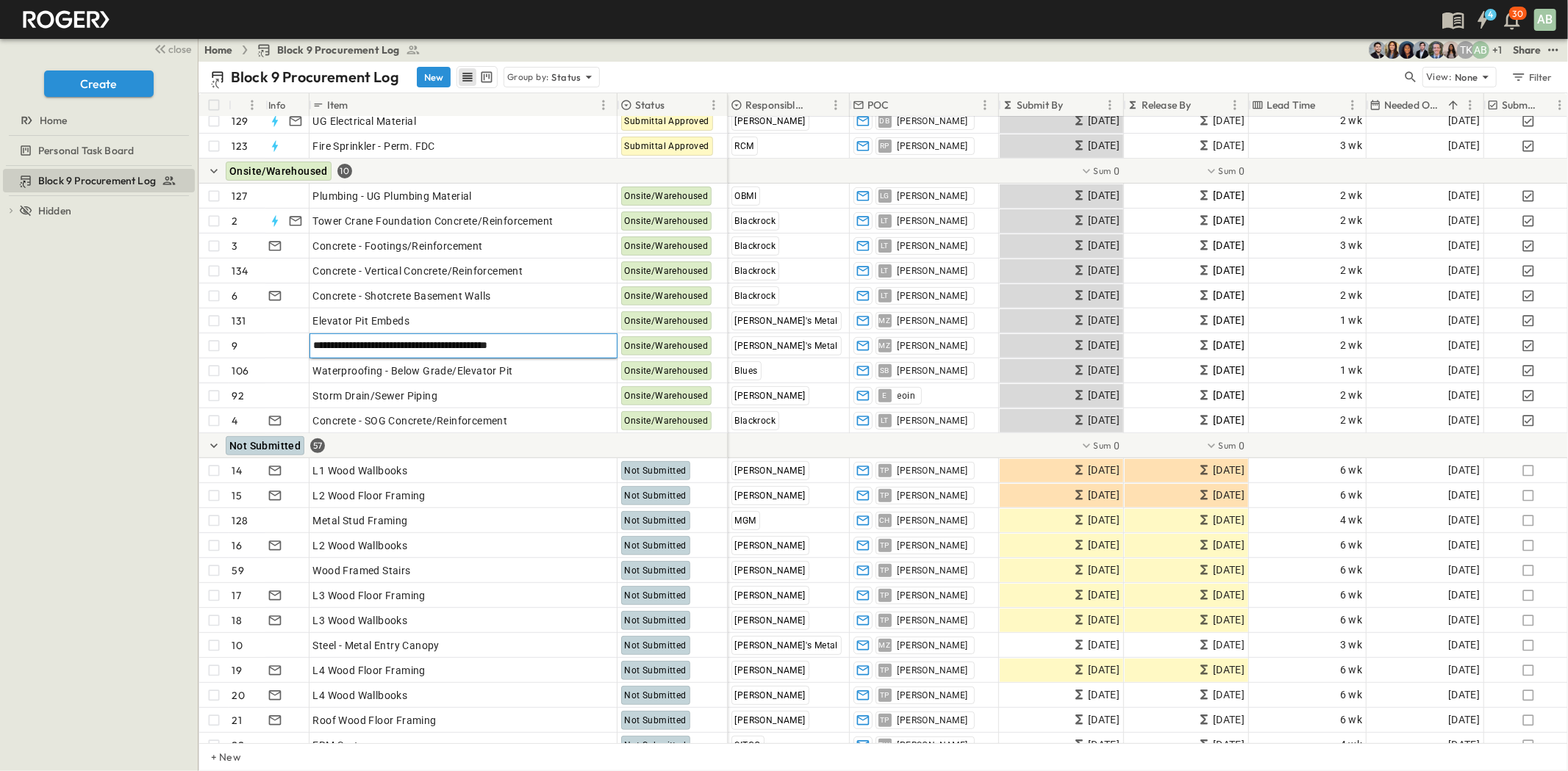
click at [193, 407] on div "Block 9 Procurement Log To pick up a draggable item, press the space bar. While…" at bounding box center [98, 468] width 198 height 605
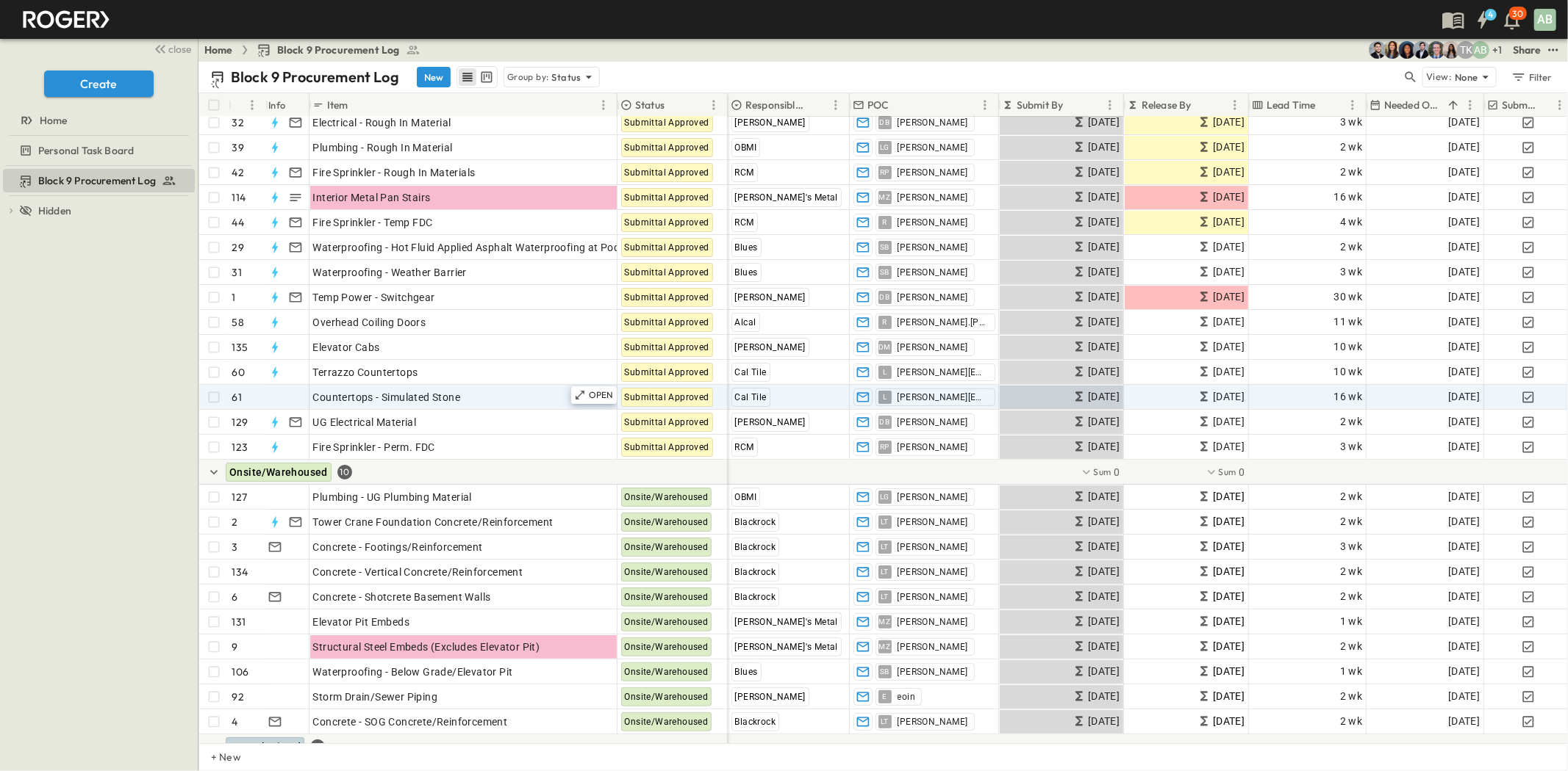
scroll to position [81, 0]
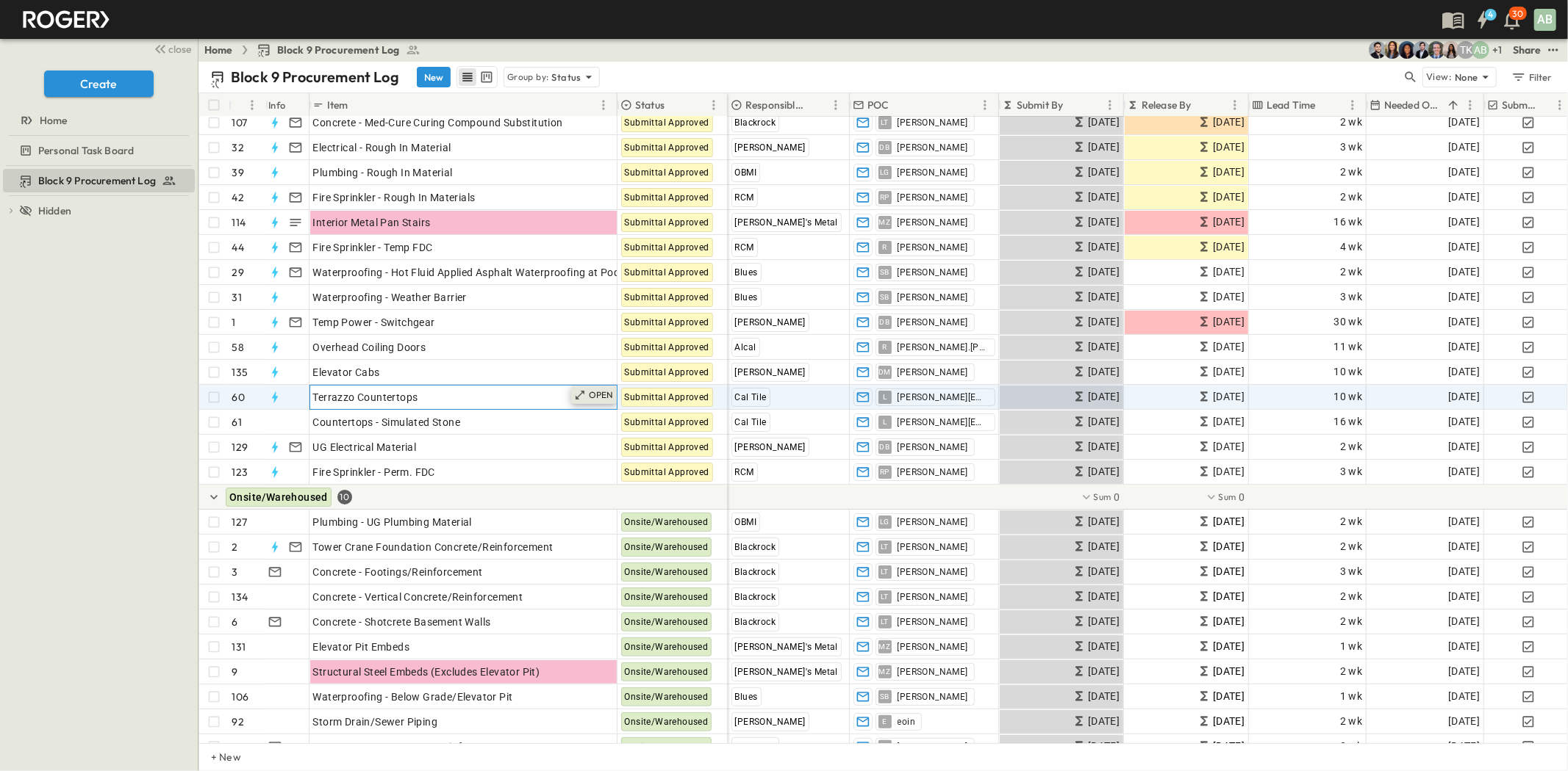
click at [589, 392] on p "OPEN" at bounding box center [602, 395] width 25 height 12
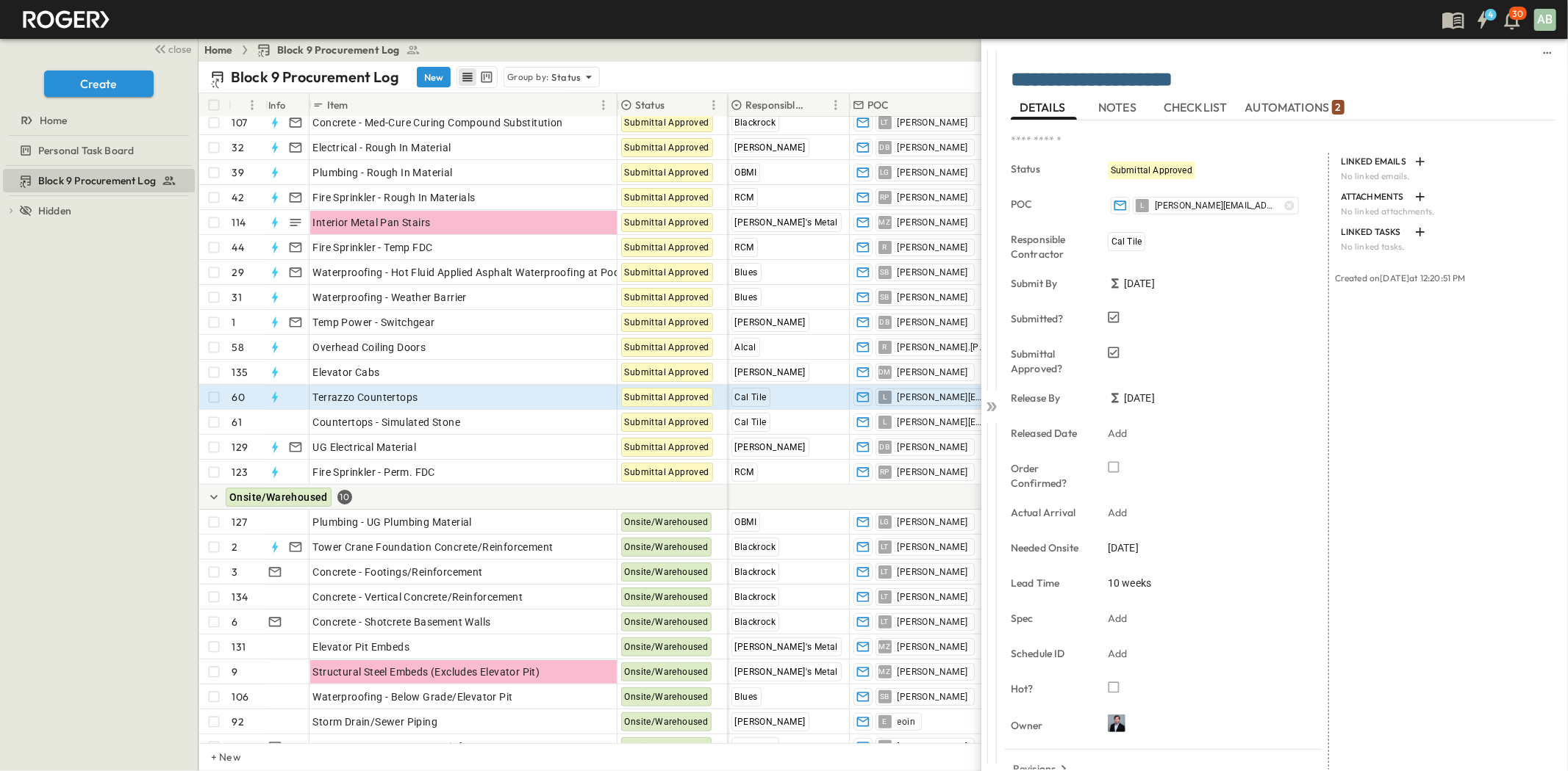
click at [1126, 104] on span "NOTES" at bounding box center [1118, 108] width 42 height 14
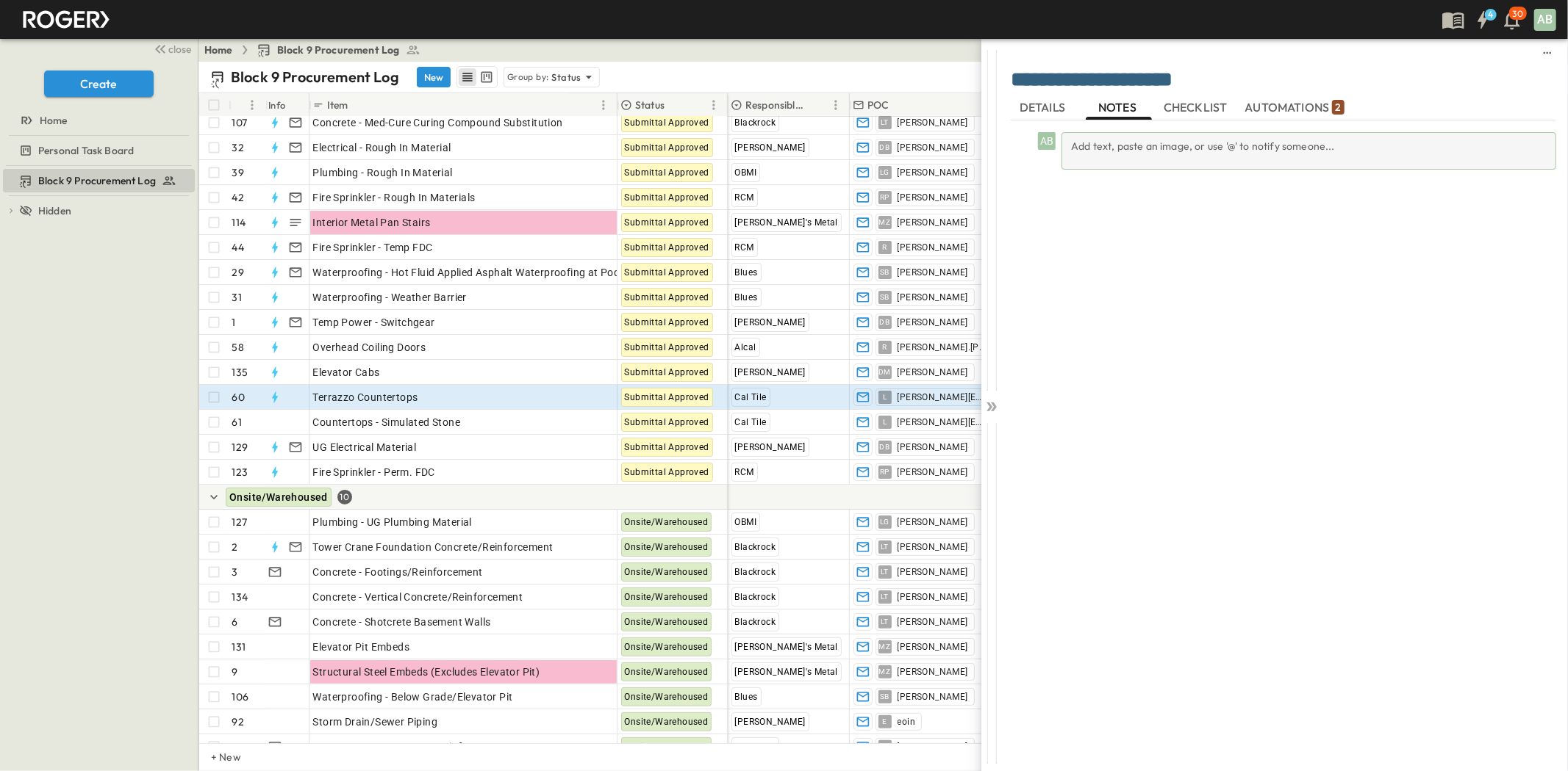
click at [1129, 152] on div "Add text, paste an image, or use '@' to notify someone..." at bounding box center [1308, 151] width 494 height 38
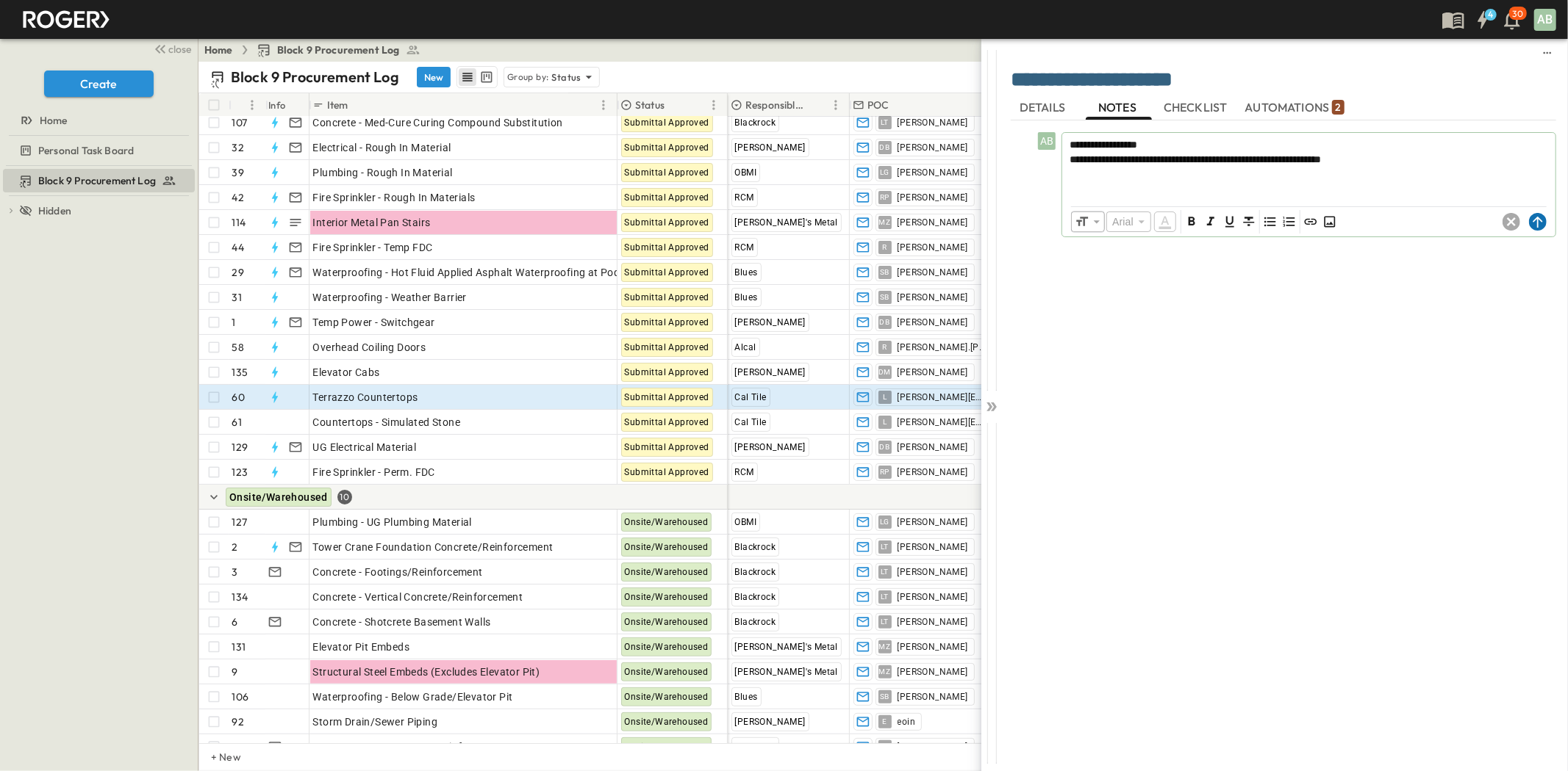
click at [1541, 222] on circle at bounding box center [1537, 222] width 17 height 17
click at [986, 407] on icon at bounding box center [991, 406] width 14 height 14
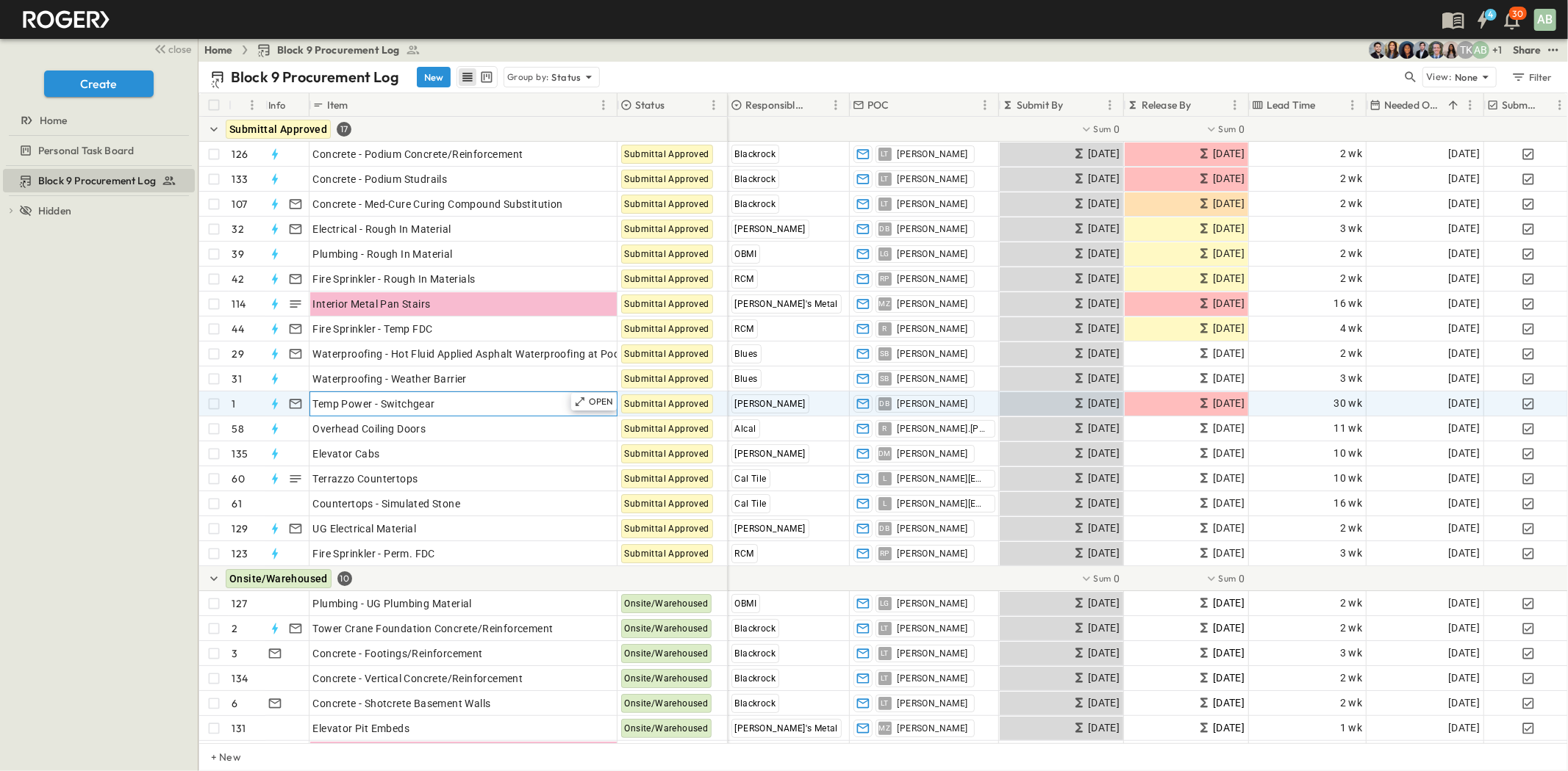
click at [334, 409] on span "Temp Power - Switchgear" at bounding box center [374, 403] width 122 height 14
click at [337, 407] on input "**********" at bounding box center [465, 403] width 312 height 17
type input "**********"
click at [110, 442] on div "Block 9 Procurement Log To pick up a draggable item, press the space bar. While…" at bounding box center [98, 468] width 198 height 605
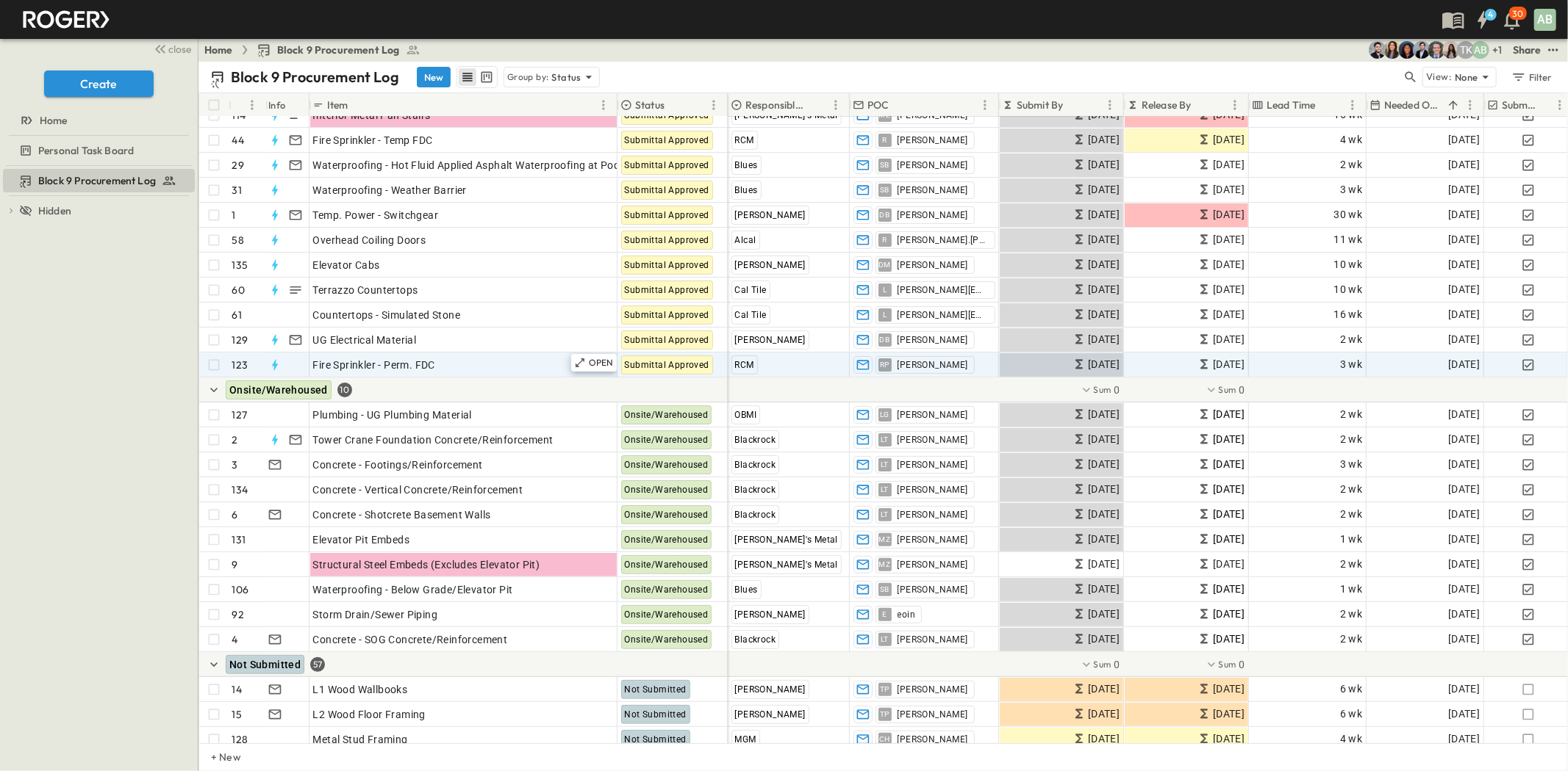
scroll to position [163, 0]
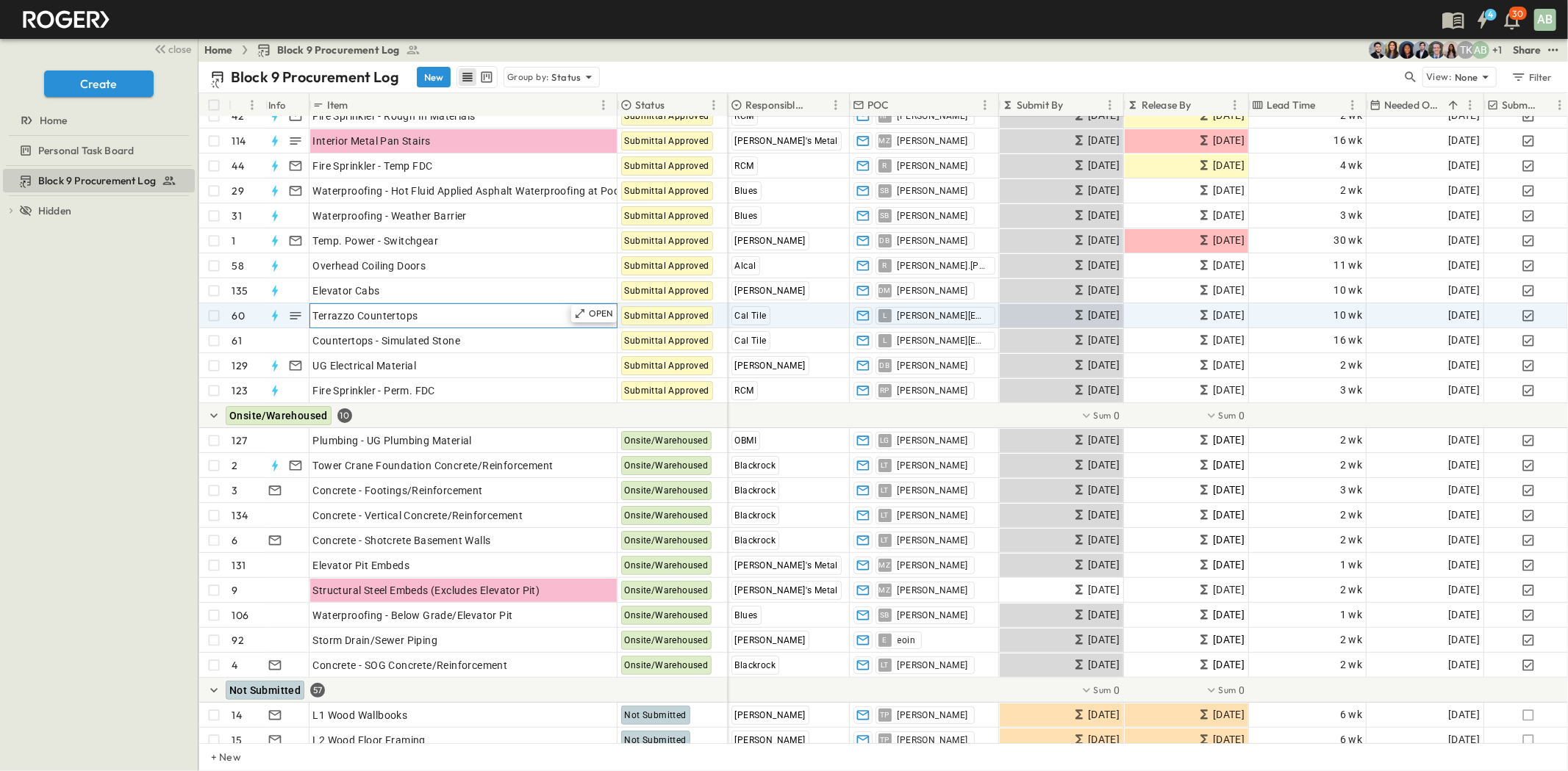
click at [355, 315] on span "Terrazzo Countertops" at bounding box center [365, 316] width 105 height 14
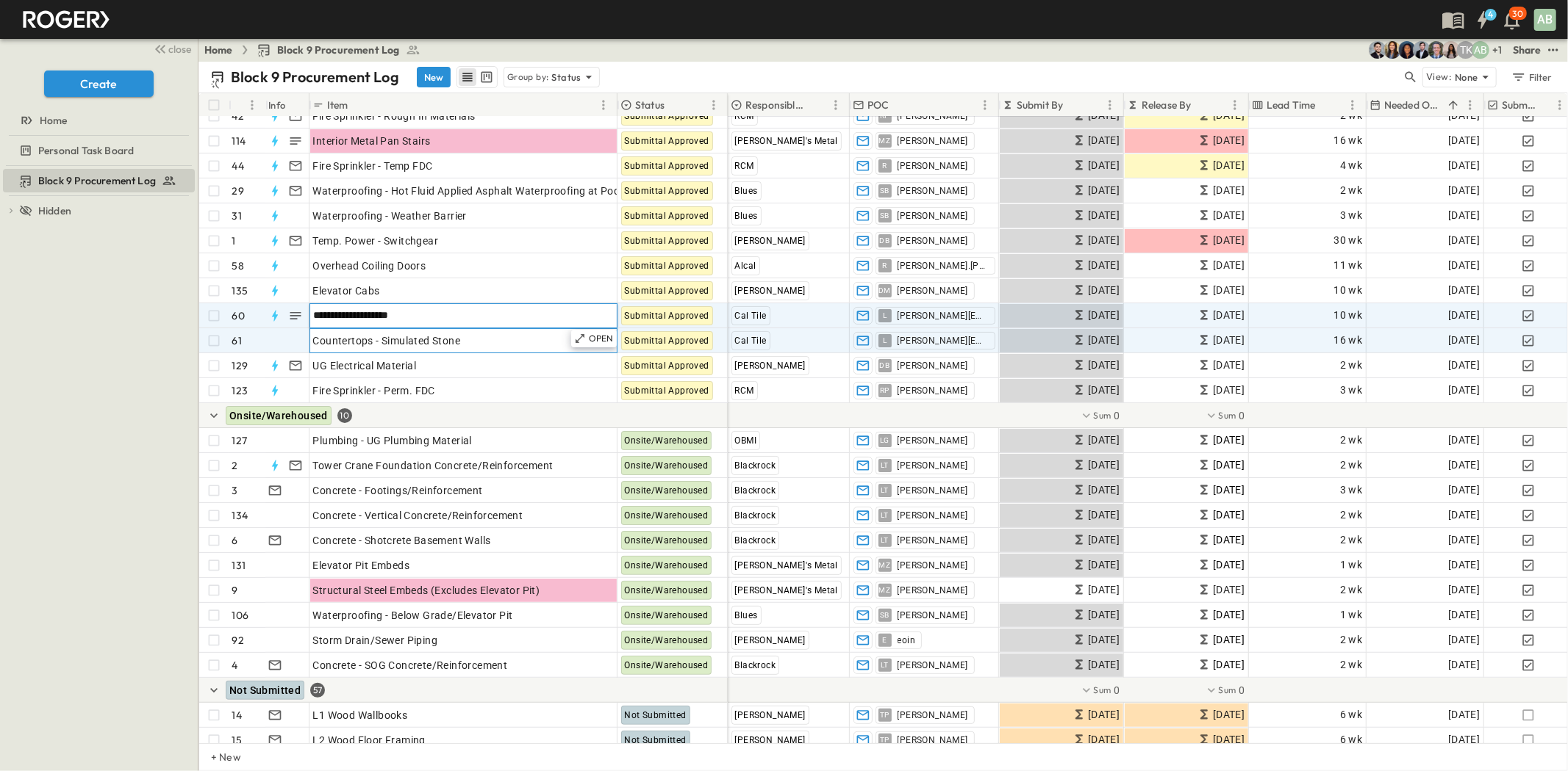
click at [376, 340] on span "Countertops - Simulated Stone" at bounding box center [386, 341] width 148 height 14
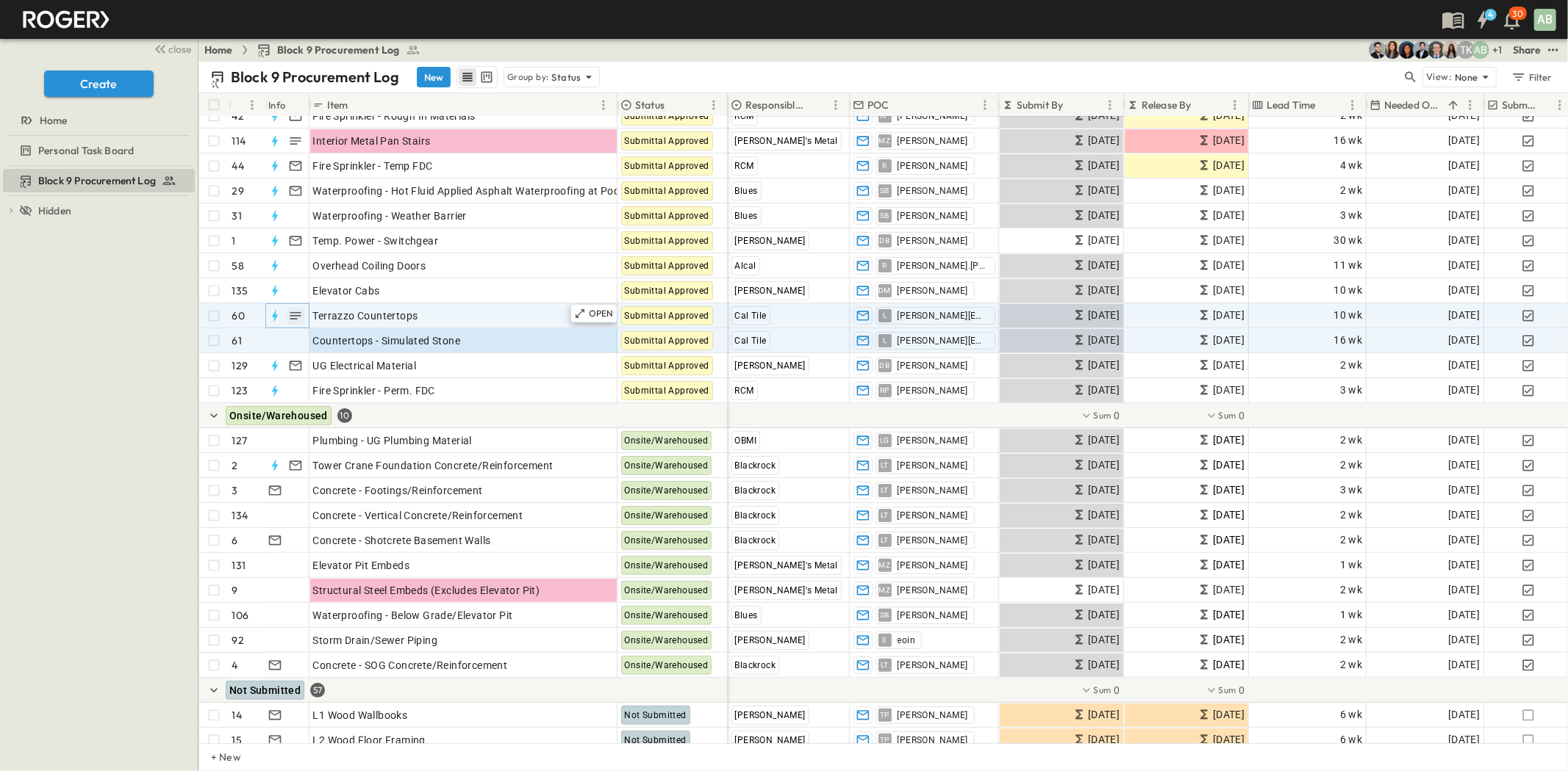
click at [296, 313] on icon "button" at bounding box center [294, 316] width 14 height 14
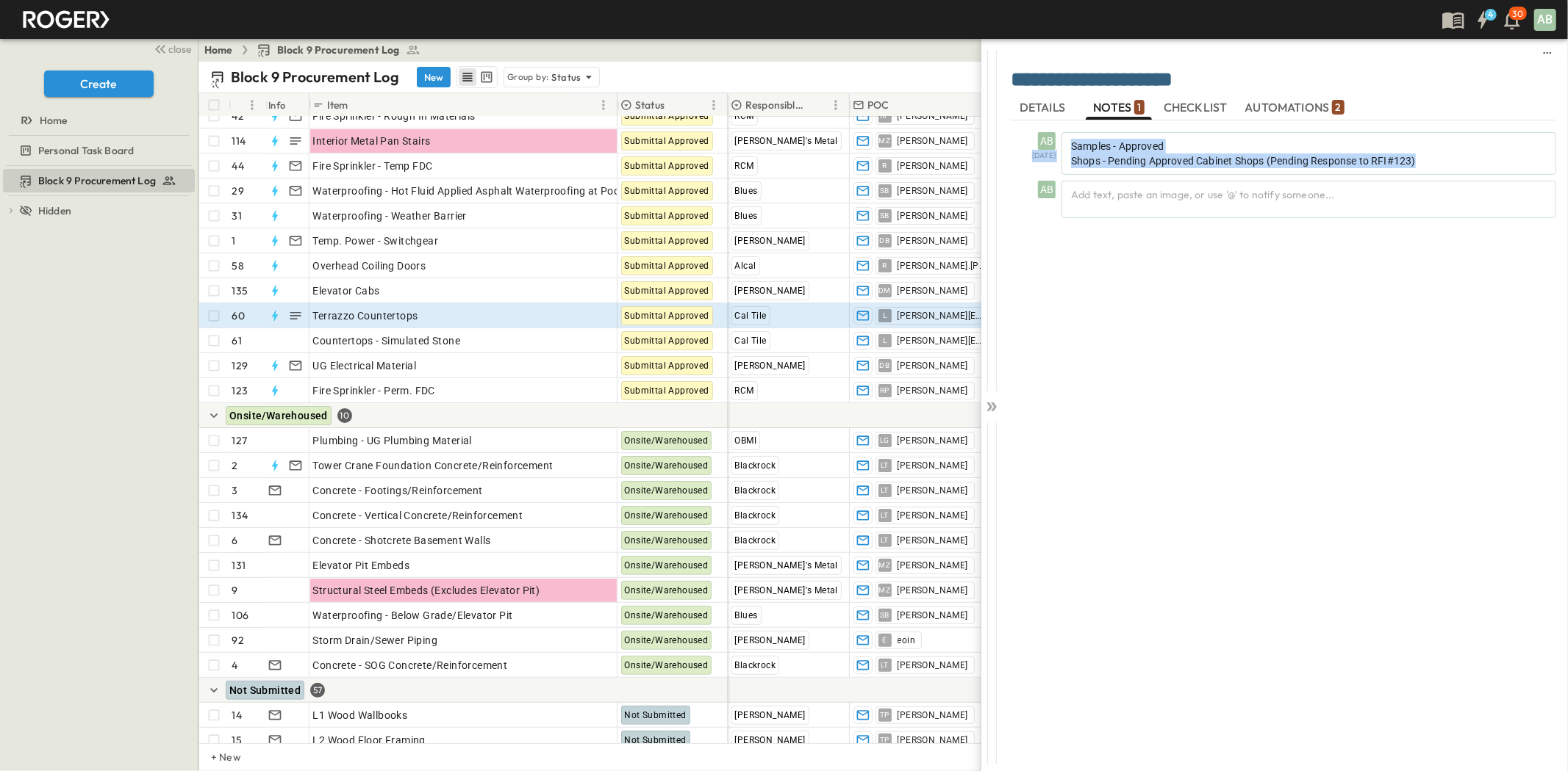
drag, startPoint x: 1426, startPoint y: 157, endPoint x: 1032, endPoint y: 137, distance: 394.5
click at [1032, 137] on div "AB [DATE] Samples - Approved Shops - Pending Approved Cabinet Shops (Pending Re…" at bounding box center [1286, 153] width 540 height 42
copy div "[DATE] Samples - Approved Shops - Pending Approved Cabinet Shops (Pending Respo…"
click at [465, 335] on div "Countertops - Simulated Stone" at bounding box center [462, 341] width 300 height 20
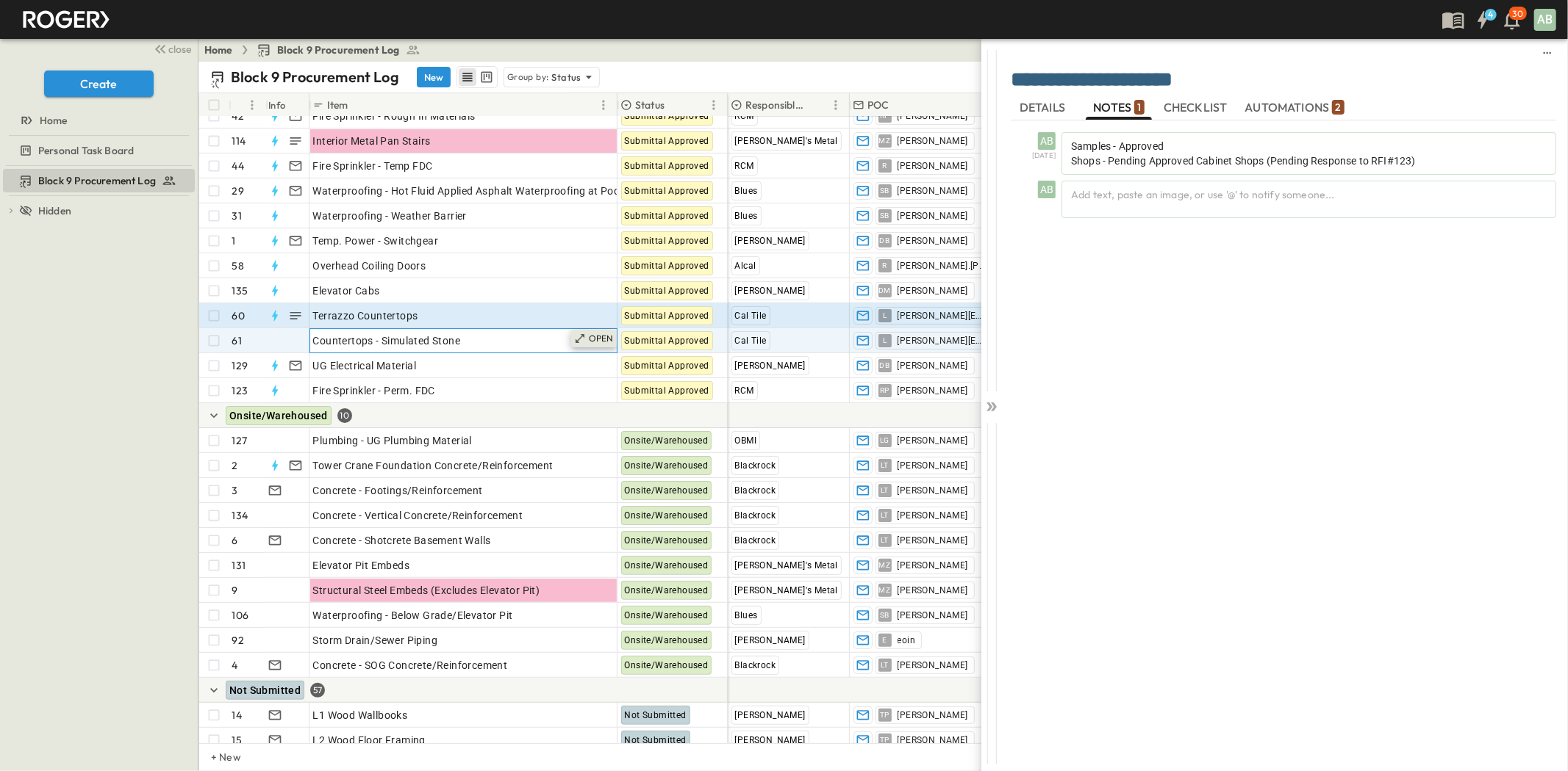
click at [601, 340] on p "OPEN" at bounding box center [602, 339] width 25 height 12
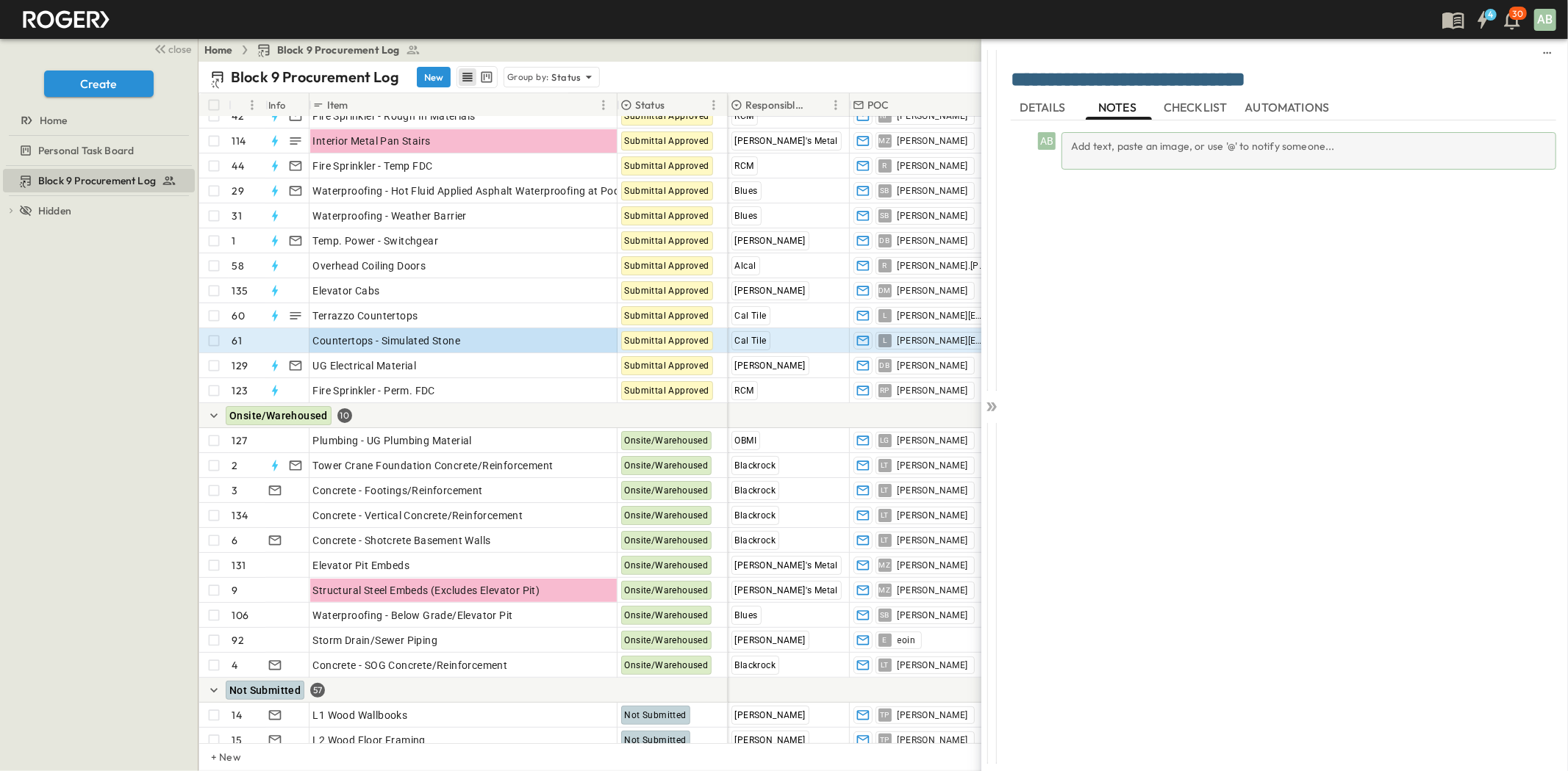
click at [1206, 146] on div "Add text, paste an image, or use '@' to notify someone..." at bounding box center [1308, 151] width 494 height 38
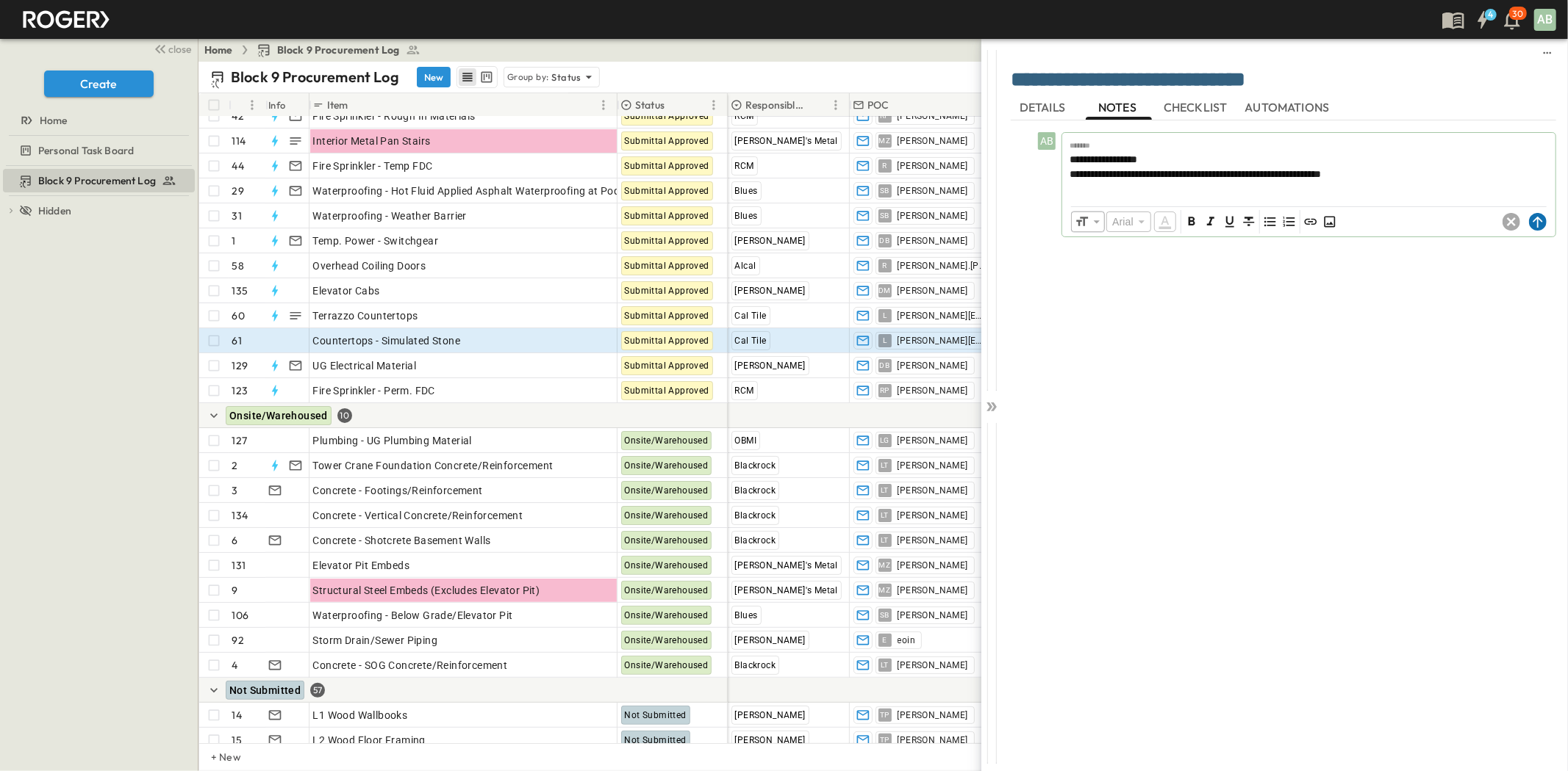
click at [1533, 221] on icon at bounding box center [1537, 222] width 10 height 11
click at [993, 406] on icon at bounding box center [991, 406] width 14 height 14
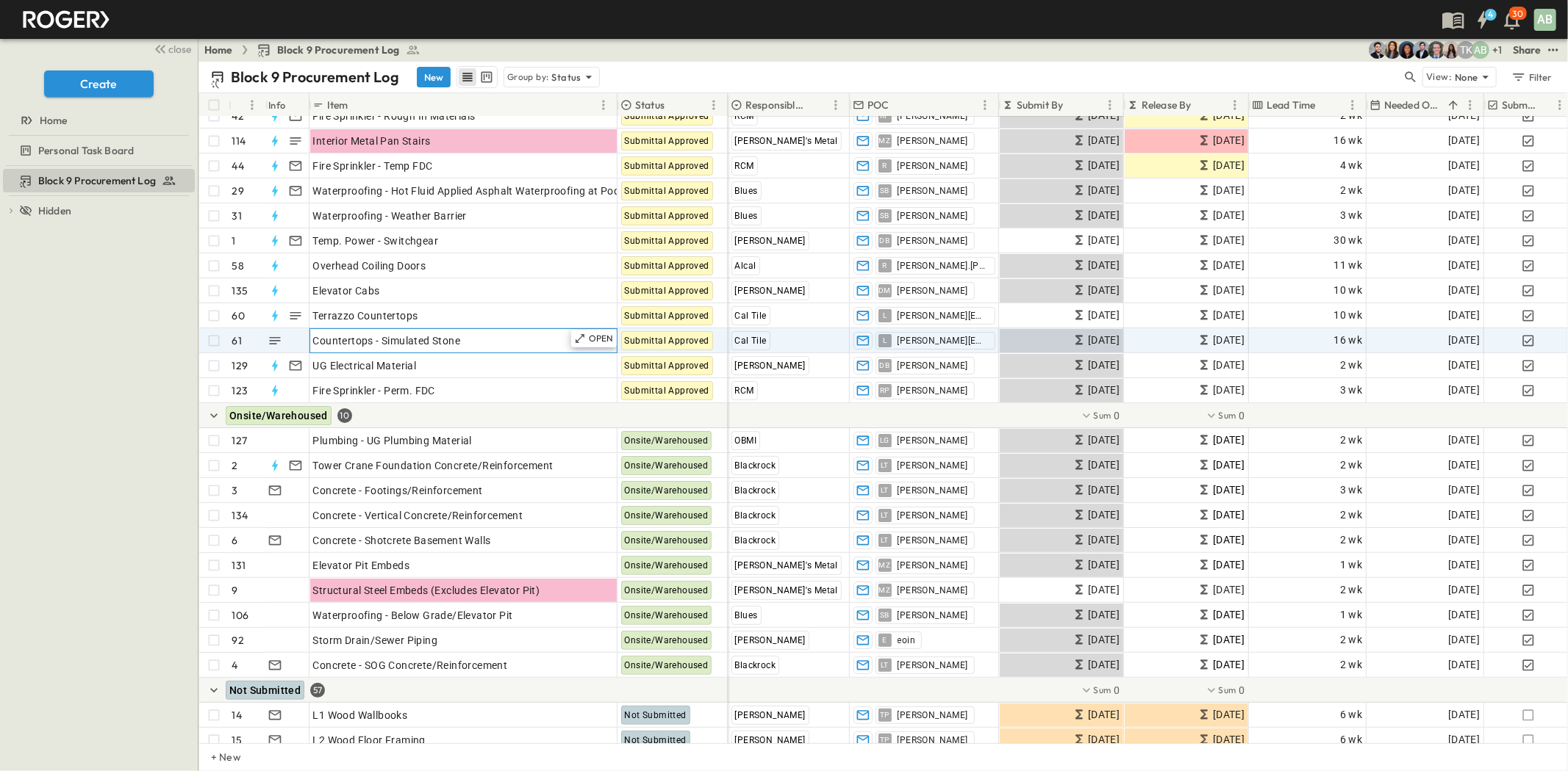
click at [377, 339] on span "Countertops - Simulated Stone" at bounding box center [386, 341] width 148 height 14
drag, startPoint x: 380, startPoint y: 336, endPoint x: 276, endPoint y: 339, distance: 104.0
drag, startPoint x: 378, startPoint y: 342, endPoint x: 197, endPoint y: 333, distance: 181.2
click at [197, 333] on div "close Create Home Personal Task Board Block 9 Procurement Log To pick up a drag…" at bounding box center [784, 385] width 1568 height 771
click at [406, 334] on input "**********" at bounding box center [465, 340] width 312 height 17
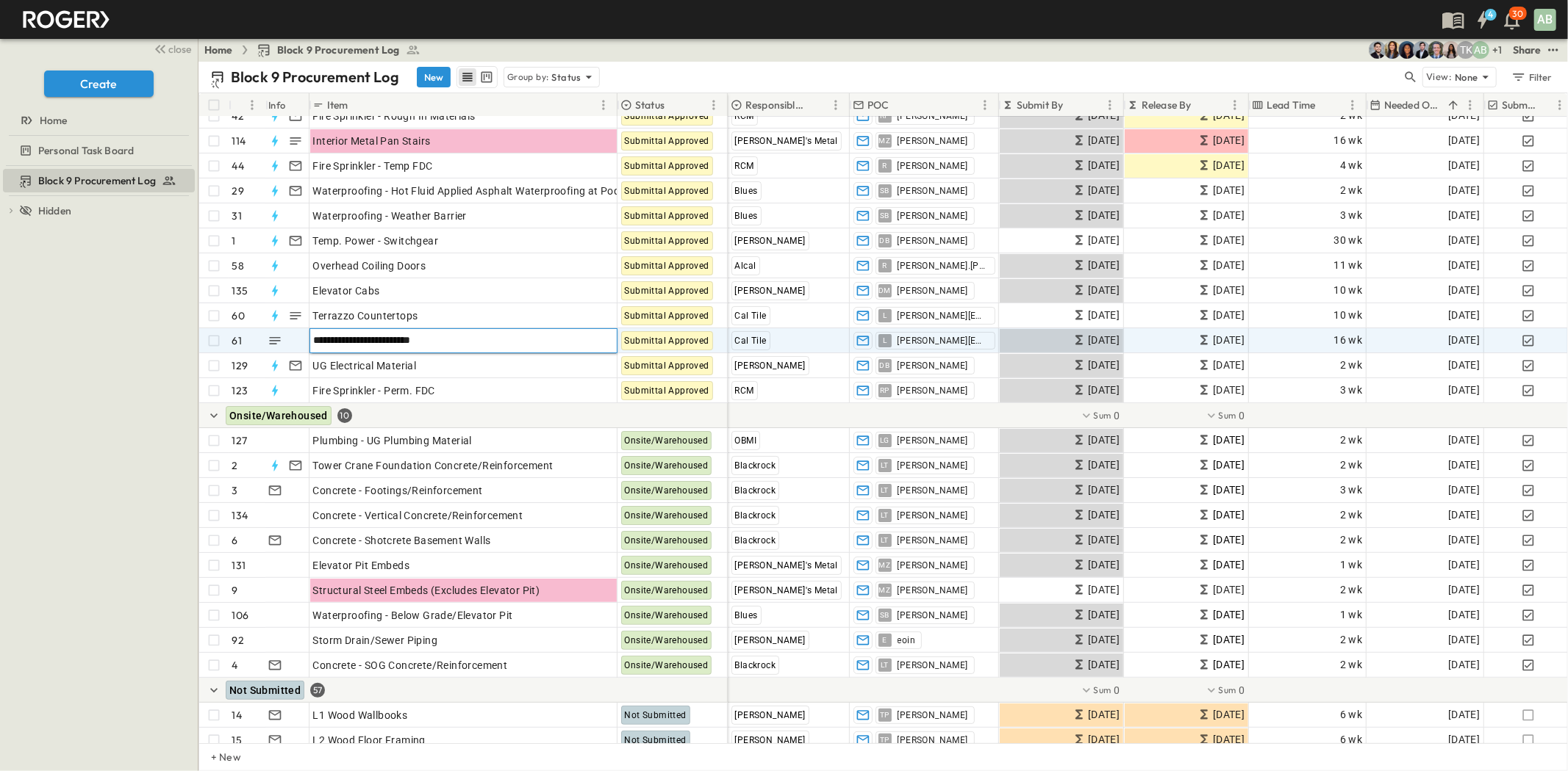
type input "**********"
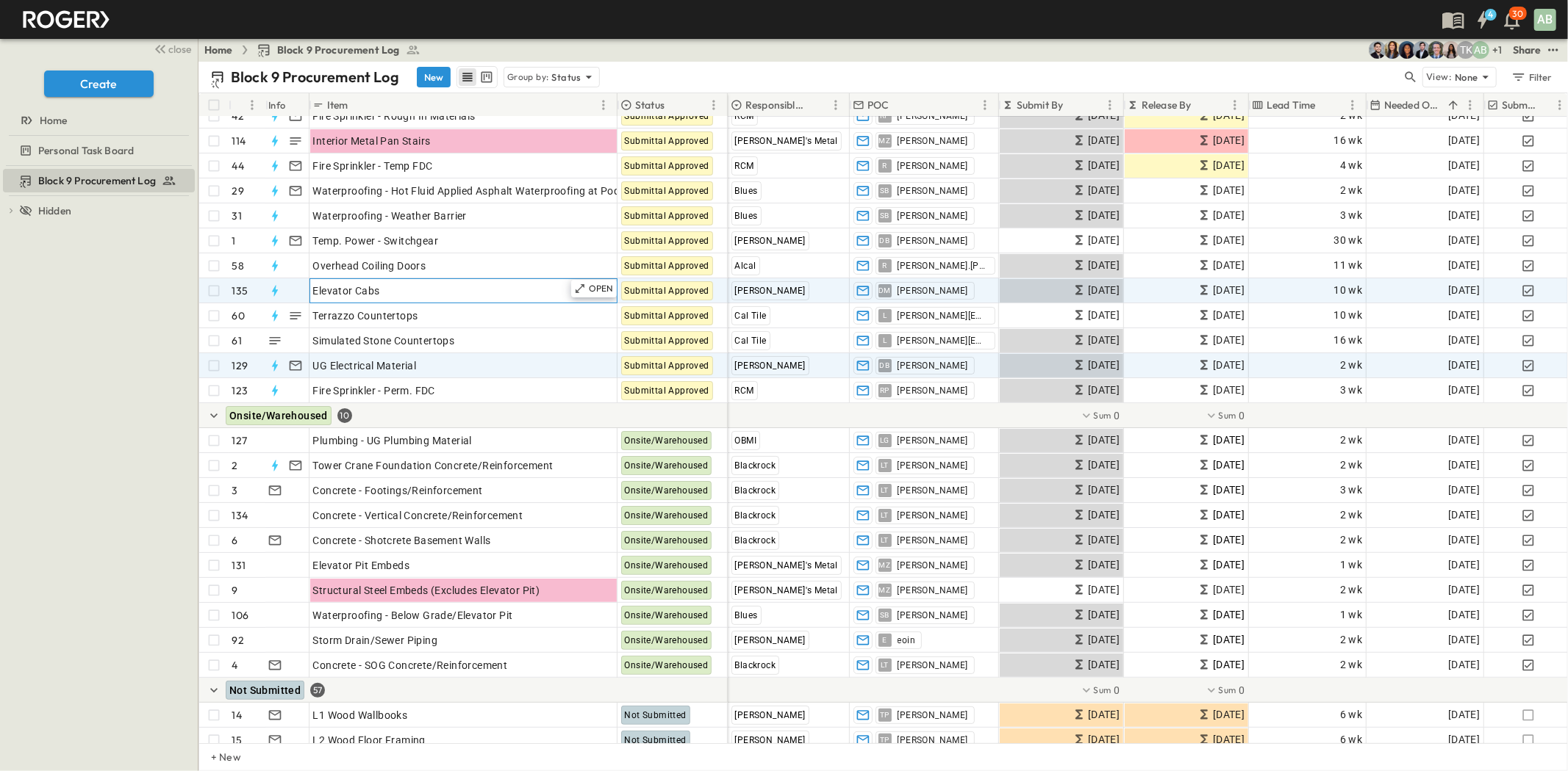
click at [368, 290] on span "Elevator Cabs" at bounding box center [346, 290] width 67 height 14
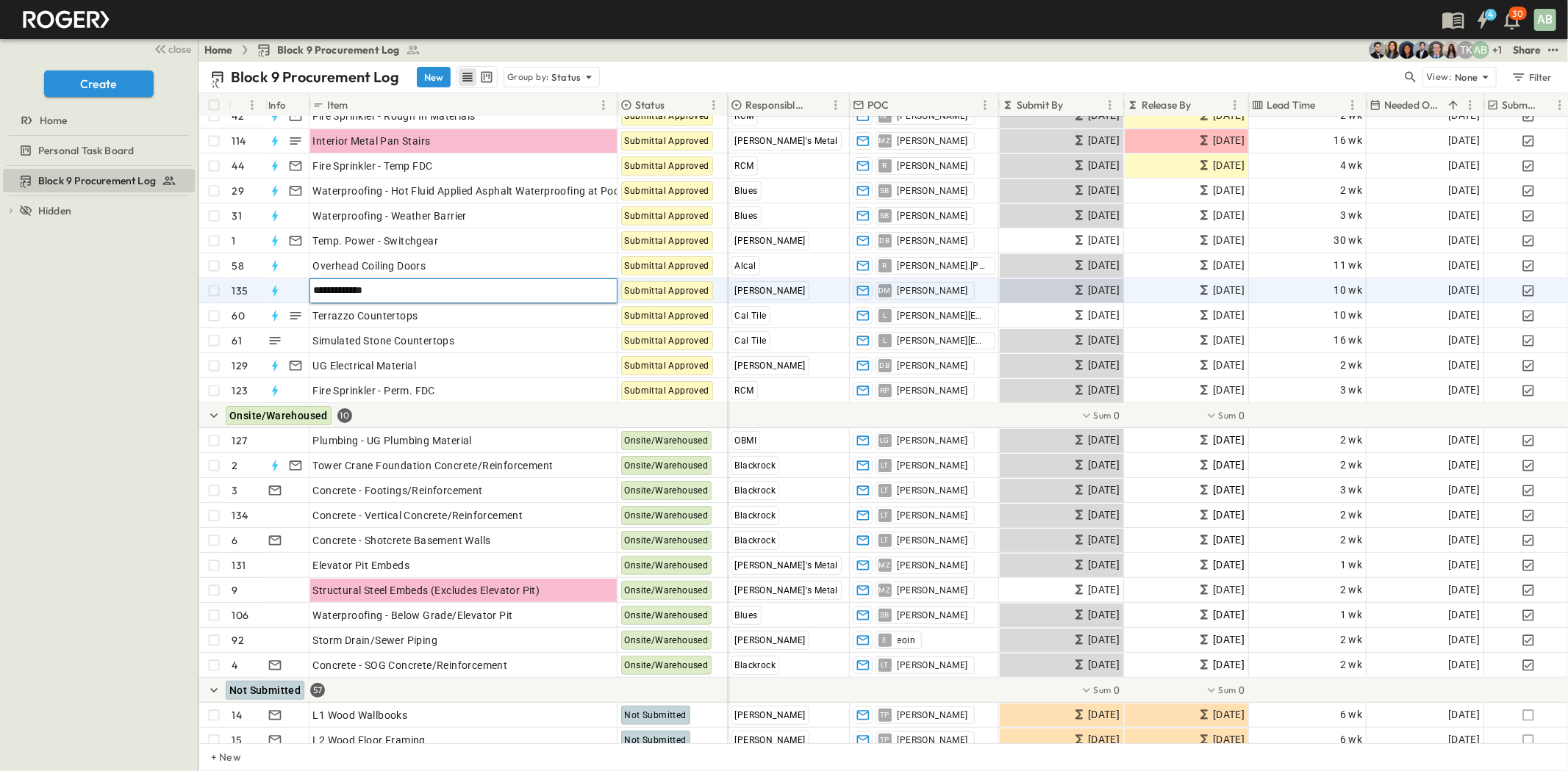
click at [368, 290] on input "**********" at bounding box center [465, 290] width 312 height 17
click at [388, 289] on input "**********" at bounding box center [465, 290] width 312 height 17
drag, startPoint x: 393, startPoint y: 289, endPoint x: 354, endPoint y: 292, distance: 39.1
click at [354, 292] on input "**********" at bounding box center [465, 290] width 312 height 17
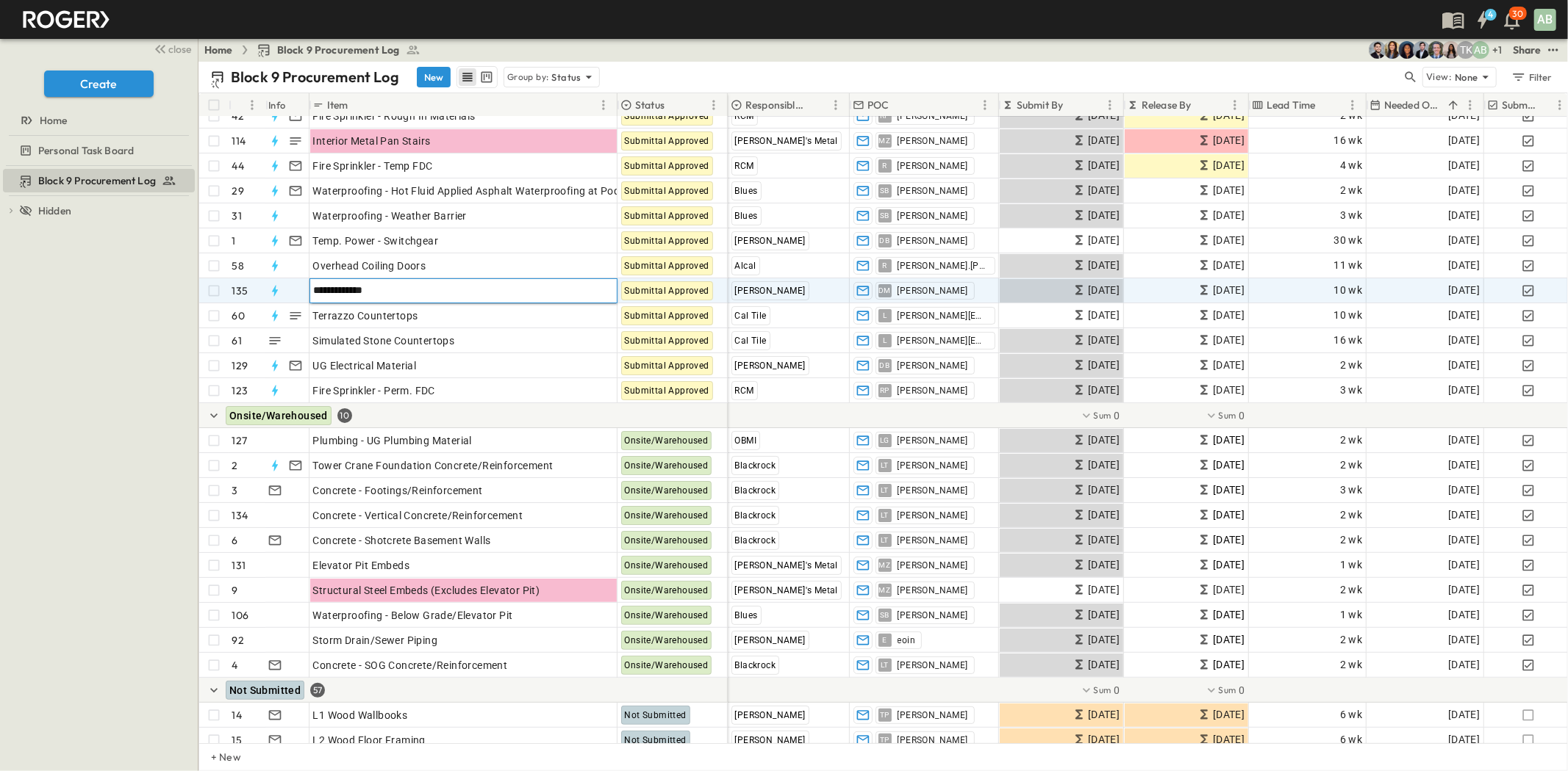
type input "********"
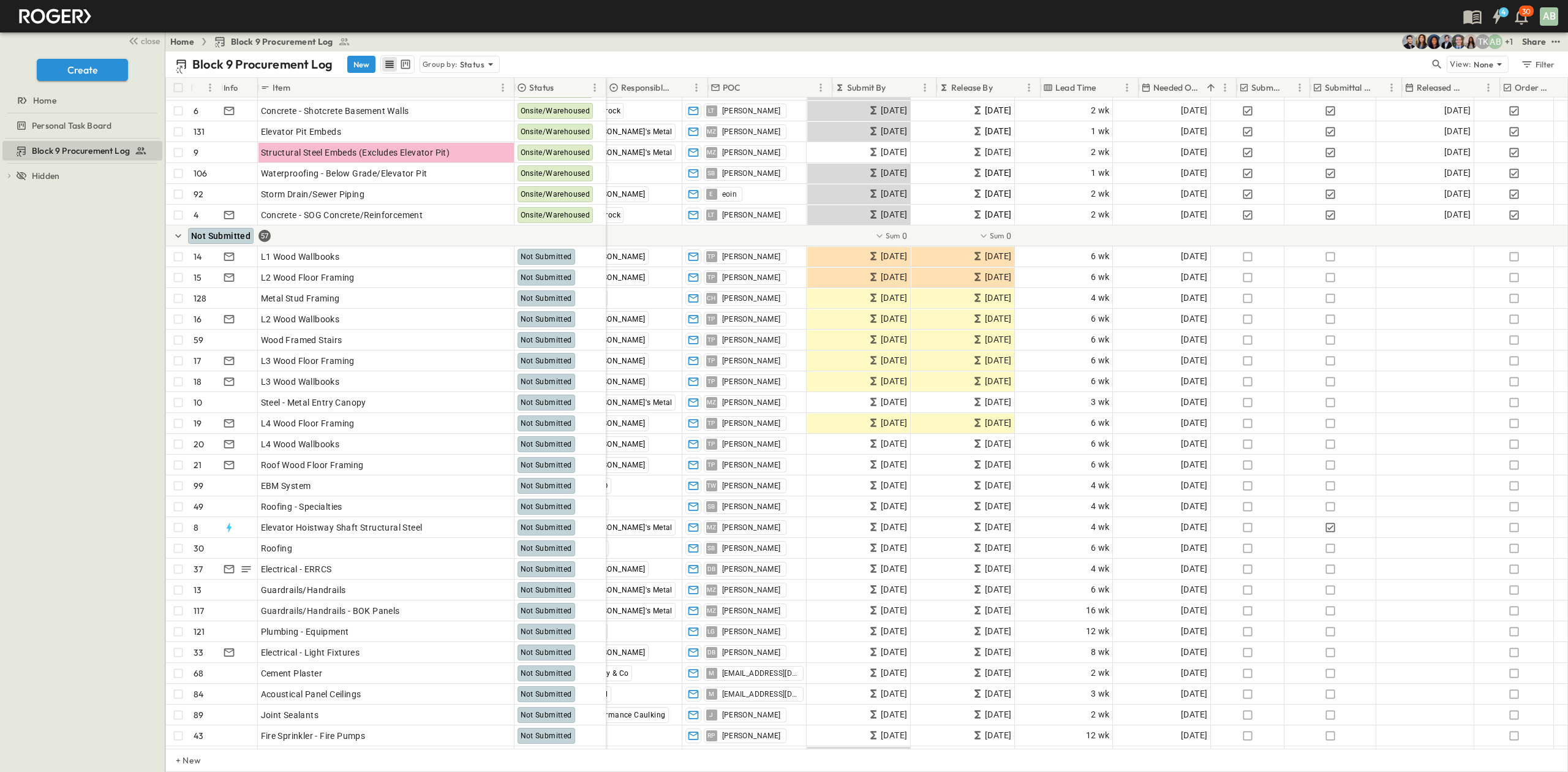
scroll to position [476, 0]
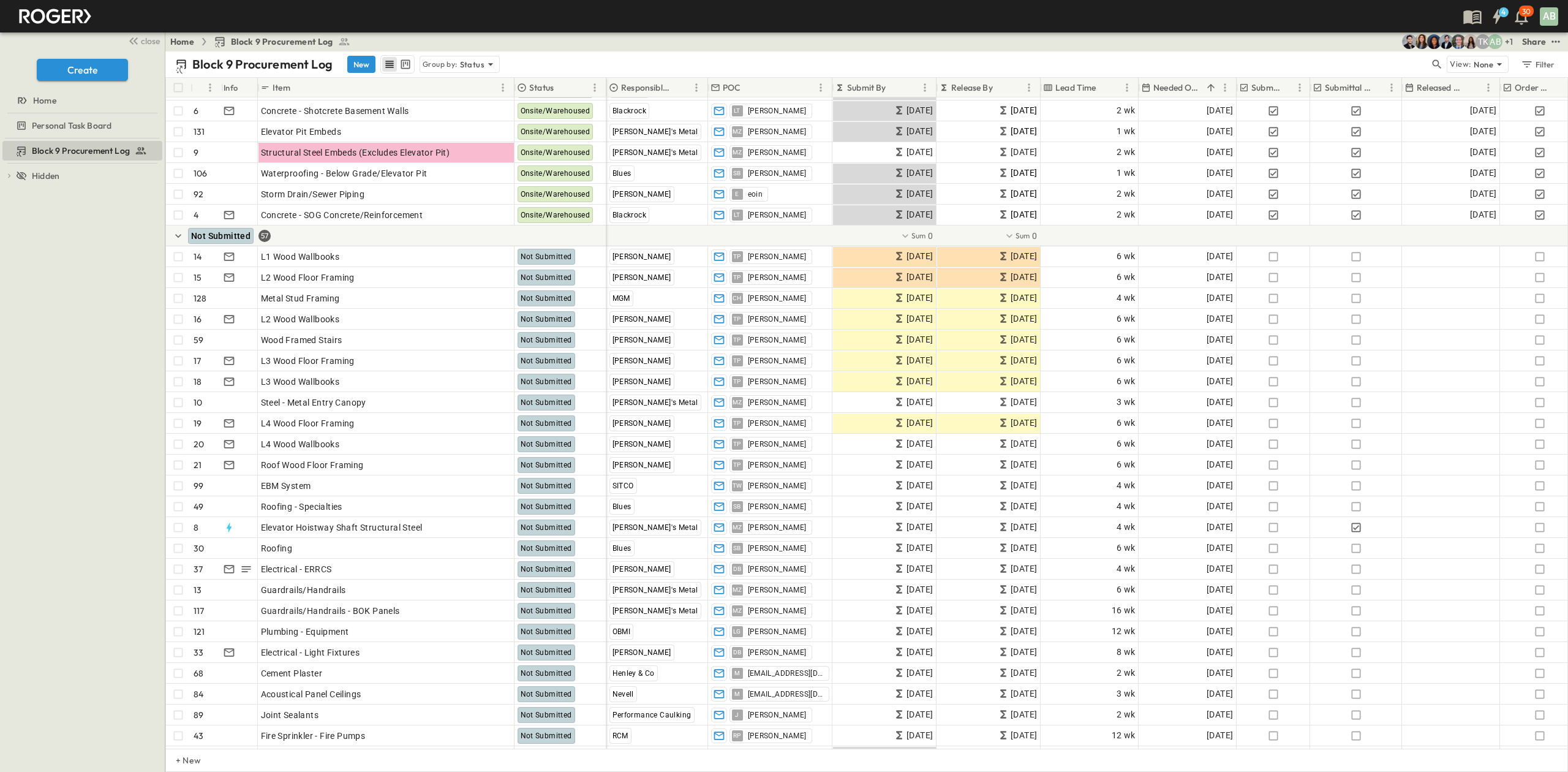
drag, startPoint x: 912, startPoint y: 86, endPoint x: 1226, endPoint y: 64, distance: 314.8
click at [1226, 64] on div "Block 9 Procurement Log New Group by: Status" at bounding box center [802, 64] width 1254 height 19
click at [1540, 66] on div "Filter" at bounding box center [1537, 64] width 35 height 14
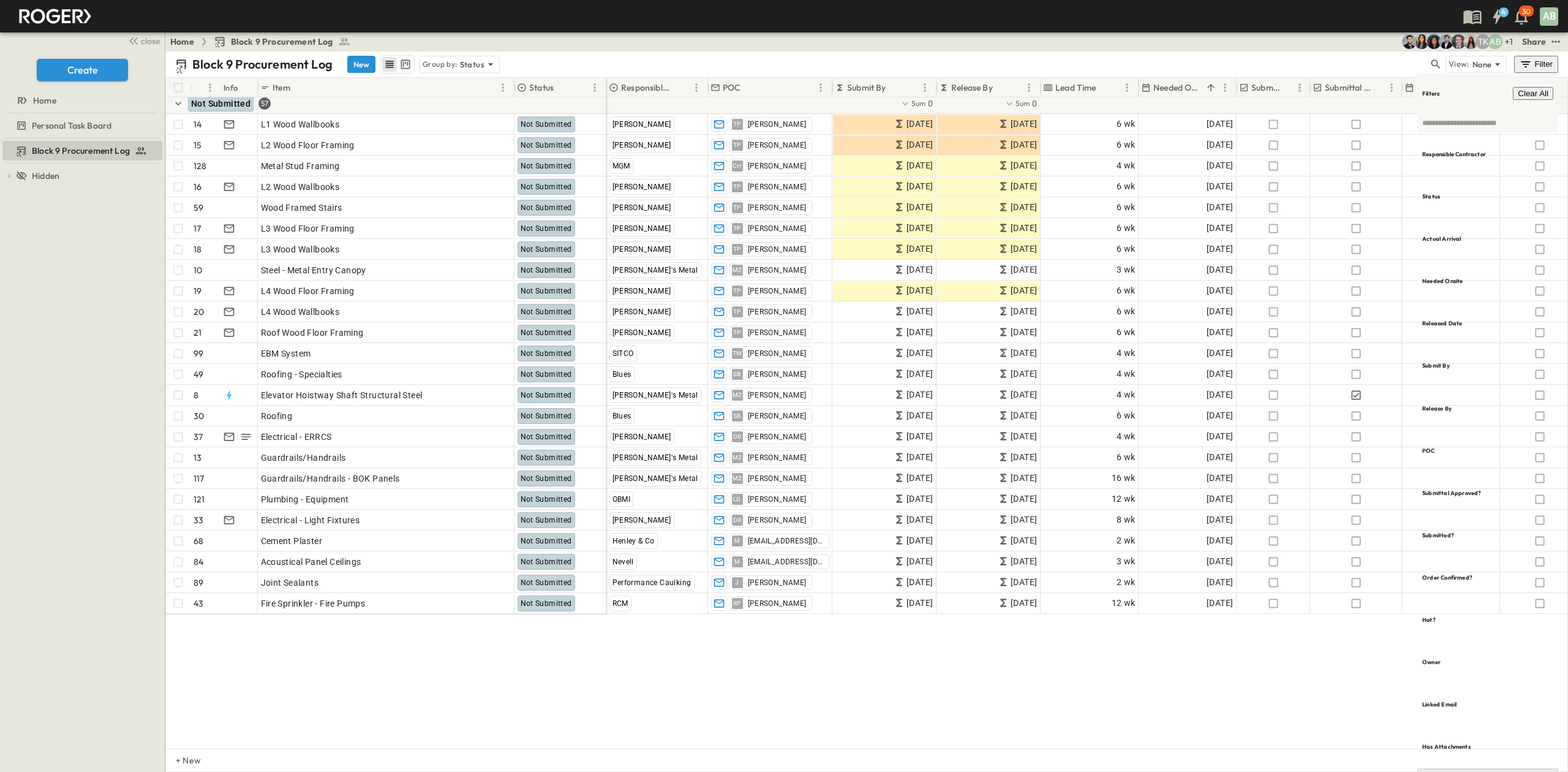
scroll to position [405, 0]
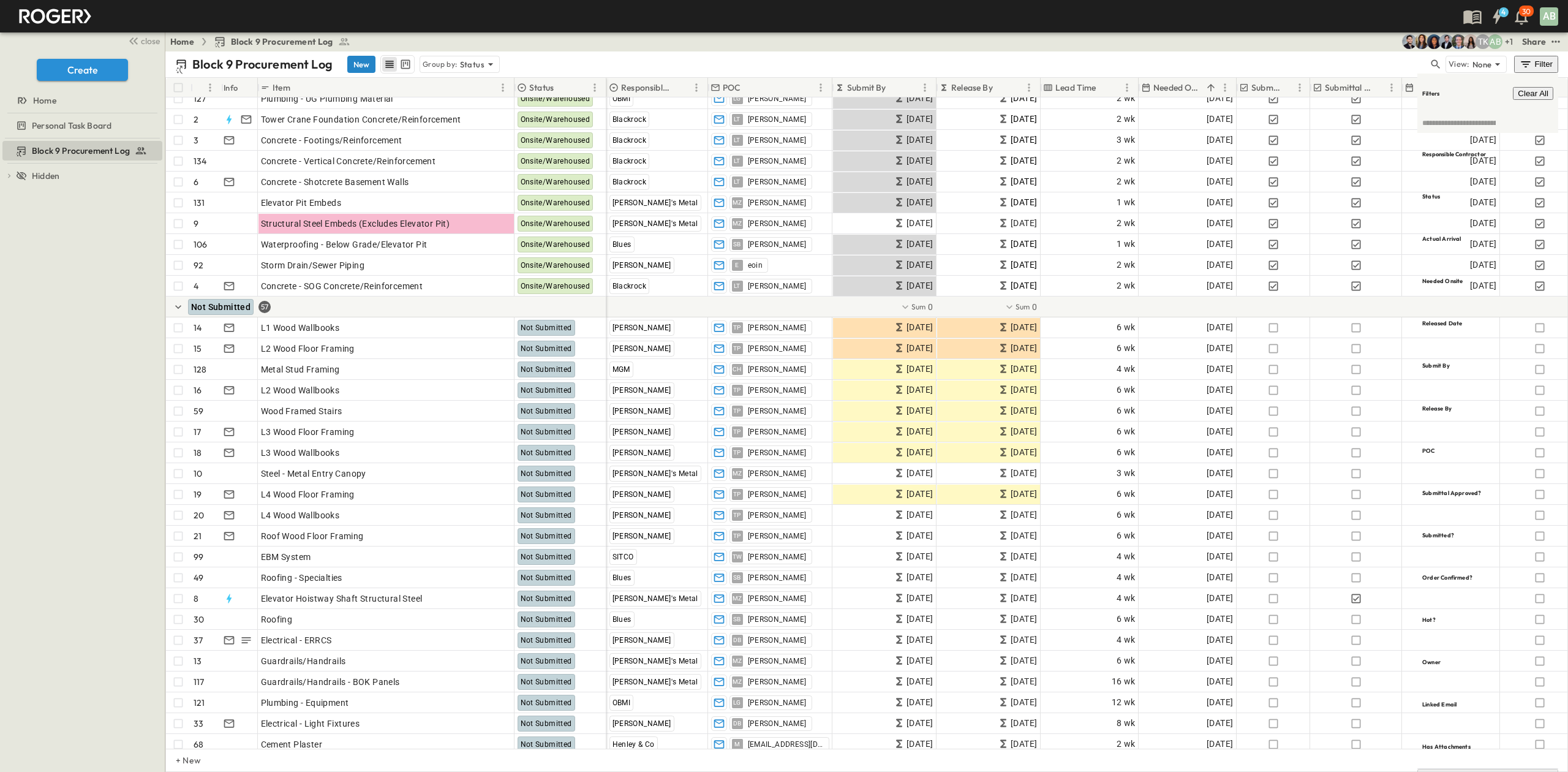
click at [361, 63] on button "New" at bounding box center [361, 64] width 28 height 17
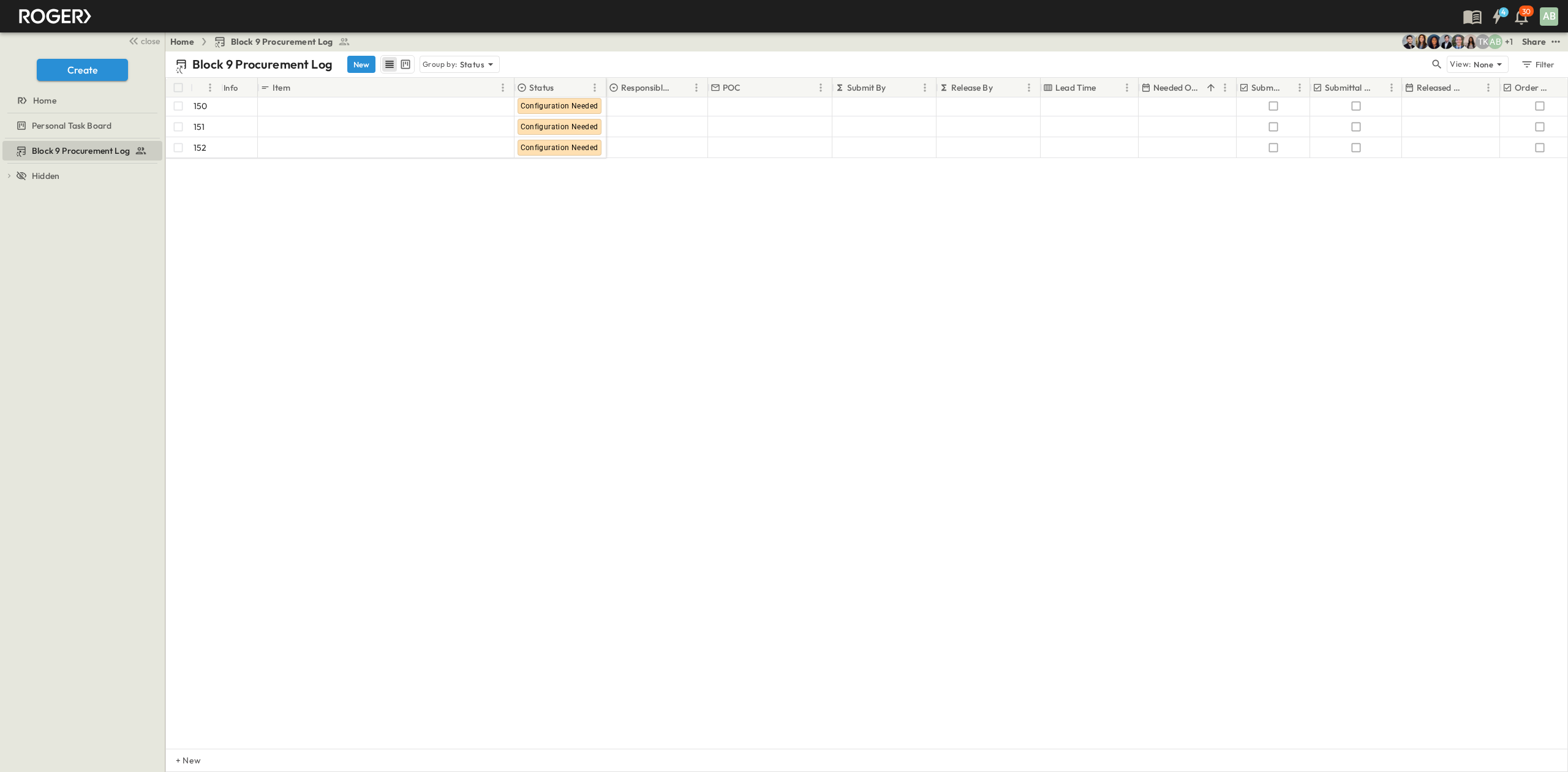
scroll to position [2578, 0]
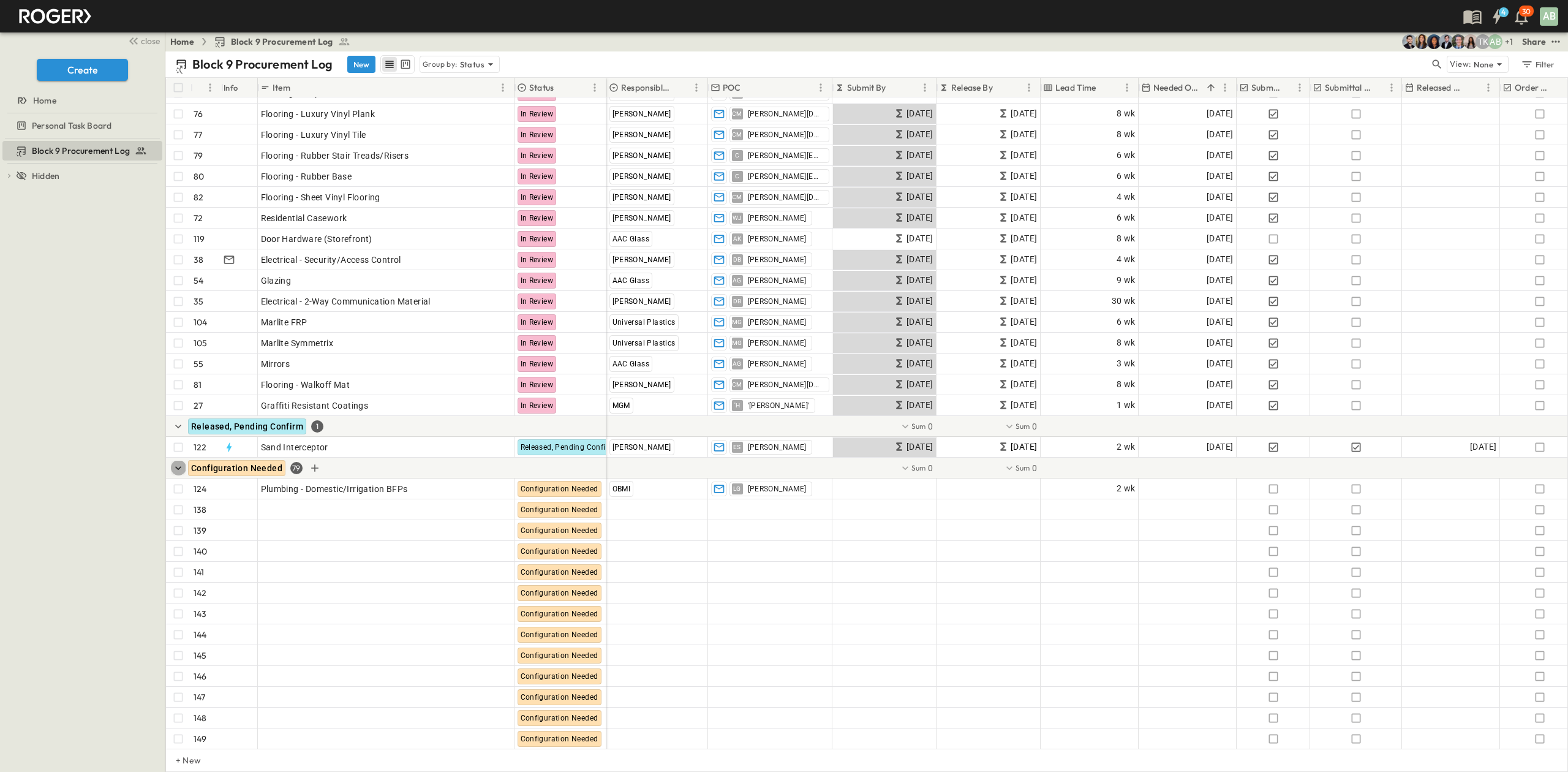
click at [177, 469] on icon "button" at bounding box center [178, 468] width 12 height 12
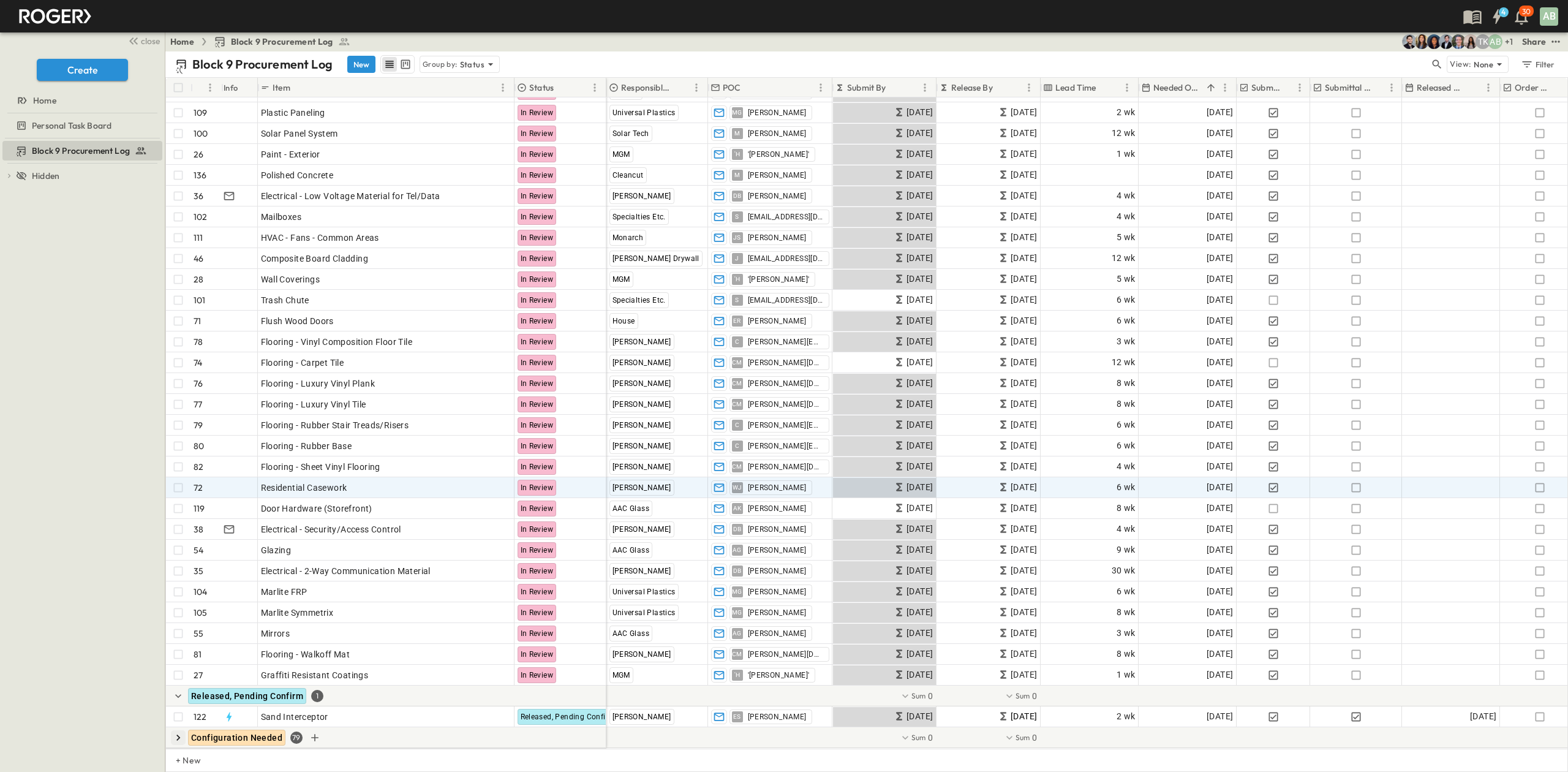
scroll to position [2320, 0]
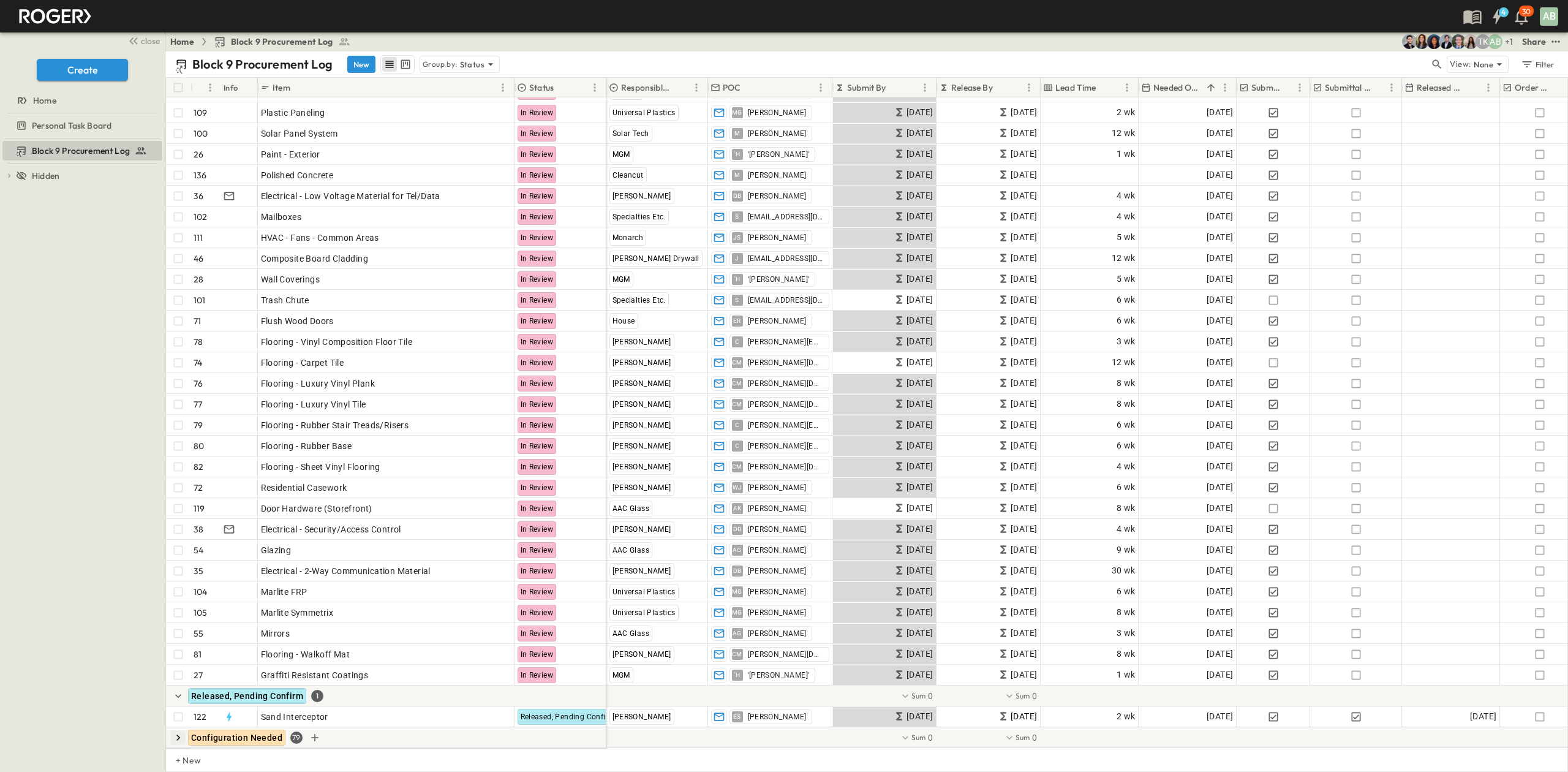
click at [176, 732] on icon "button" at bounding box center [178, 737] width 12 height 12
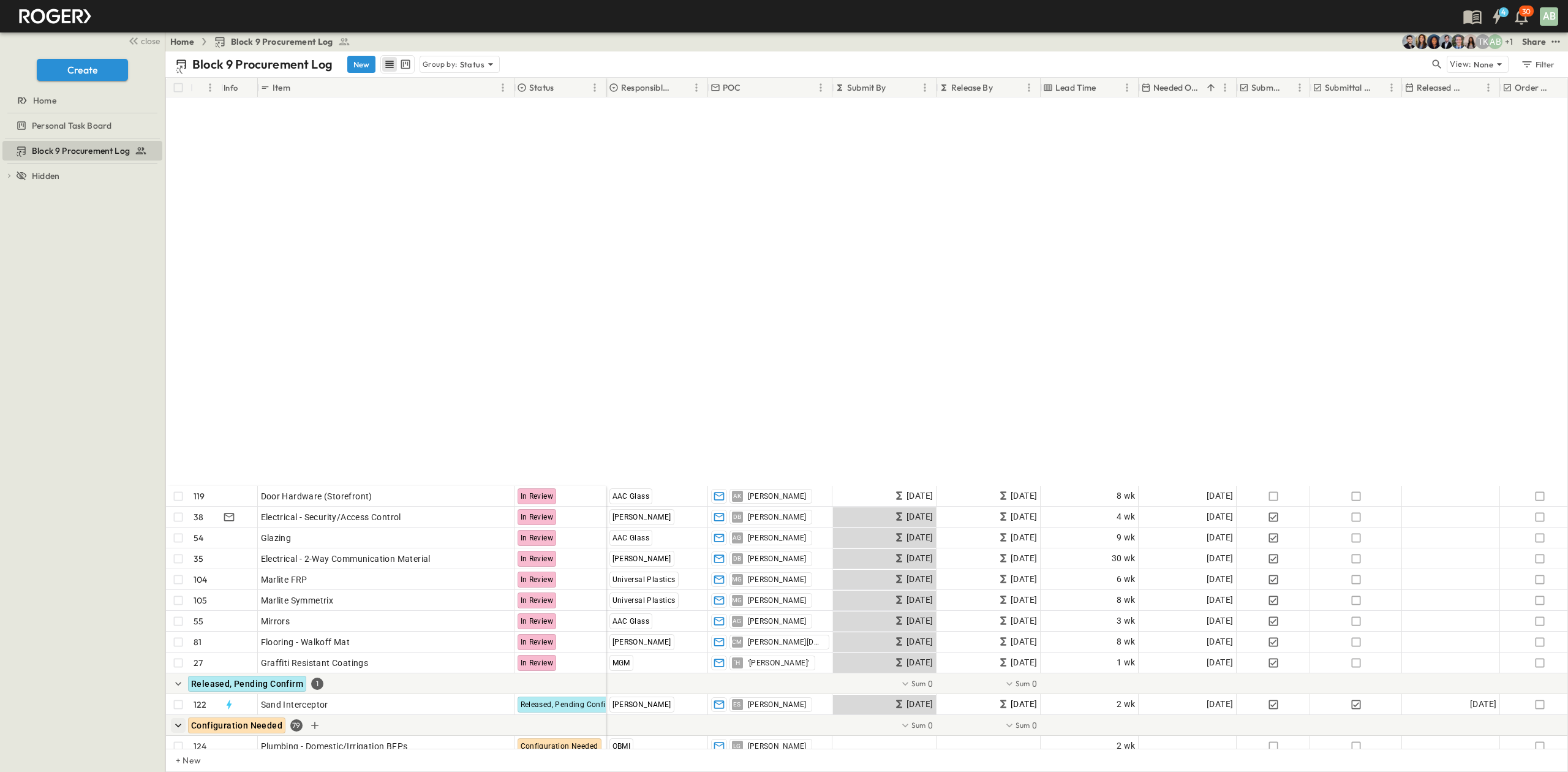
scroll to position [2810, 0]
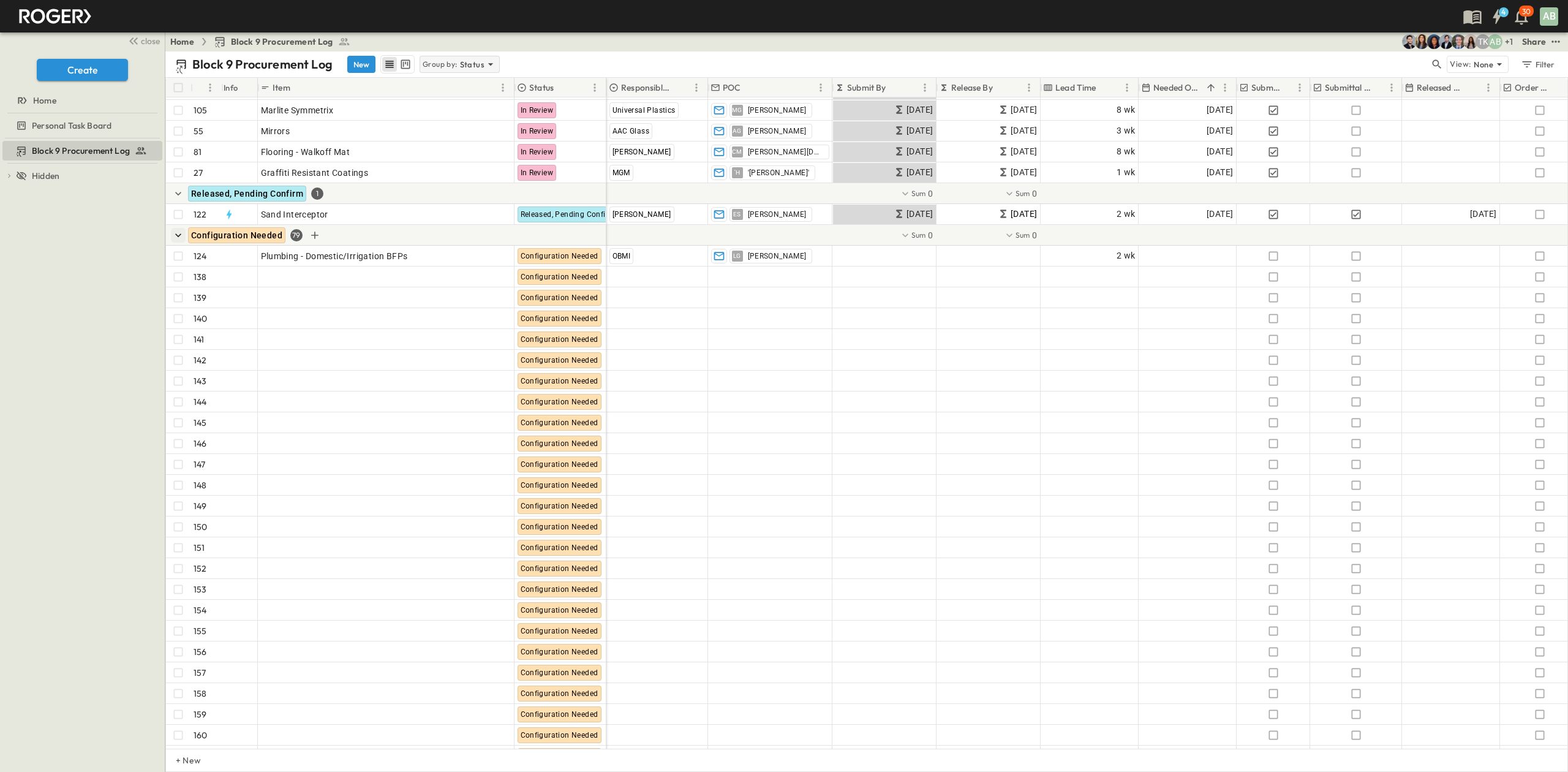
click at [457, 60] on div "Group by: Status" at bounding box center [459, 64] width 80 height 17
click at [572, 61] on div "Block 9 Procurement Log New Group by: Status" at bounding box center [802, 64] width 1254 height 19
drag, startPoint x: 860, startPoint y: 87, endPoint x: 874, endPoint y: 65, distance: 26.1
click at [874, 65] on div "Block 9 Procurement Log New Group by: Status" at bounding box center [802, 64] width 1254 height 19
click at [1532, 64] on icon "button" at bounding box center [1526, 64] width 12 height 12
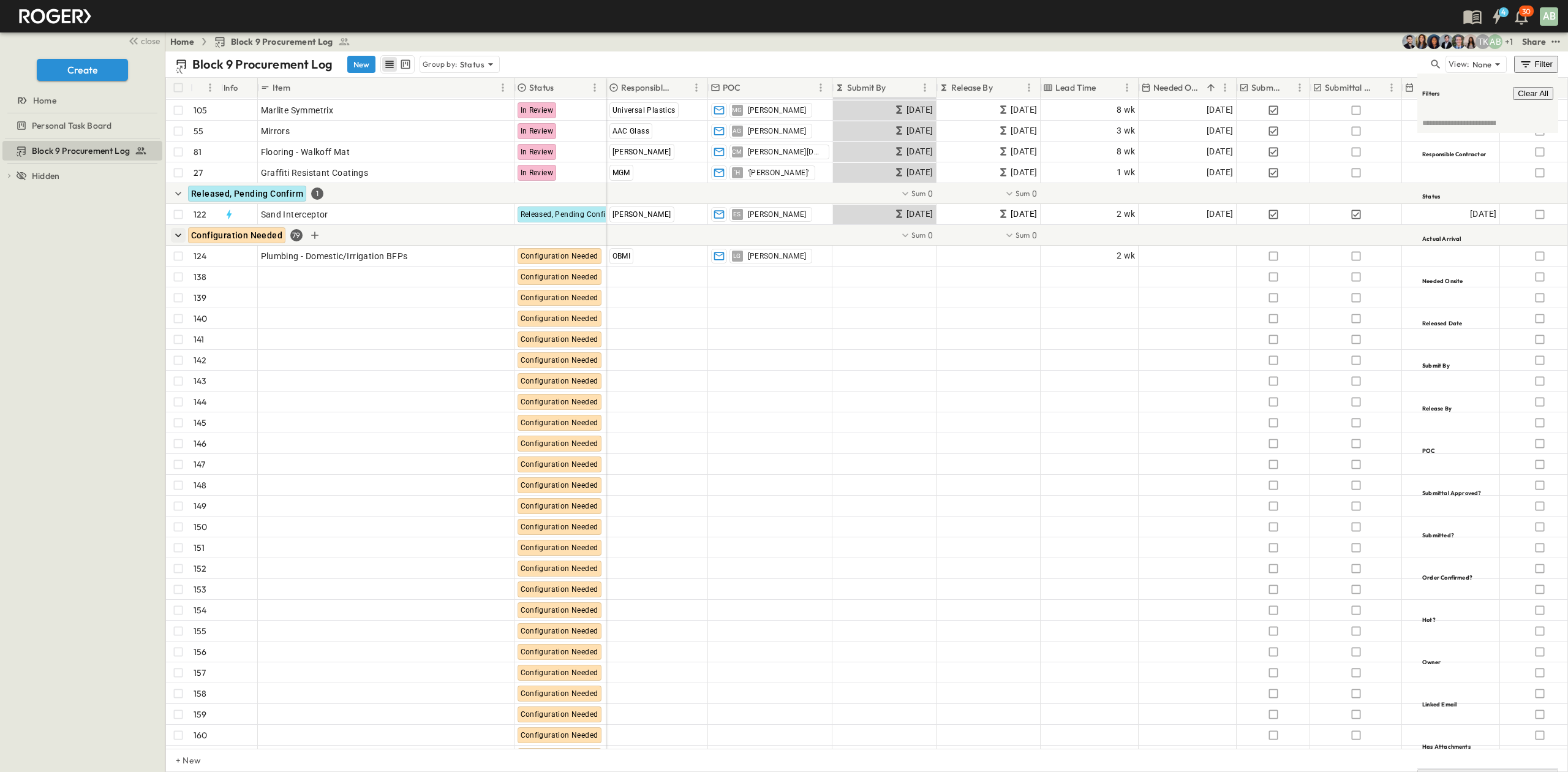
click at [1199, 42] on div "Home Block 9 Procurement Log + 1 AB TK Share" at bounding box center [866, 42] width 1402 height 19
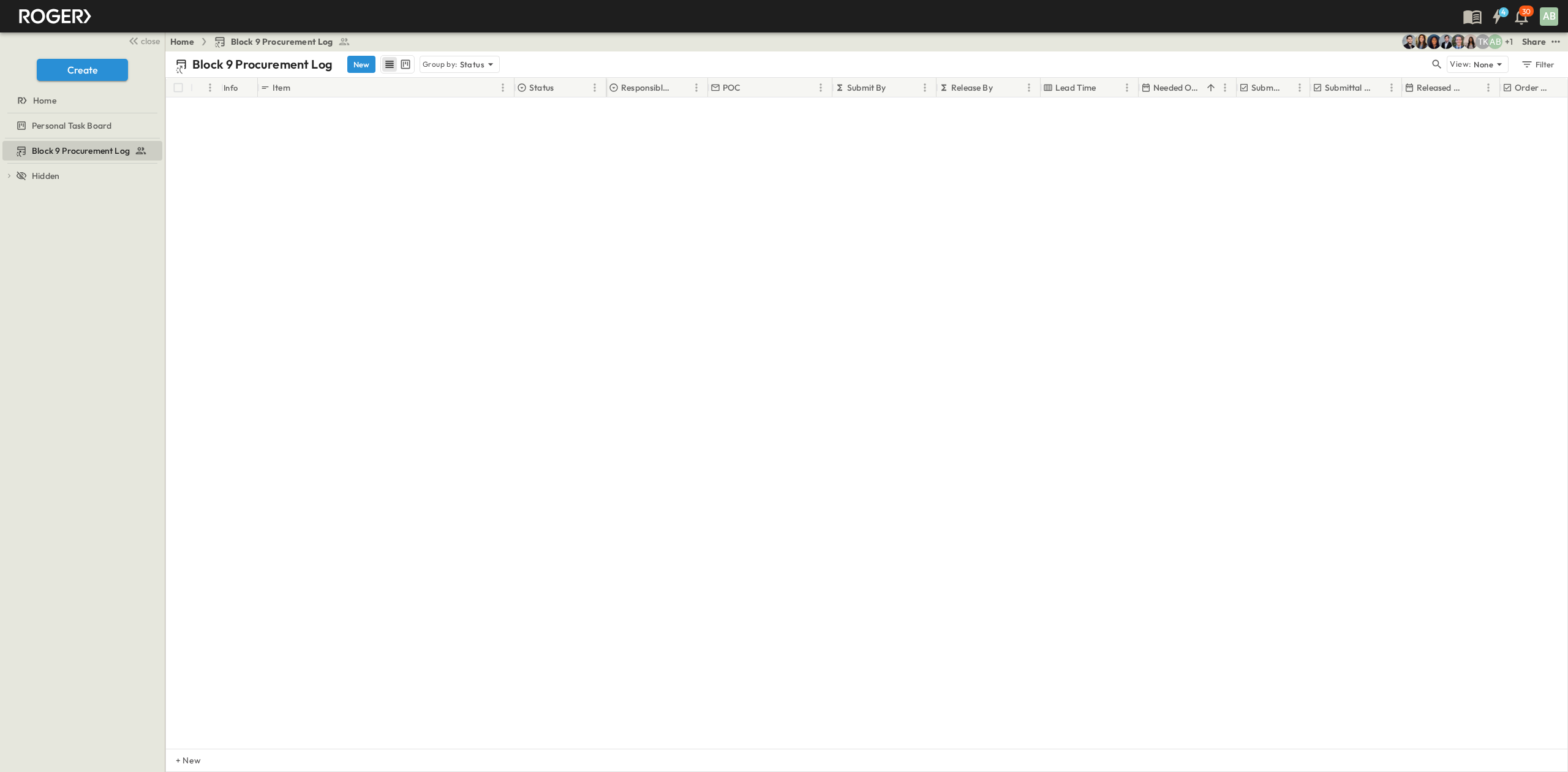
scroll to position [0, 0]
